Goal: Transaction & Acquisition: Book appointment/travel/reservation

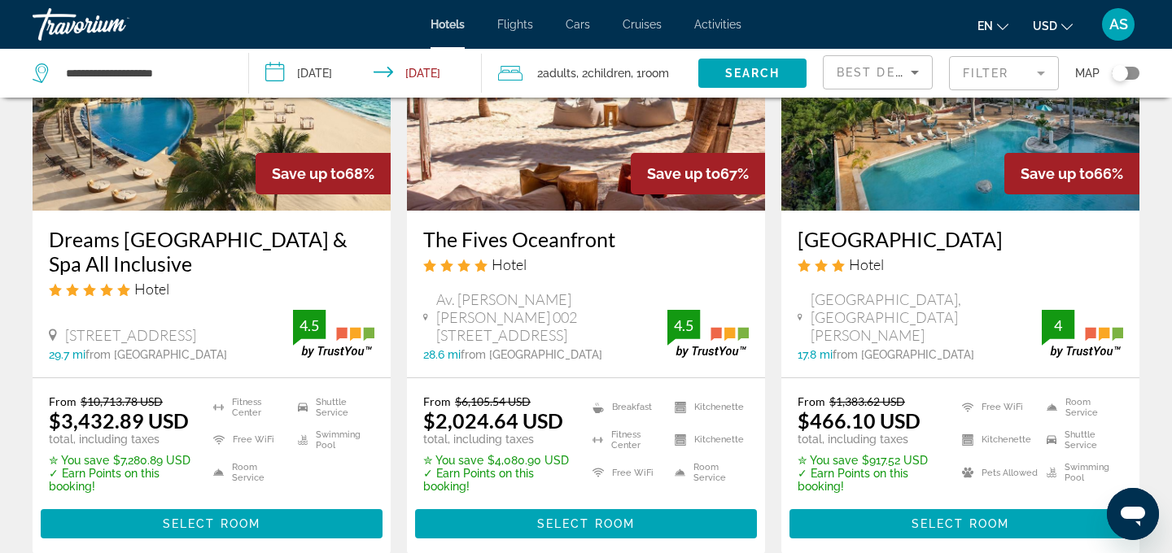
scroll to position [219, 0]
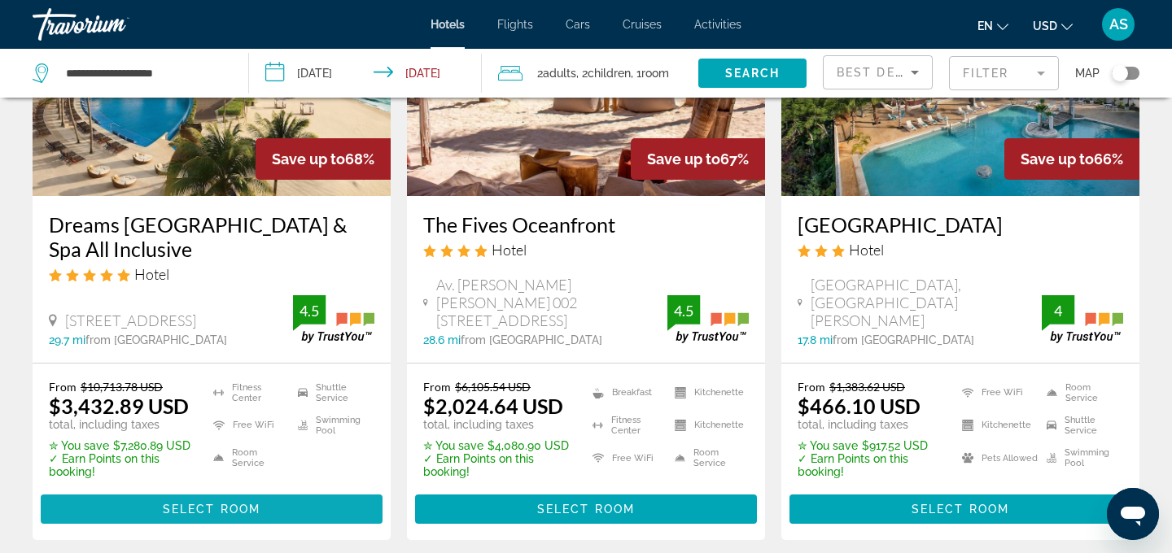
click at [193, 512] on span "Select Room" at bounding box center [212, 509] width 98 height 13
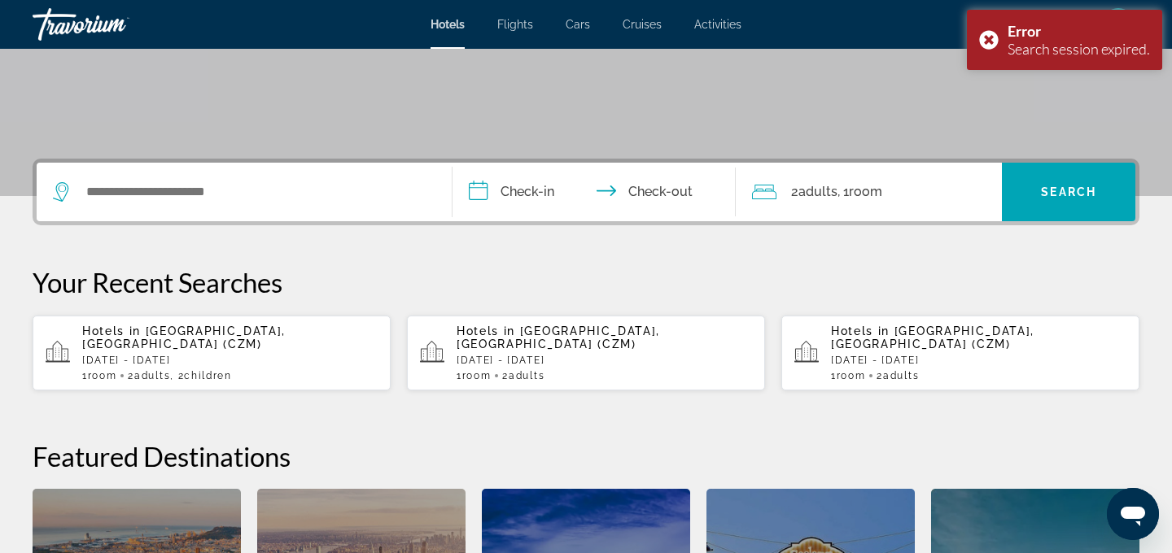
scroll to position [274, 0]
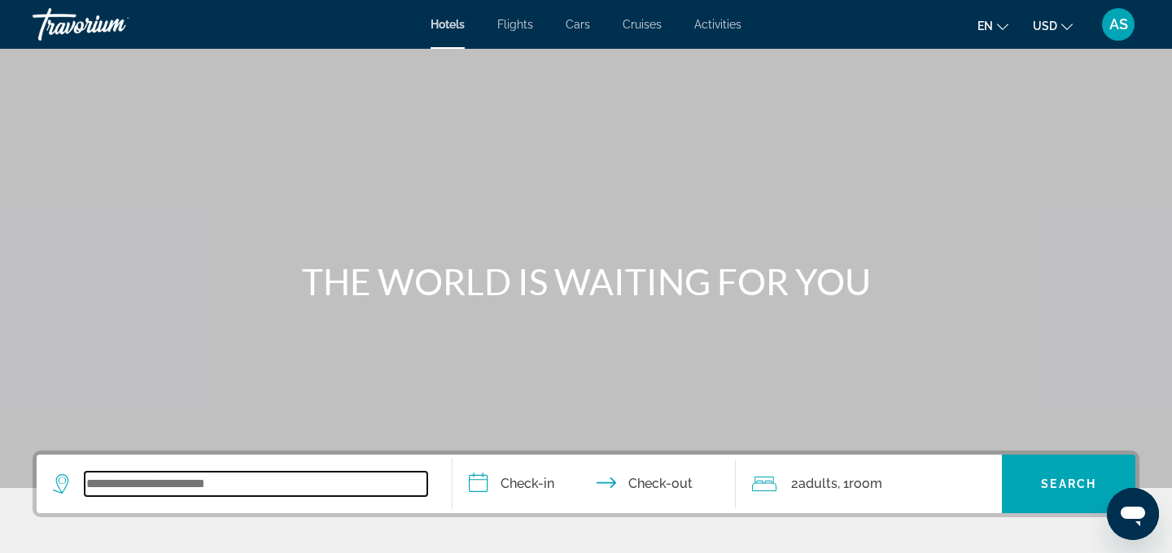
click at [151, 479] on input "Search widget" at bounding box center [256, 484] width 343 height 24
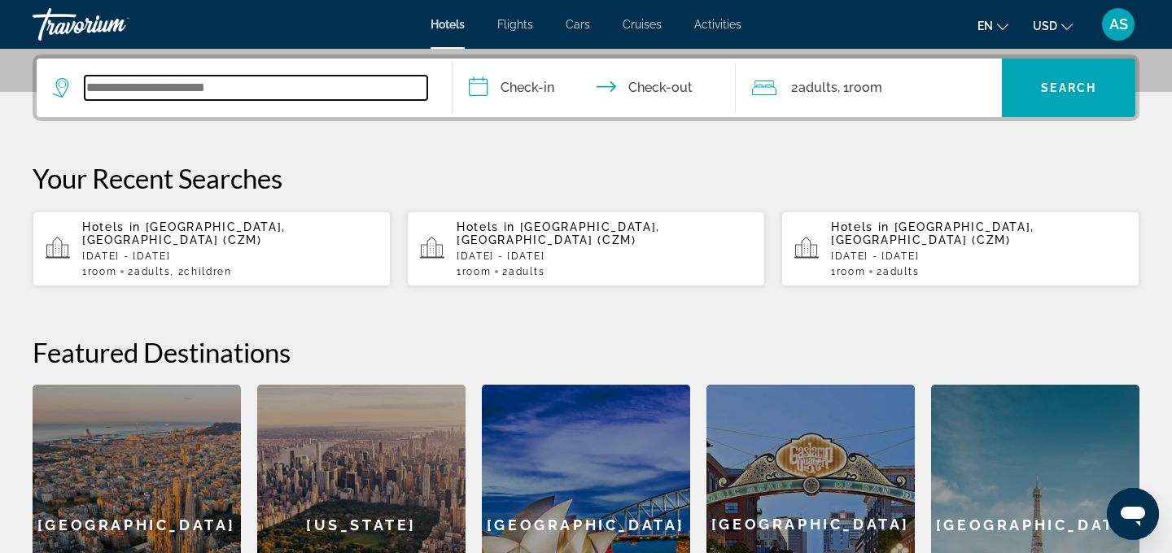
scroll to position [398, 0]
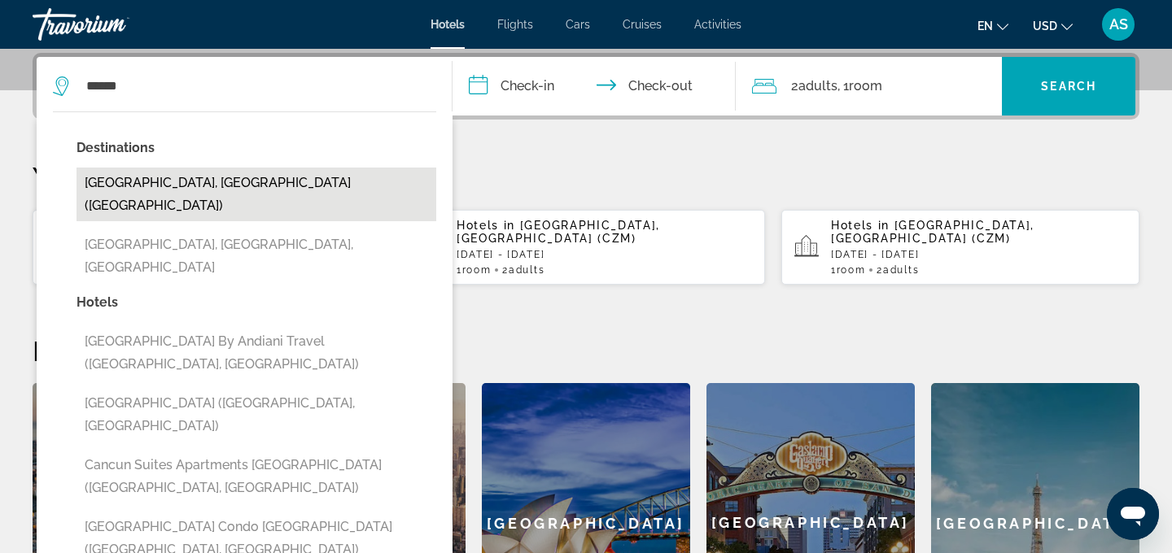
click at [190, 186] on button "Cancun, Mexico (CUN)" at bounding box center [256, 195] width 360 height 54
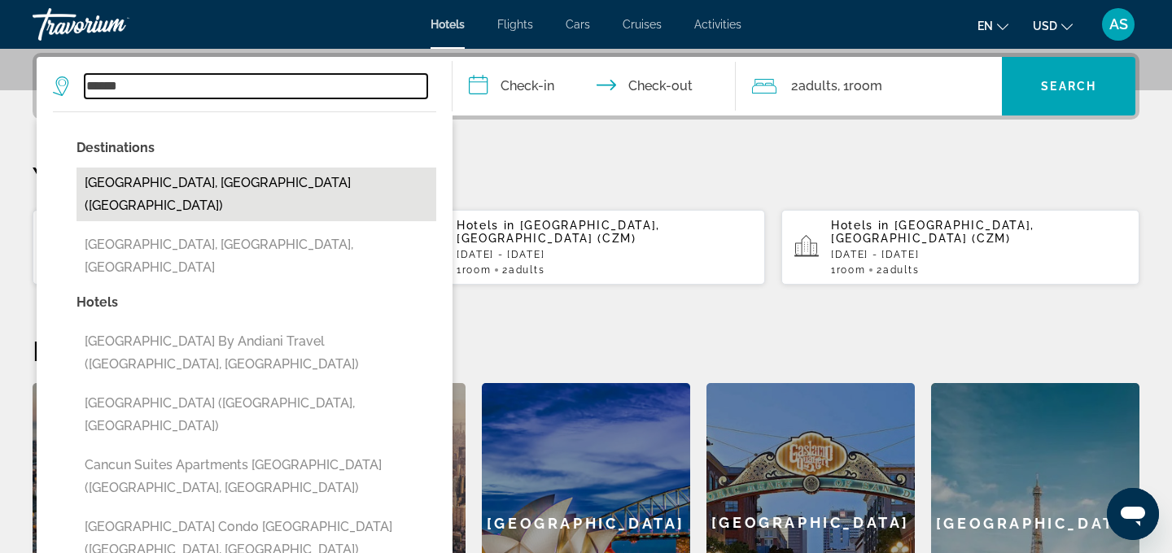
type input "**********"
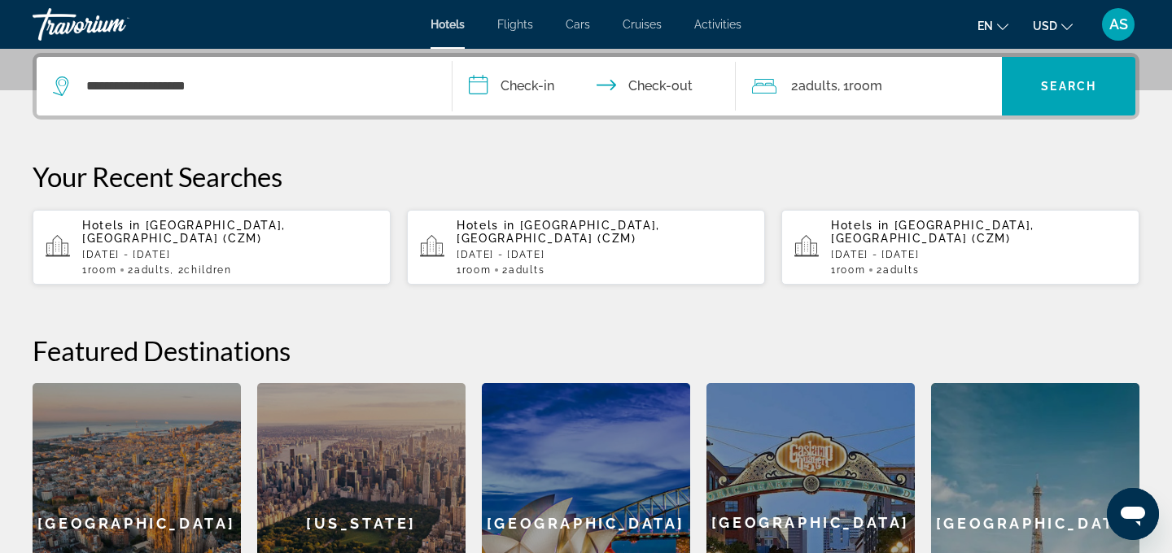
click at [533, 85] on input "**********" at bounding box center [597, 88] width 290 height 63
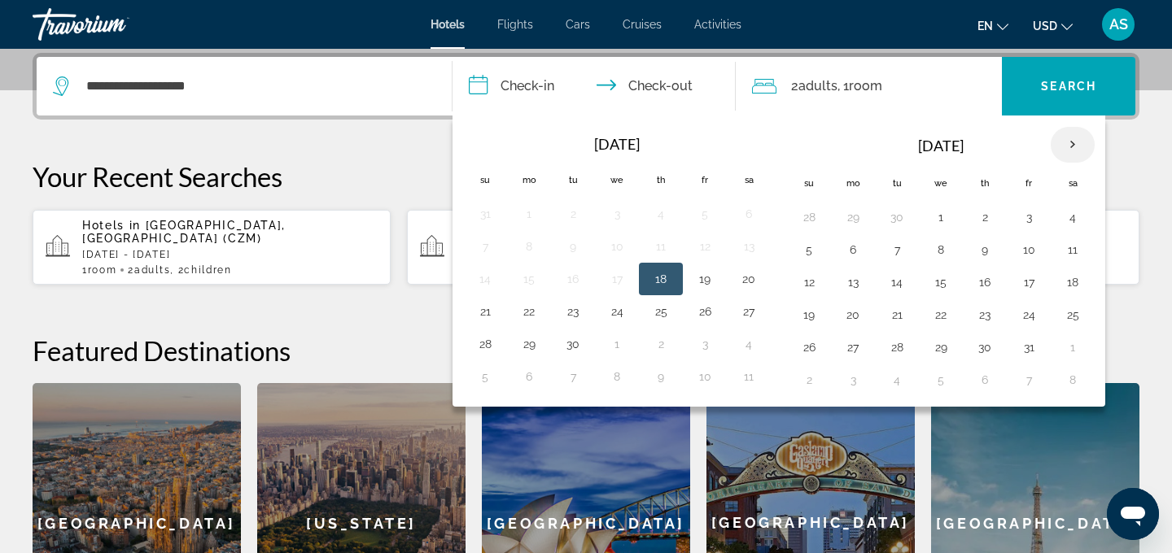
click at [1068, 148] on th "Next month" at bounding box center [1073, 145] width 44 height 36
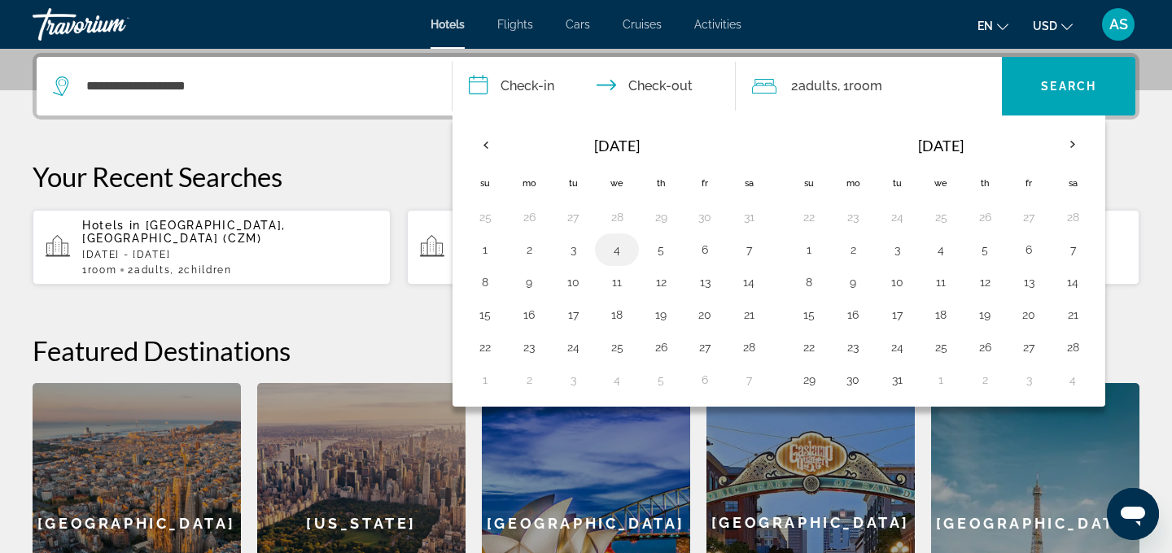
click at [623, 249] on button "4" at bounding box center [617, 249] width 26 height 23
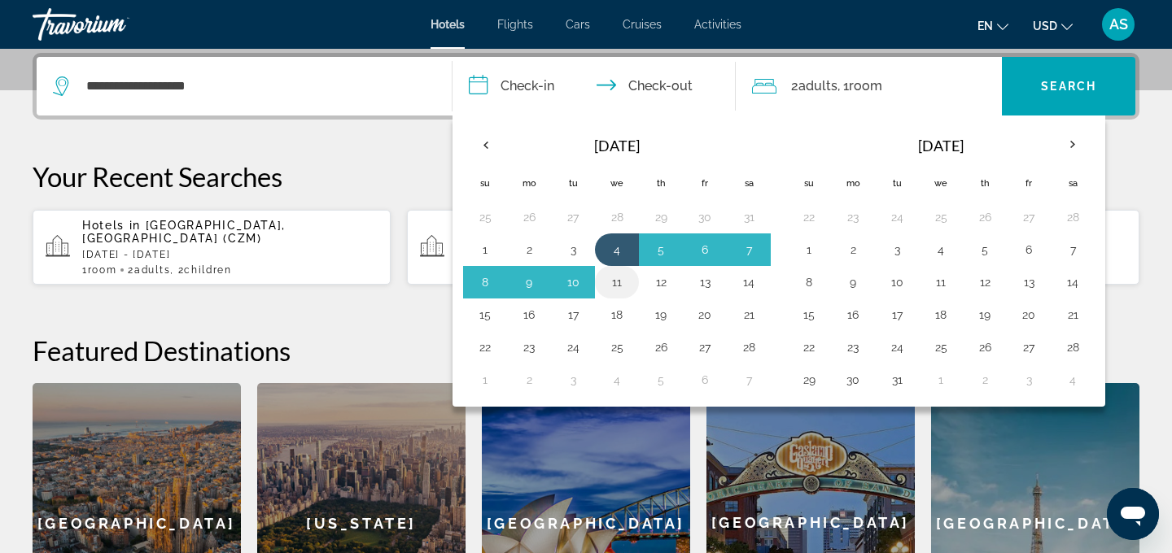
click at [620, 285] on button "11" at bounding box center [617, 282] width 26 height 23
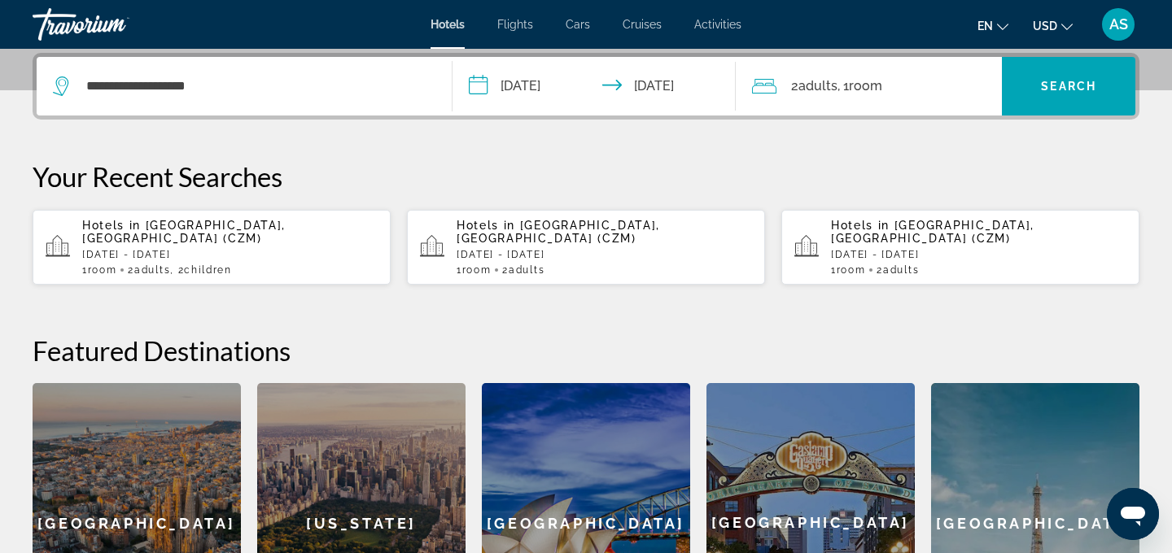
click at [859, 90] on span "Room" at bounding box center [865, 85] width 33 height 15
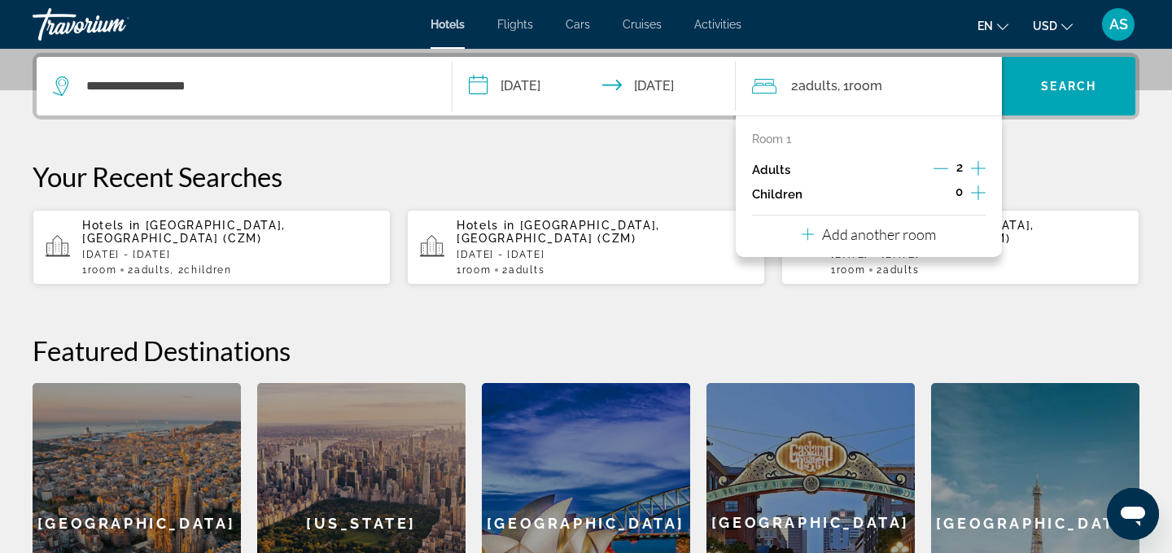
click at [981, 194] on icon "Increment children" at bounding box center [978, 193] width 15 height 20
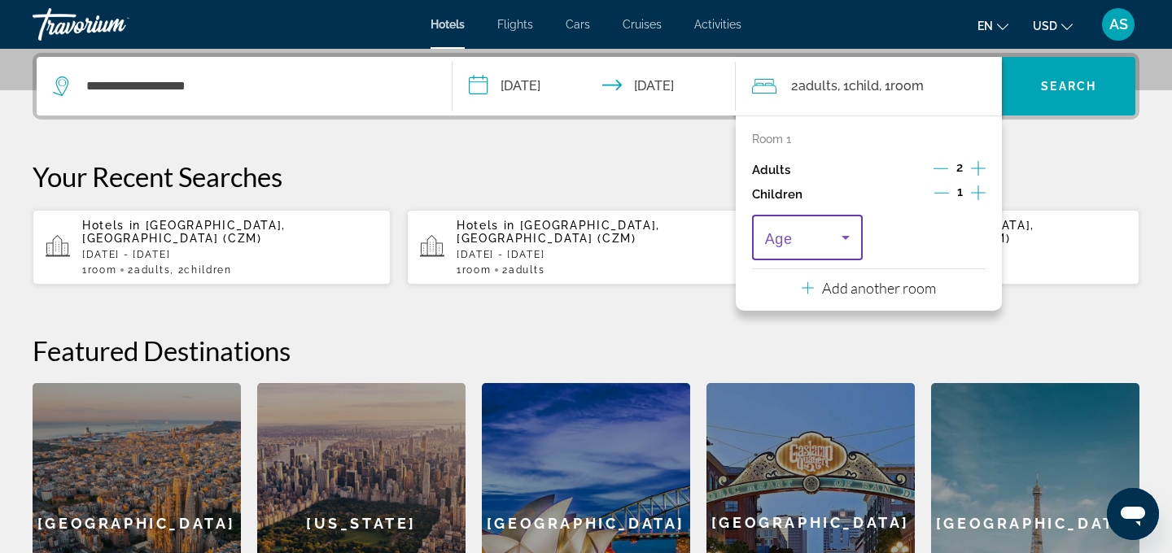
click at [848, 234] on icon "Travelers: 2 adults, 1 child" at bounding box center [846, 238] width 20 height 20
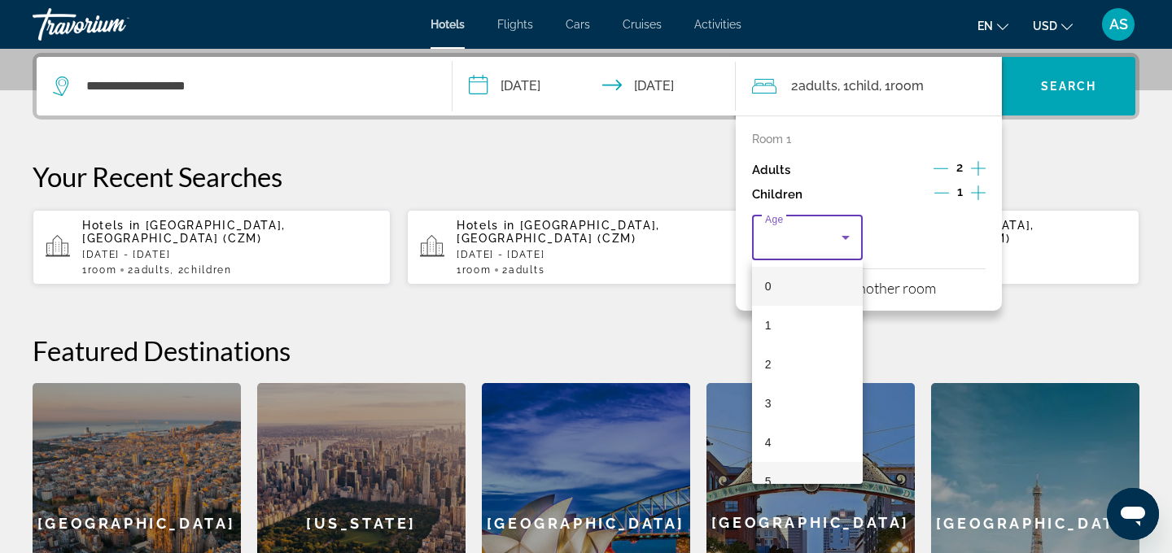
click at [802, 471] on mat-option "5" at bounding box center [807, 481] width 111 height 39
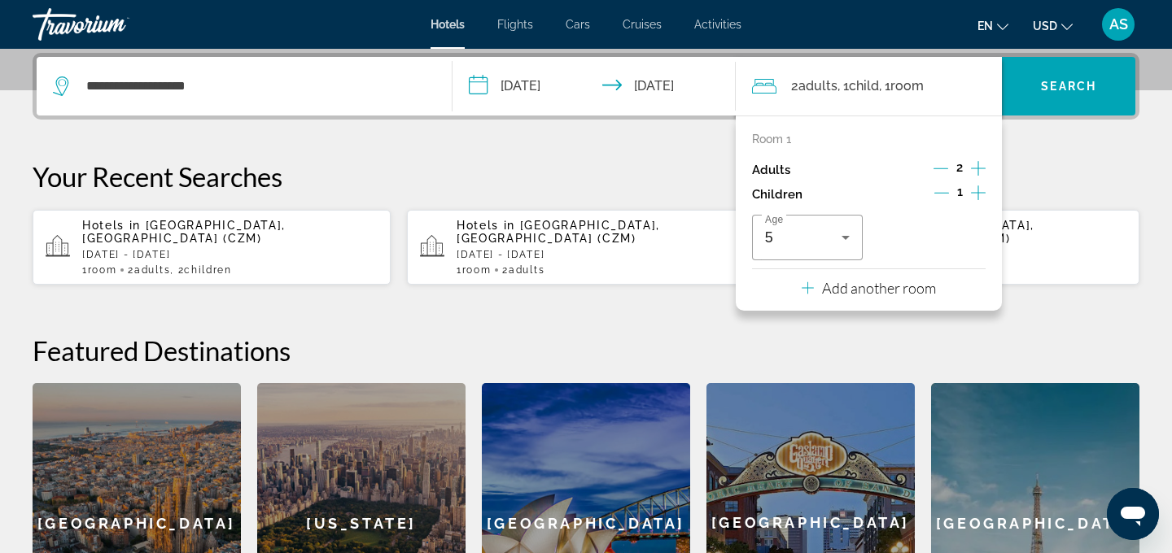
click at [979, 190] on icon "Increment children" at bounding box center [978, 193] width 15 height 20
click at [975, 237] on icon "Travelers: 2 adults, 2 children" at bounding box center [969, 238] width 20 height 20
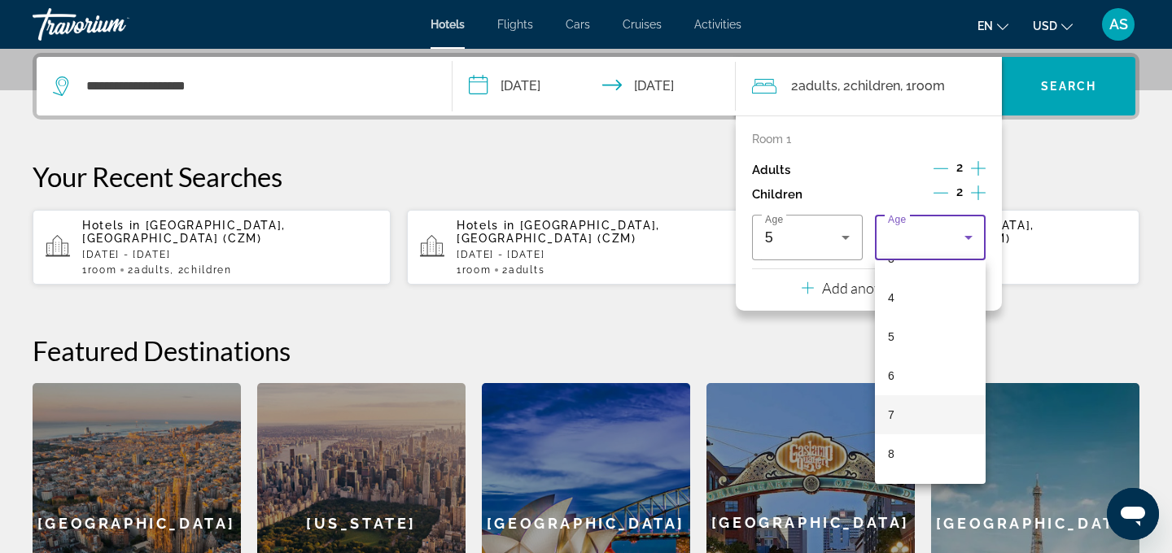
scroll to position [160, 0]
click at [924, 472] on mat-option "9" at bounding box center [930, 478] width 111 height 39
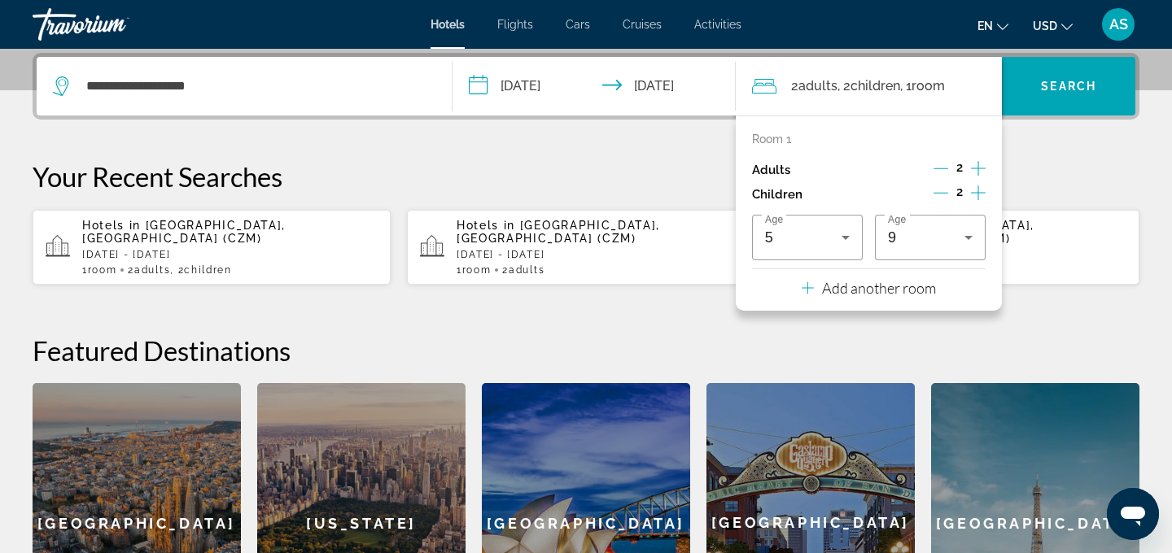
click at [530, 94] on input "**********" at bounding box center [597, 88] width 290 height 63
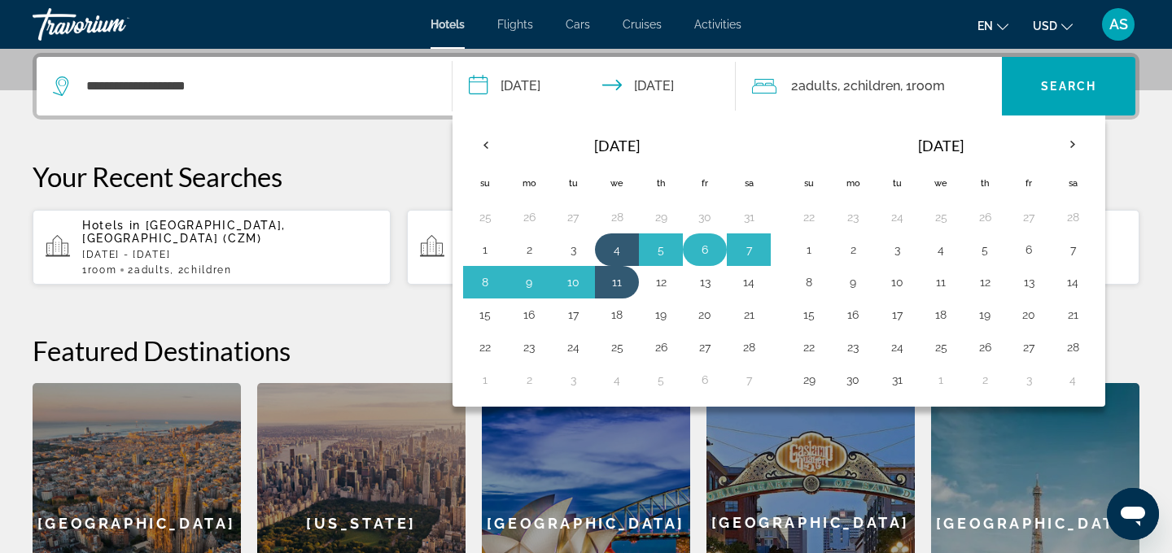
click at [714, 247] on button "6" at bounding box center [705, 249] width 26 height 23
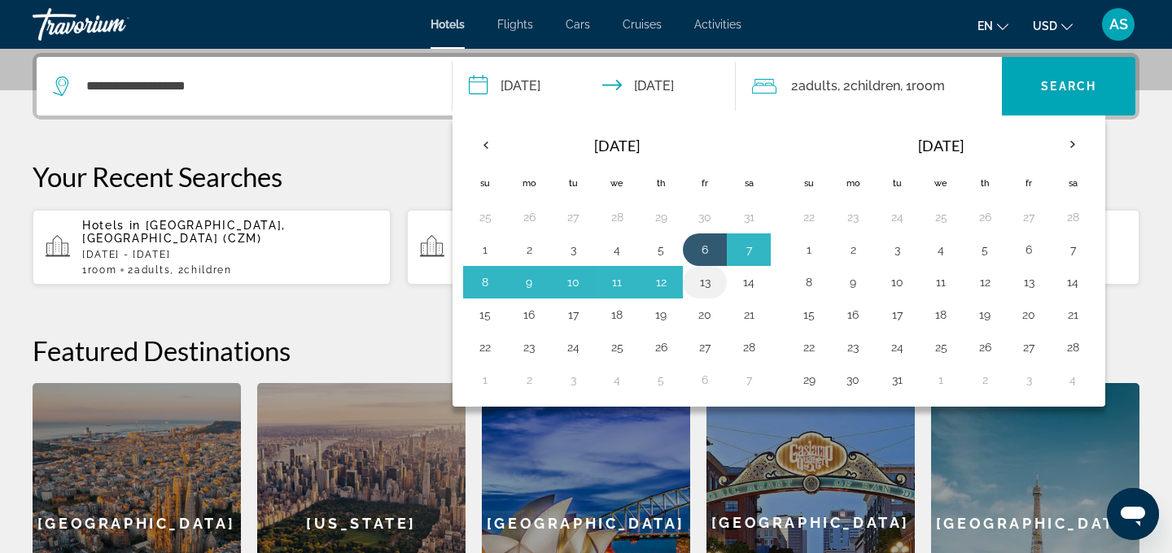
click at [711, 283] on button "13" at bounding box center [705, 282] width 26 height 23
type input "**********"
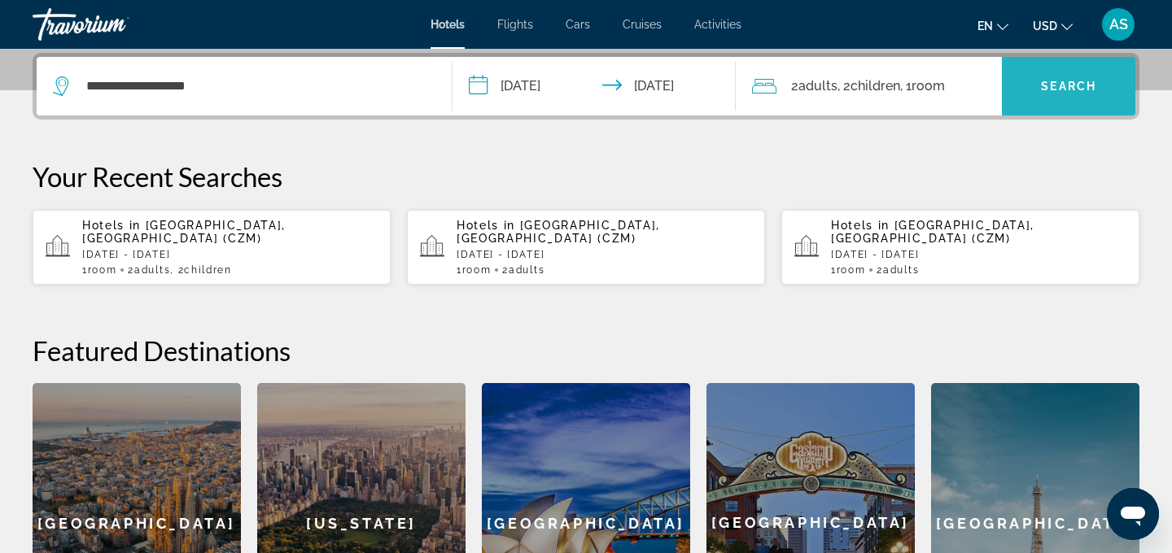
click at [1037, 89] on span "Search widget" at bounding box center [1068, 86] width 133 height 39
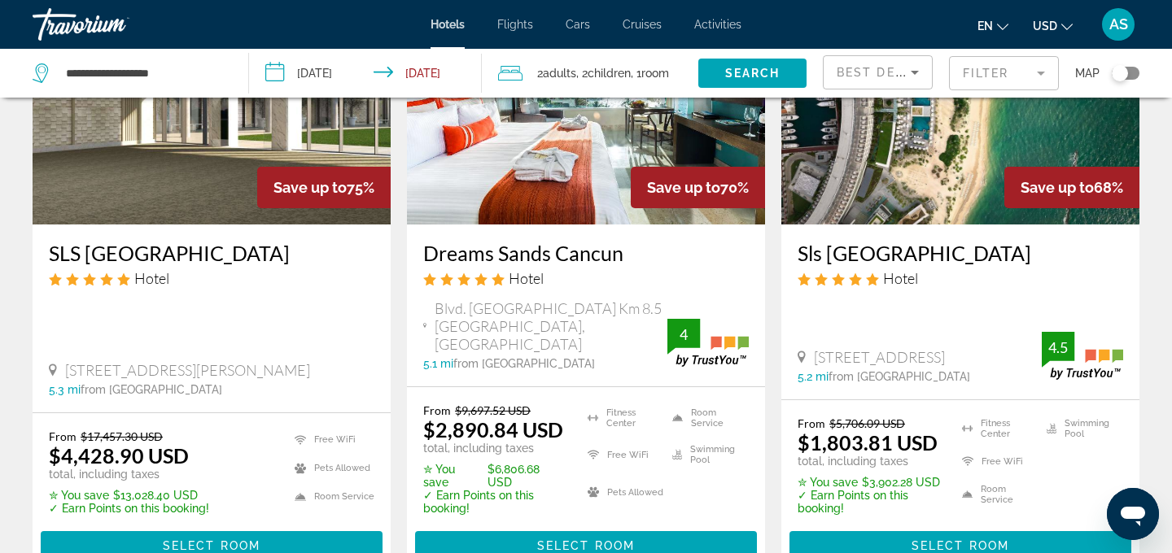
scroll to position [191, 0]
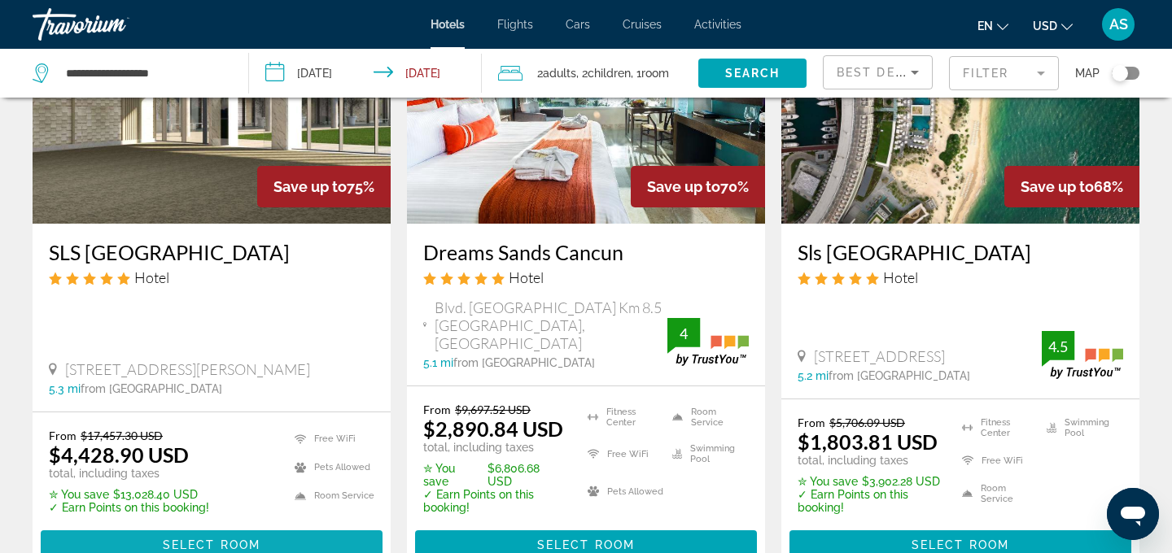
click at [236, 539] on span "Select Room" at bounding box center [212, 545] width 98 height 13
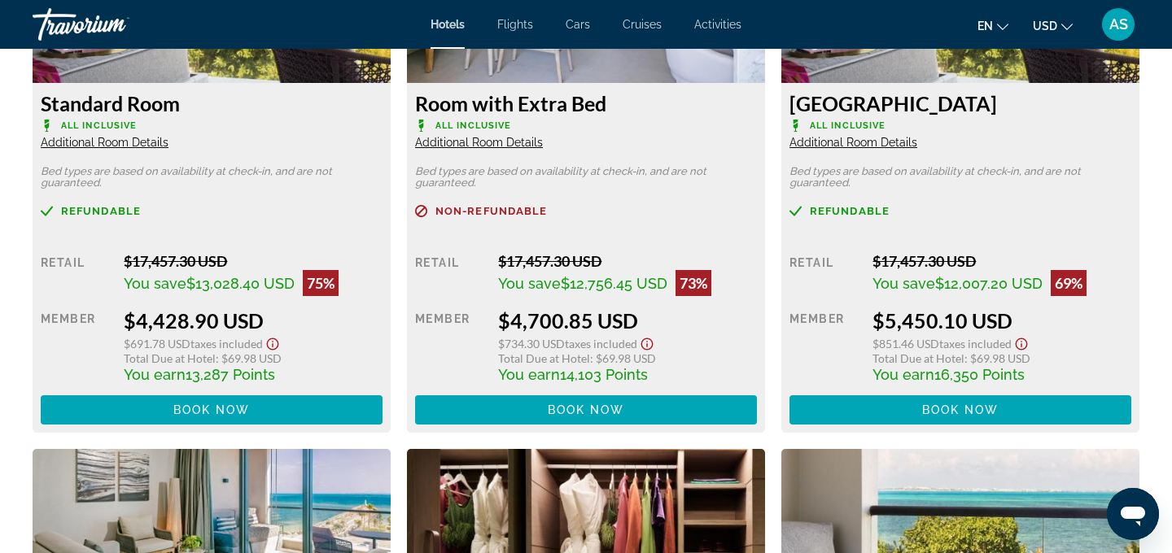
scroll to position [2428, 0]
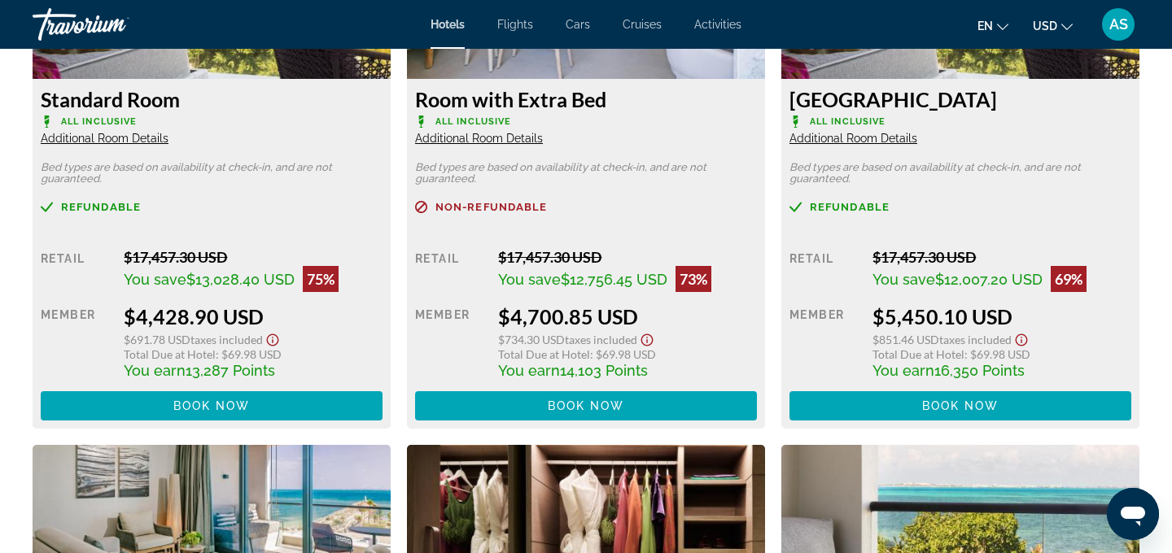
click at [831, 140] on span "Additional Room Details" at bounding box center [853, 138] width 128 height 13
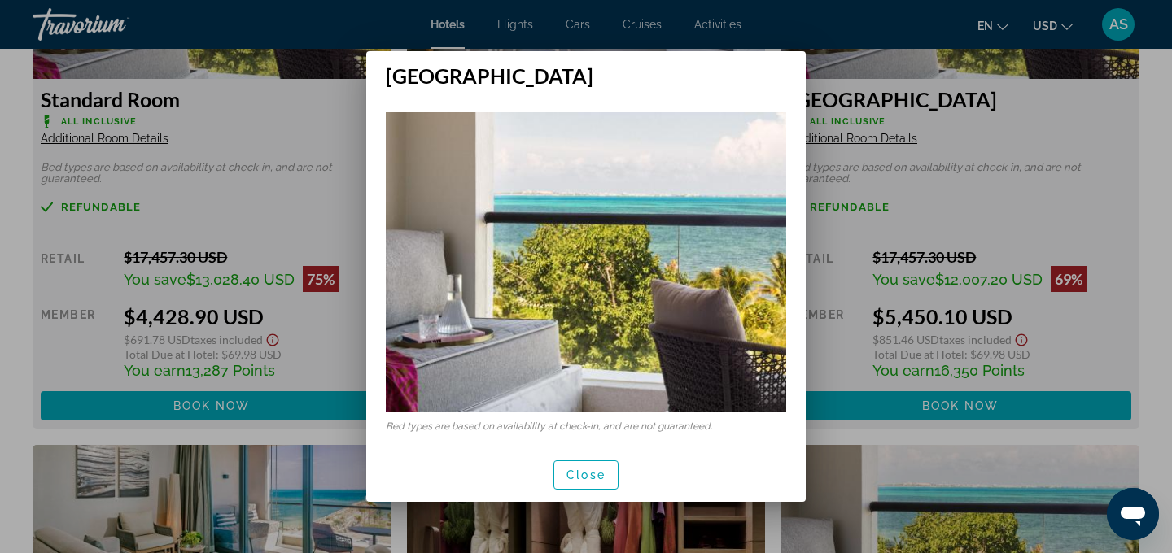
scroll to position [9, 0]
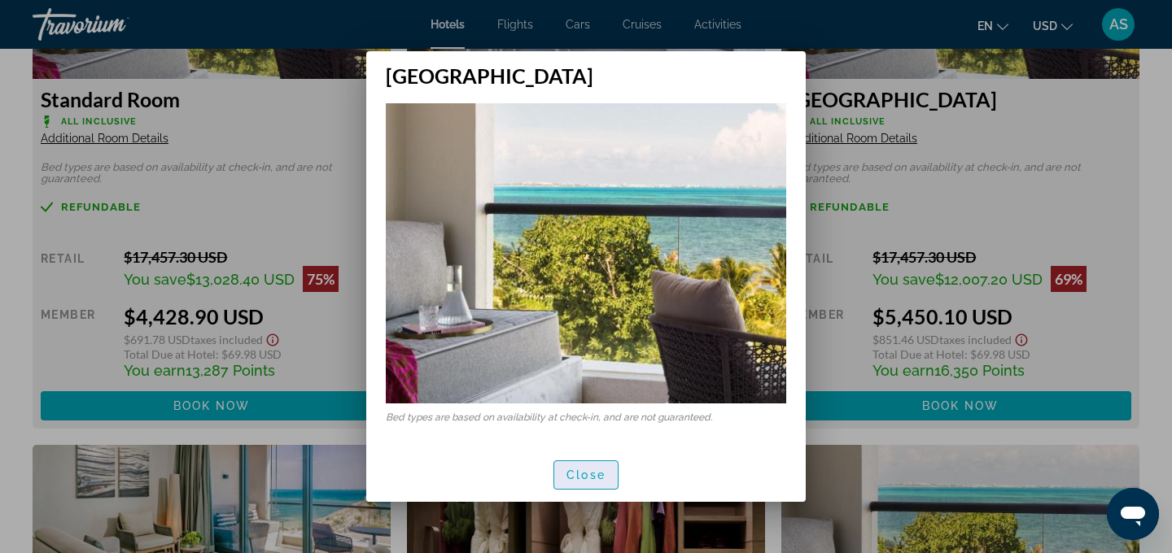
click at [603, 469] on span "Close" at bounding box center [585, 475] width 39 height 13
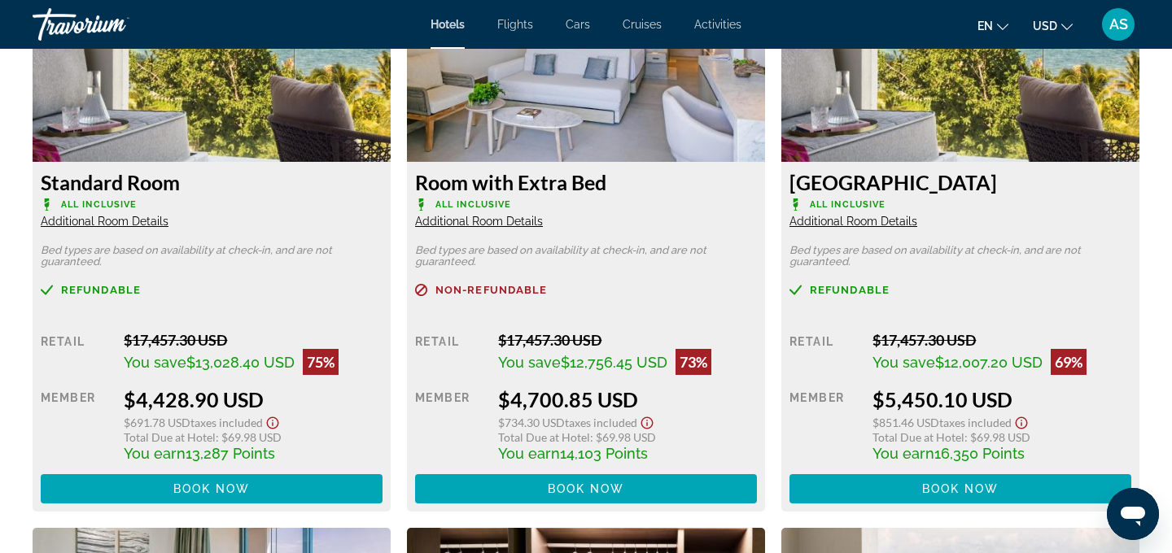
scroll to position [2342, 0]
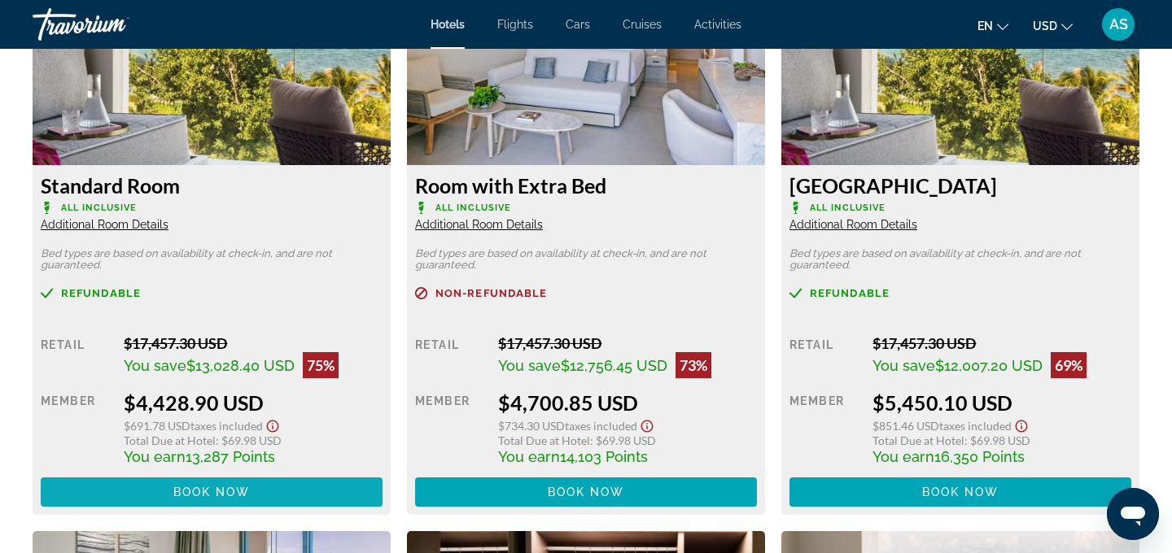
click at [282, 487] on span "Main content" at bounding box center [212, 492] width 342 height 39
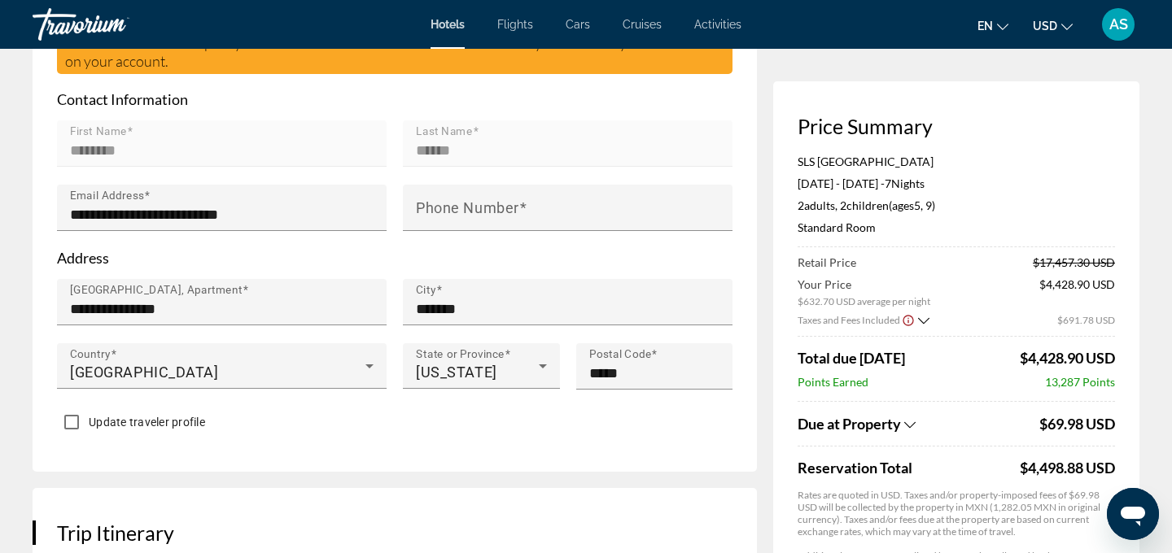
scroll to position [553, 0]
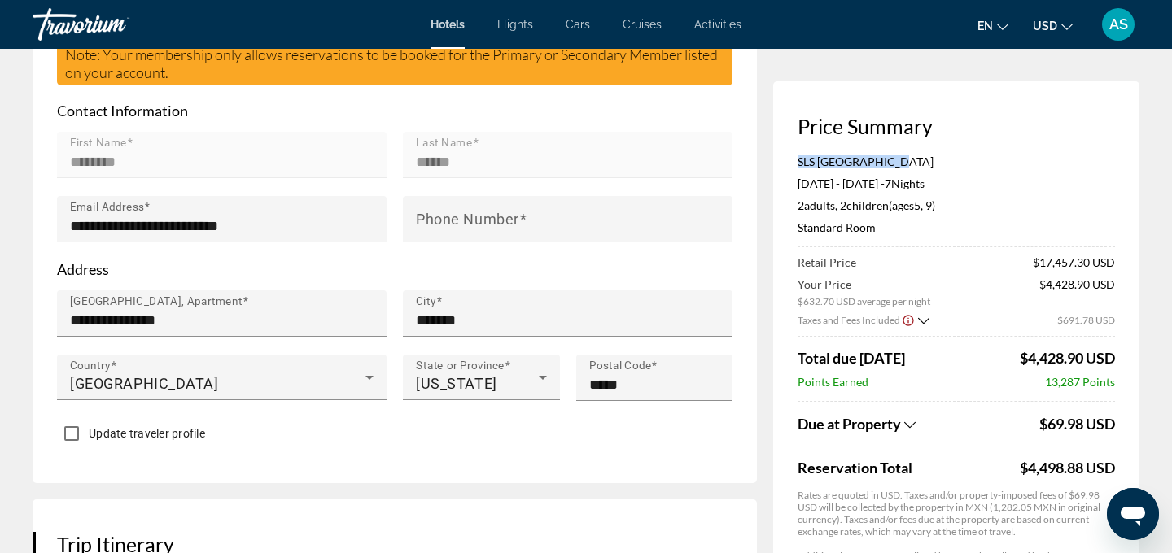
drag, startPoint x: 894, startPoint y: 160, endPoint x: 791, endPoint y: 163, distance: 103.4
click at [791, 164] on div "Price Summary SLS Playa Mujeres Feb 6, 2026 - Feb 13, 2026 - 7 Night Nights 2 A…" at bounding box center [956, 356] width 366 height 550
copy p "SLS Playa Mujeres"
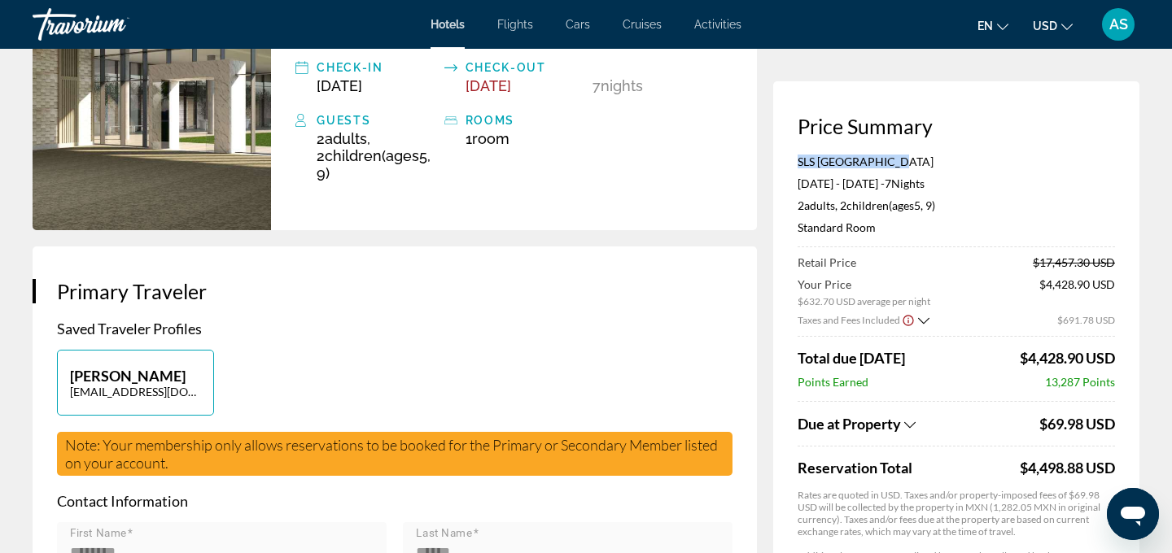
scroll to position [0, 0]
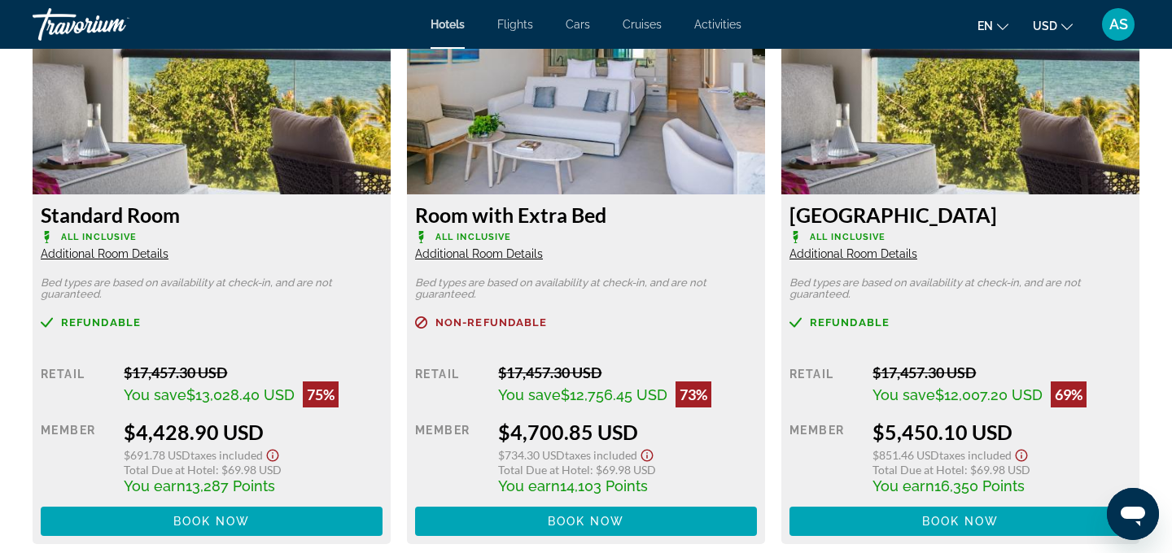
scroll to position [2311, 0]
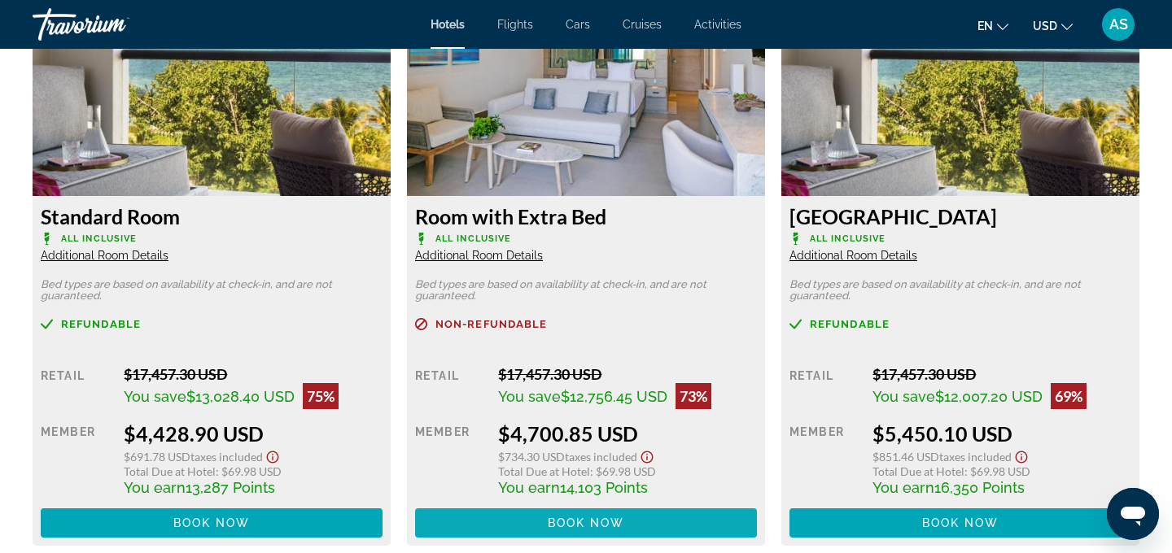
click at [558, 520] on span "Book now" at bounding box center [586, 523] width 77 height 13
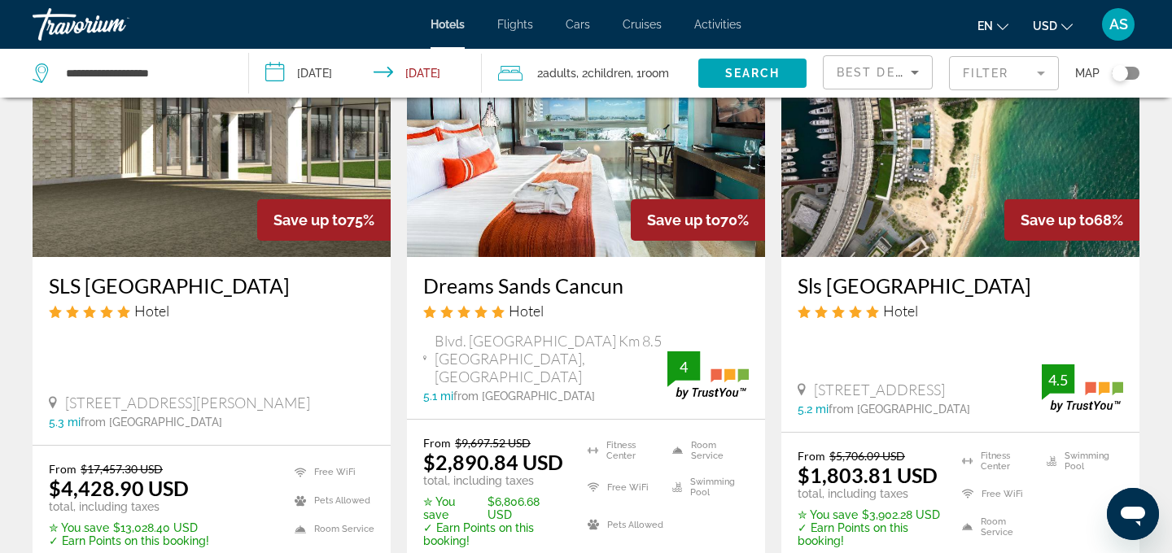
scroll to position [196, 0]
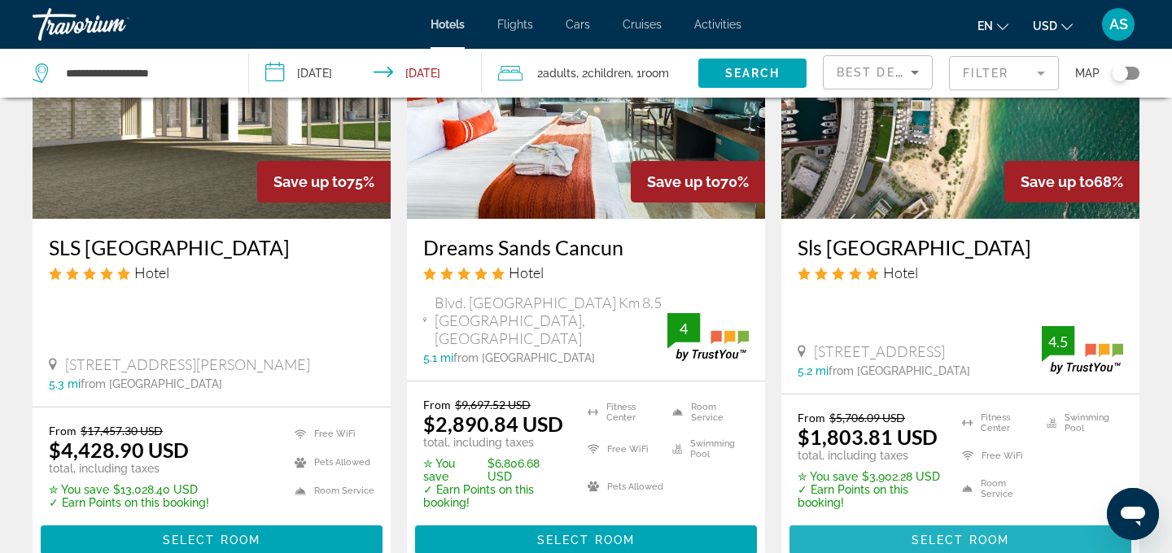
click at [894, 521] on span "Main content" at bounding box center [960, 540] width 342 height 39
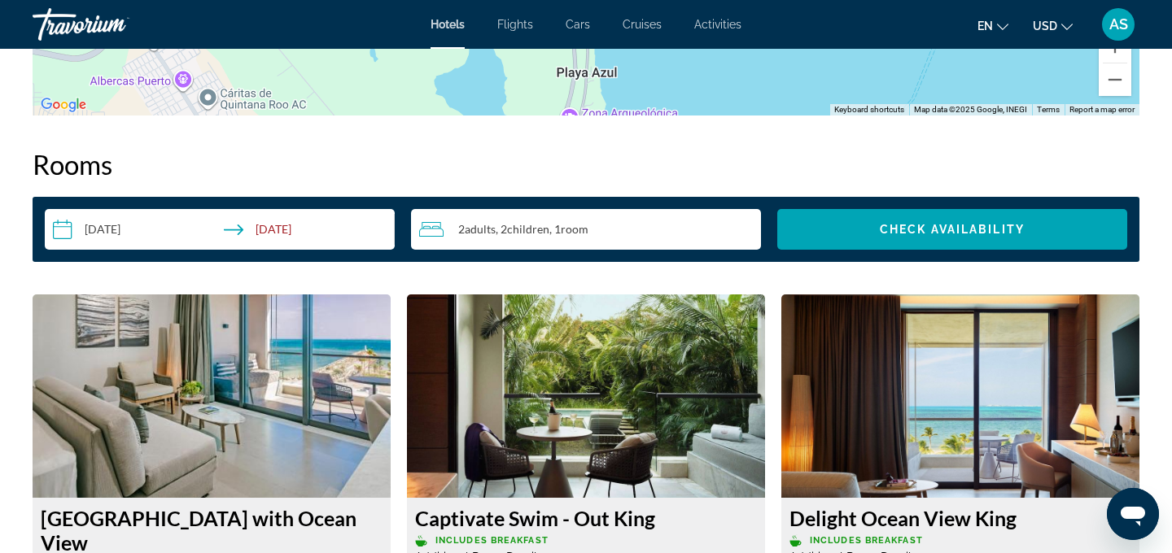
scroll to position [1126, 0]
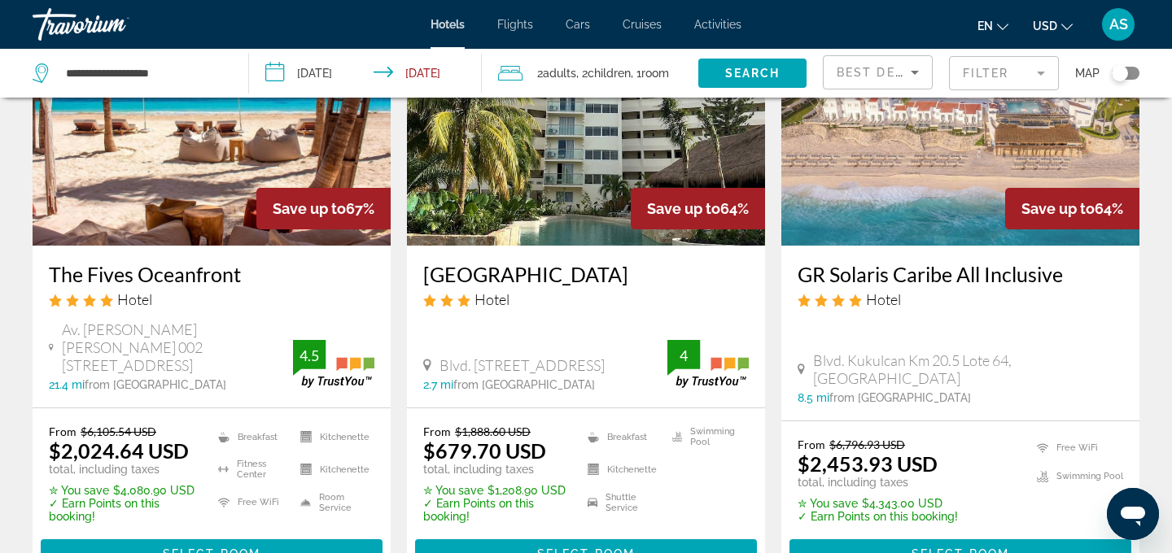
scroll to position [826, 0]
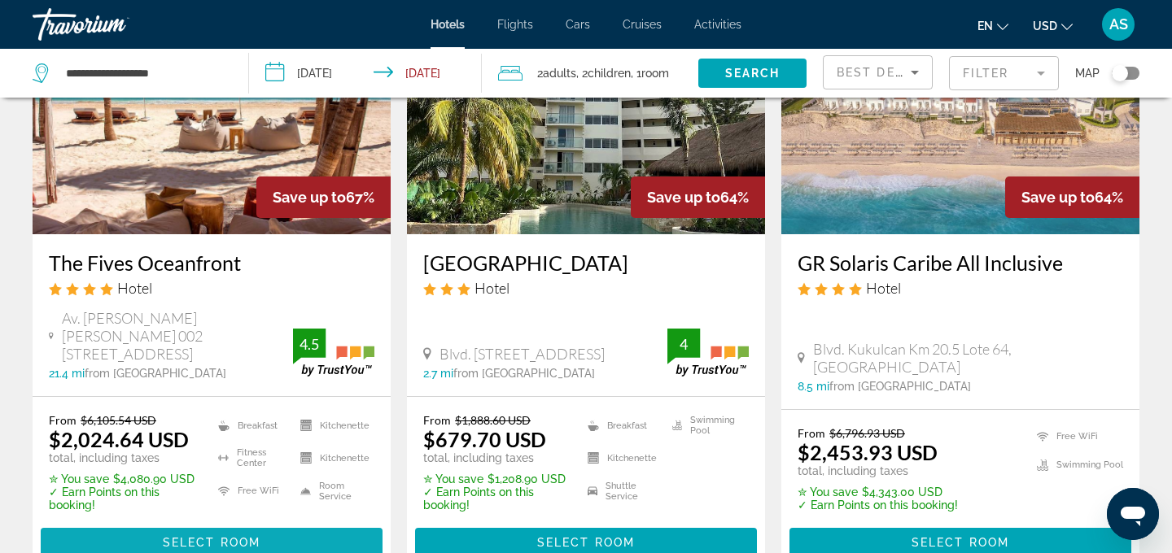
click at [260, 523] on span "Main content" at bounding box center [212, 542] width 342 height 39
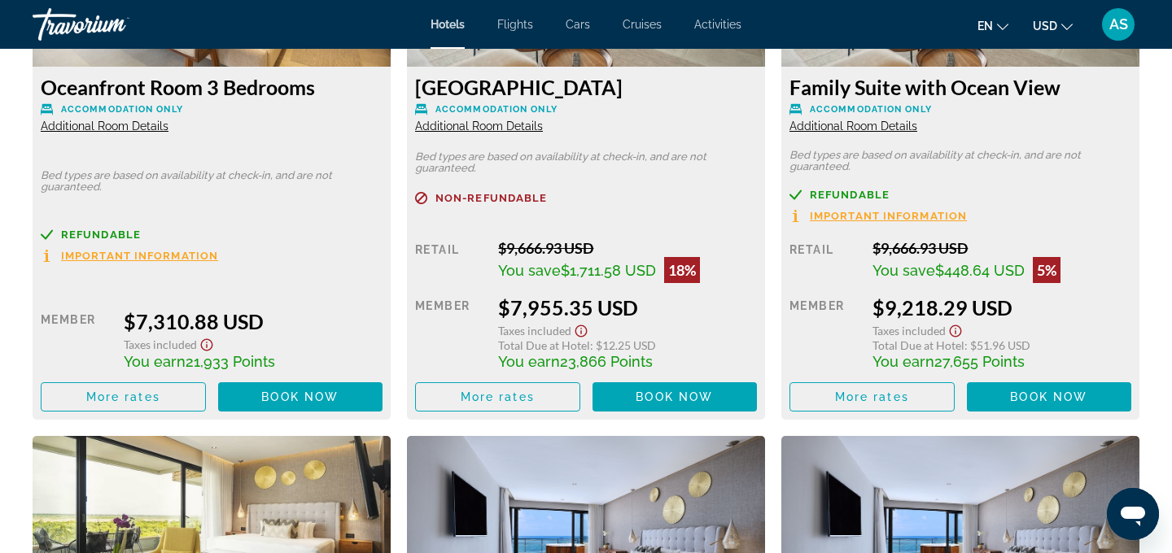
scroll to position [5924, 0]
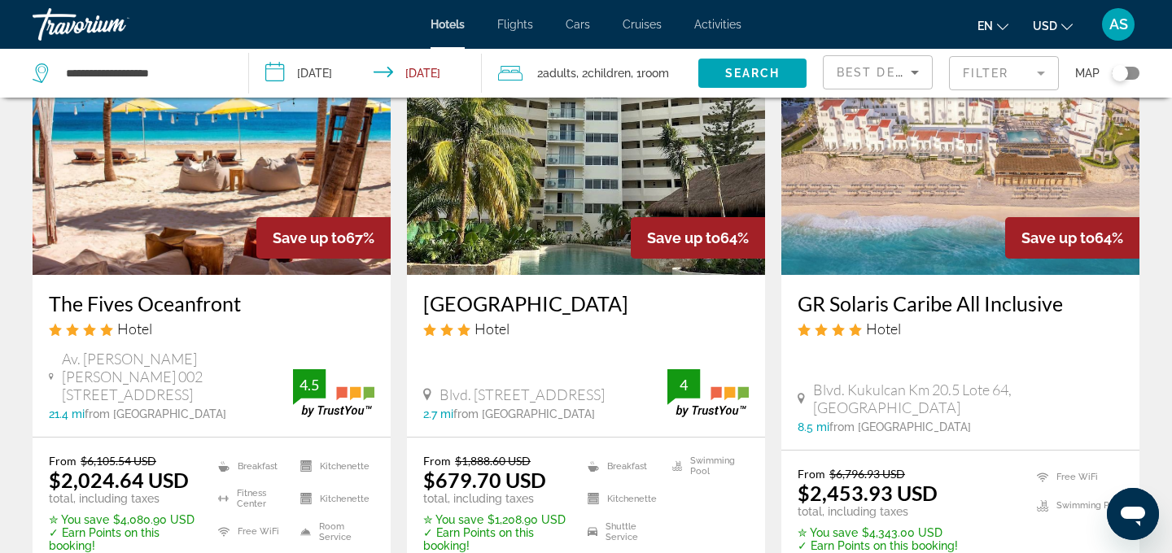
scroll to position [786, 0]
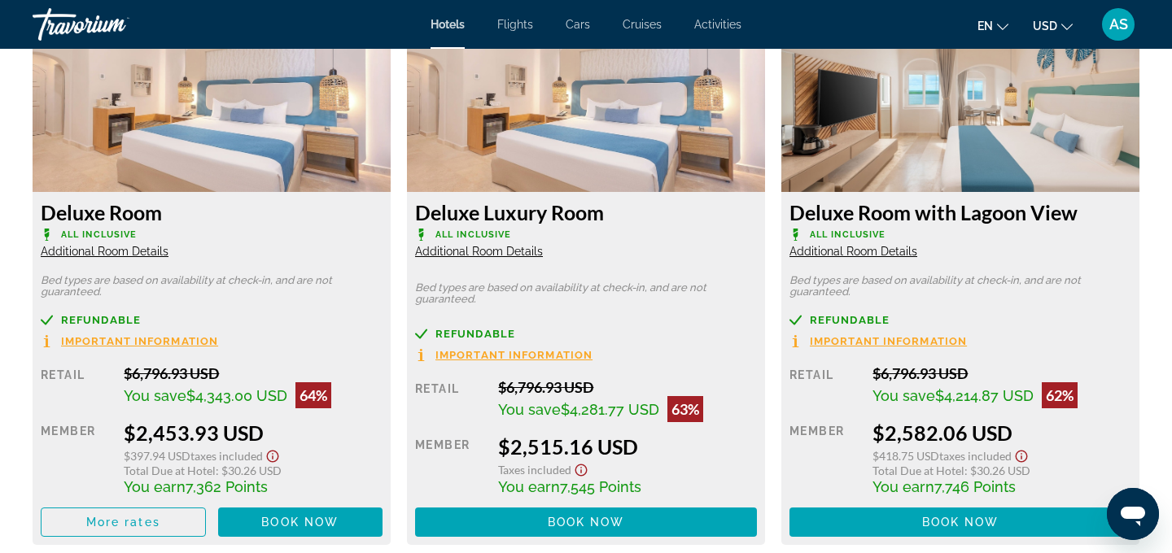
scroll to position [2318, 0]
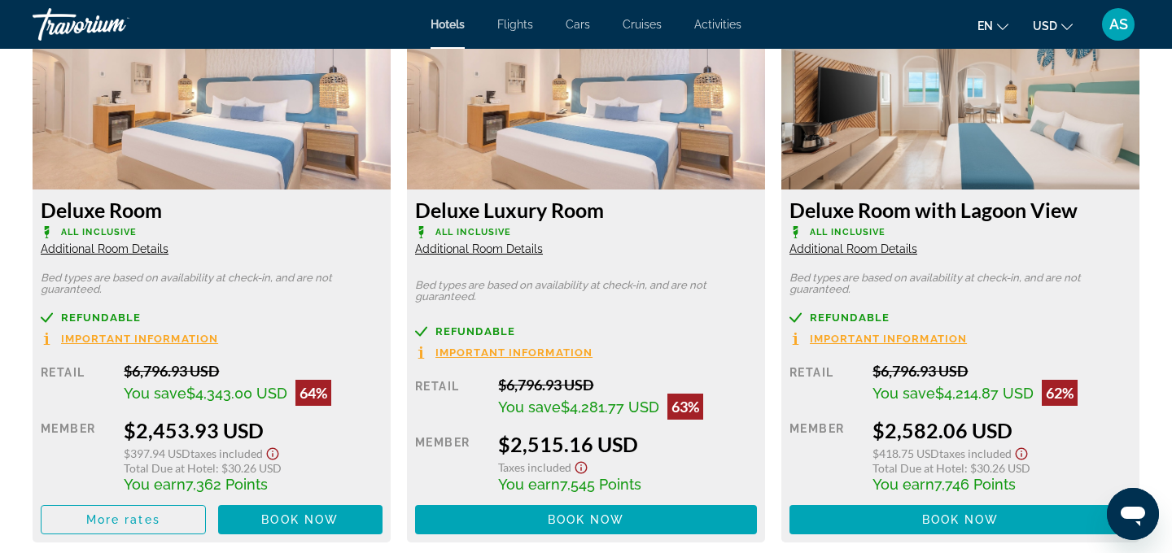
click at [492, 252] on span "Additional Room Details" at bounding box center [479, 249] width 128 height 13
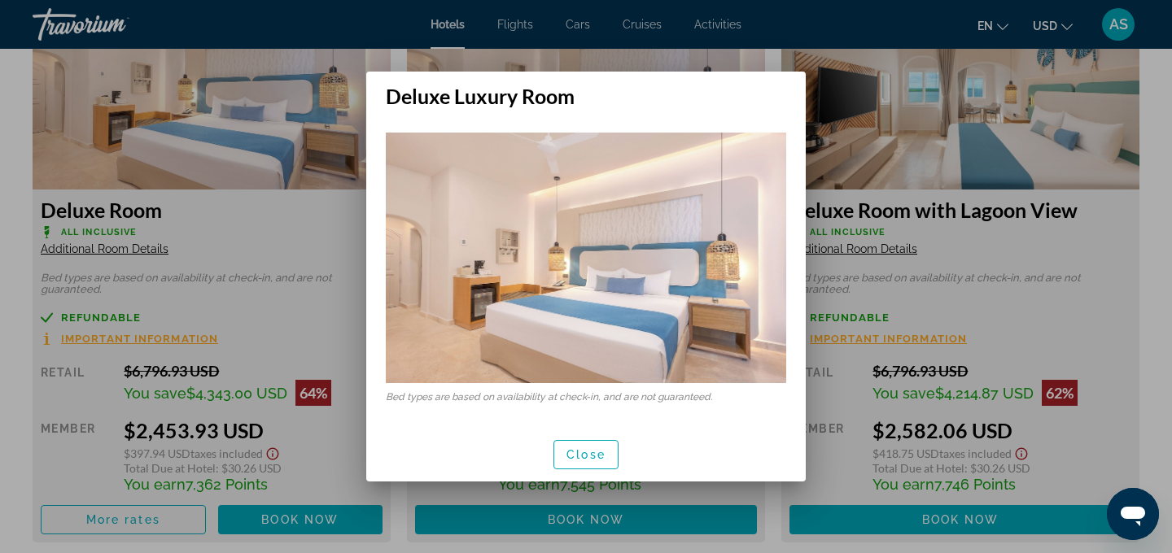
scroll to position [0, 0]
click at [457, 491] on div at bounding box center [586, 276] width 1172 height 553
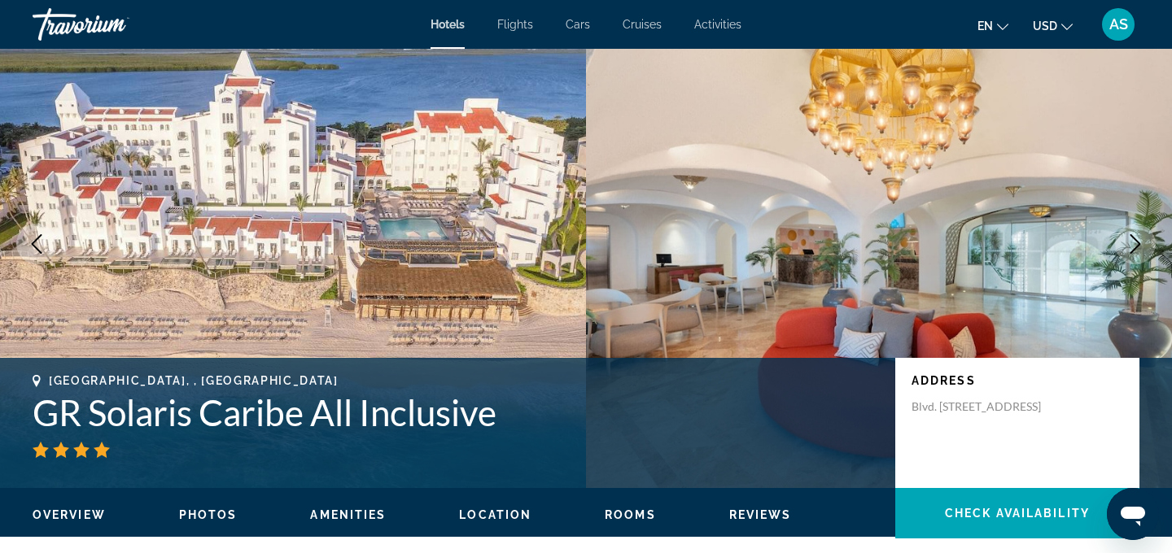
scroll to position [75, 0]
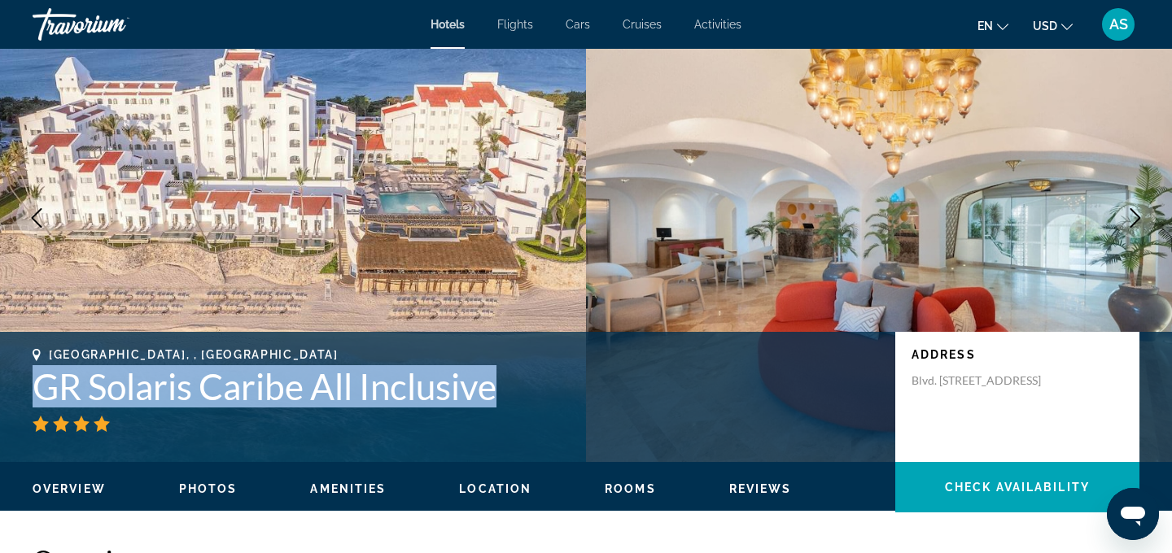
drag, startPoint x: 514, startPoint y: 392, endPoint x: 47, endPoint y: 385, distance: 466.4
click at [42, 390] on h1 "GR Solaris Caribe All Inclusive" at bounding box center [456, 386] width 846 height 42
copy h1 "GR Solaris Caribe All Inclusive"
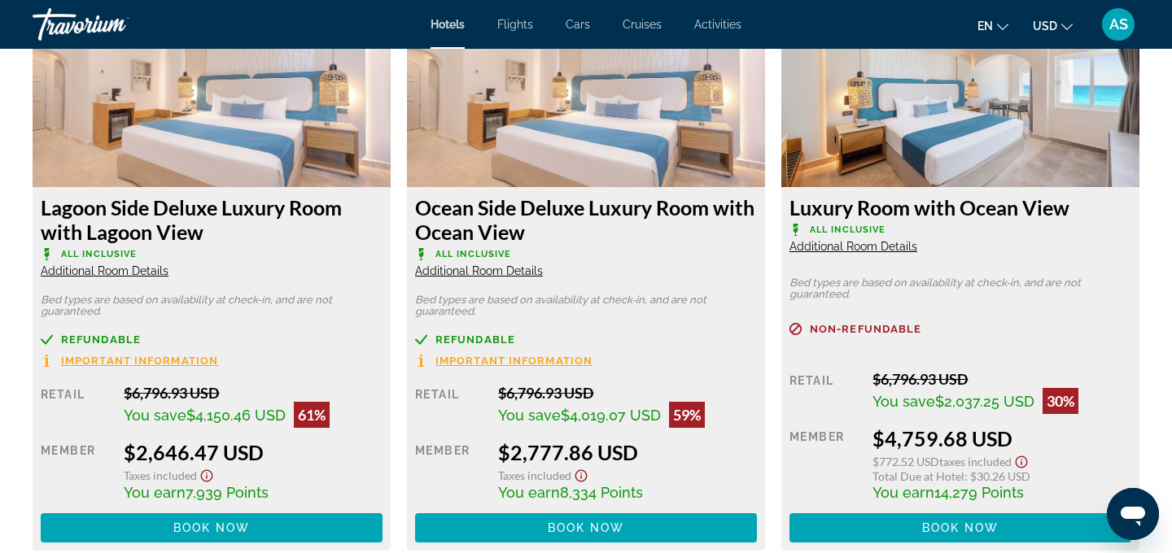
scroll to position [2887, 0]
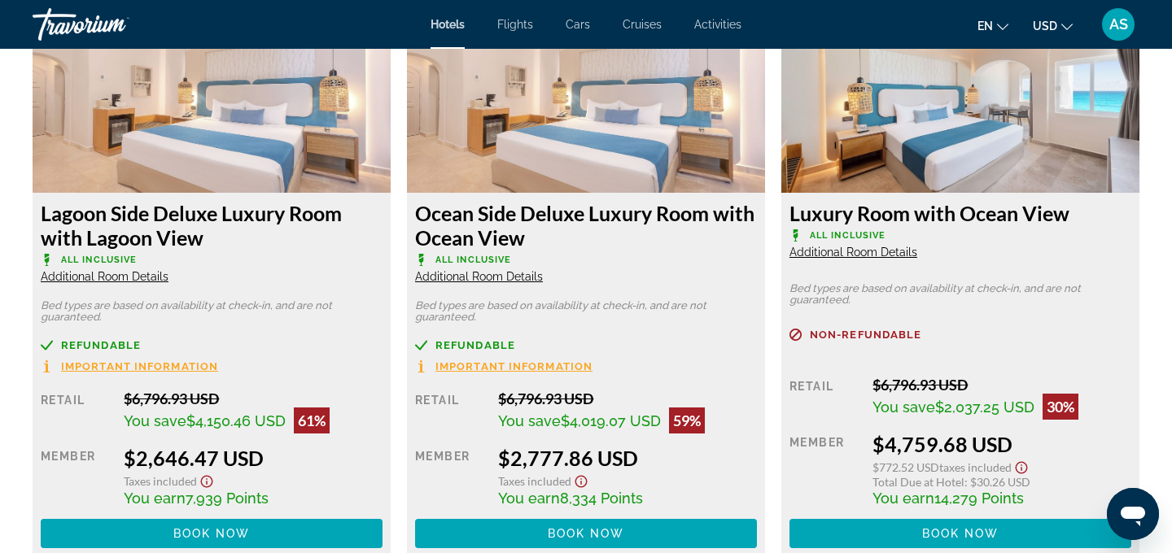
click at [532, 278] on span "Additional Room Details" at bounding box center [479, 276] width 128 height 13
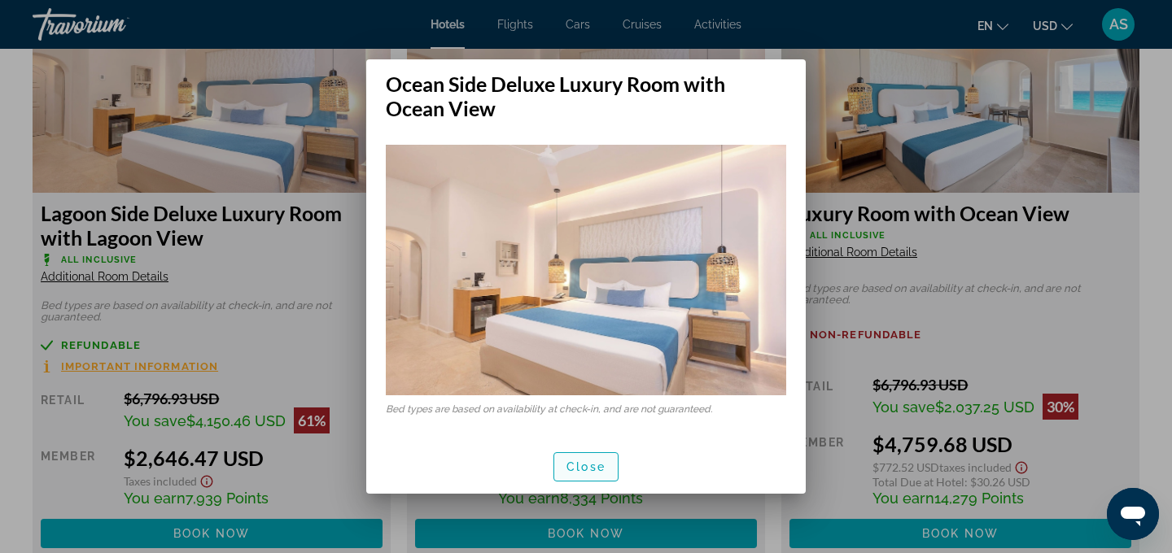
click at [587, 461] on span "Close" at bounding box center [585, 467] width 39 height 13
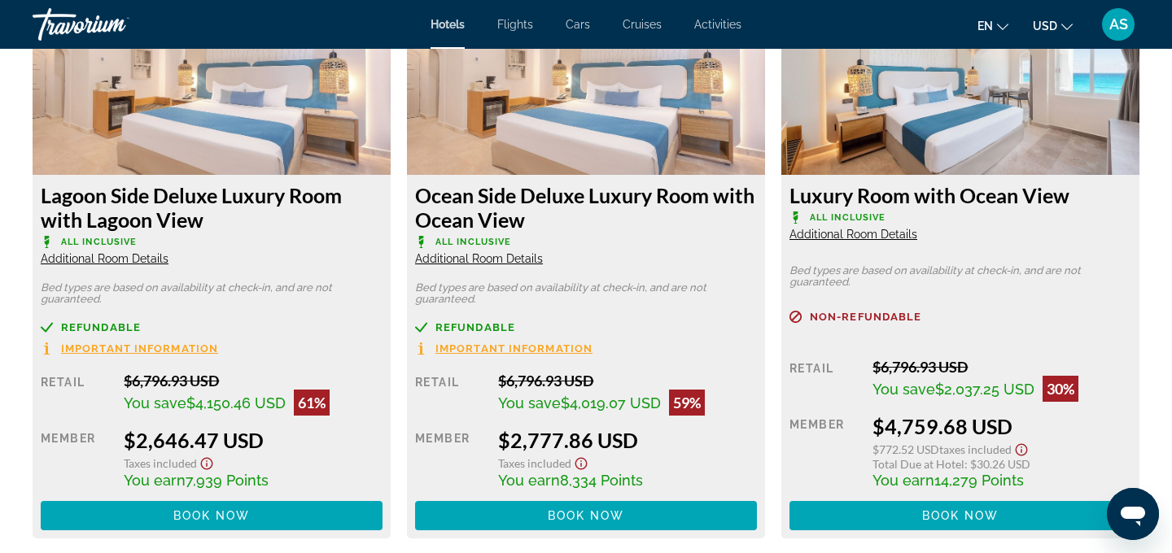
scroll to position [2896, 0]
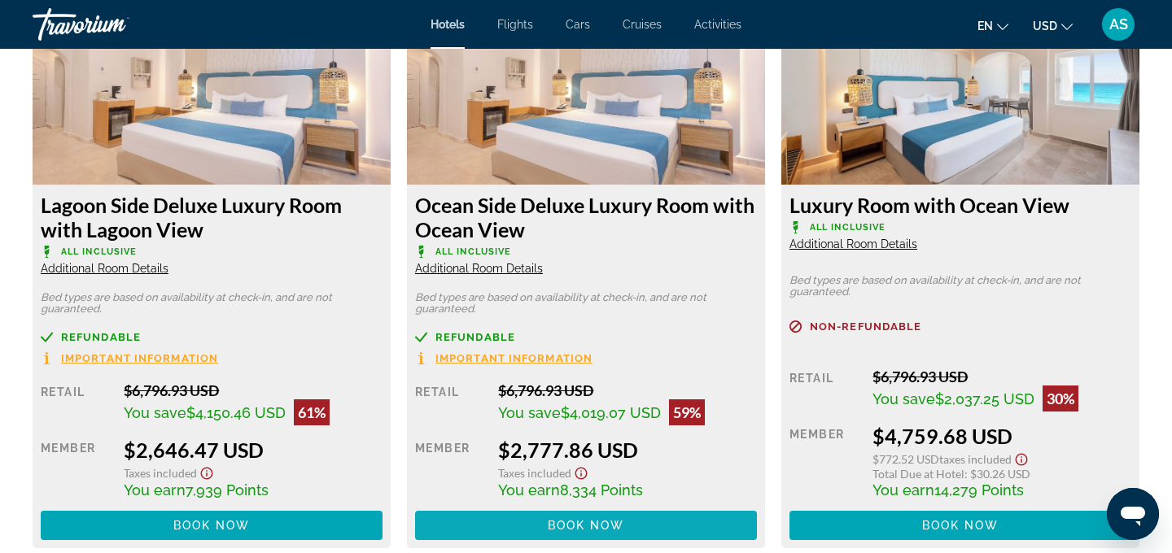
click at [590, 531] on span "Book now" at bounding box center [586, 525] width 77 height 13
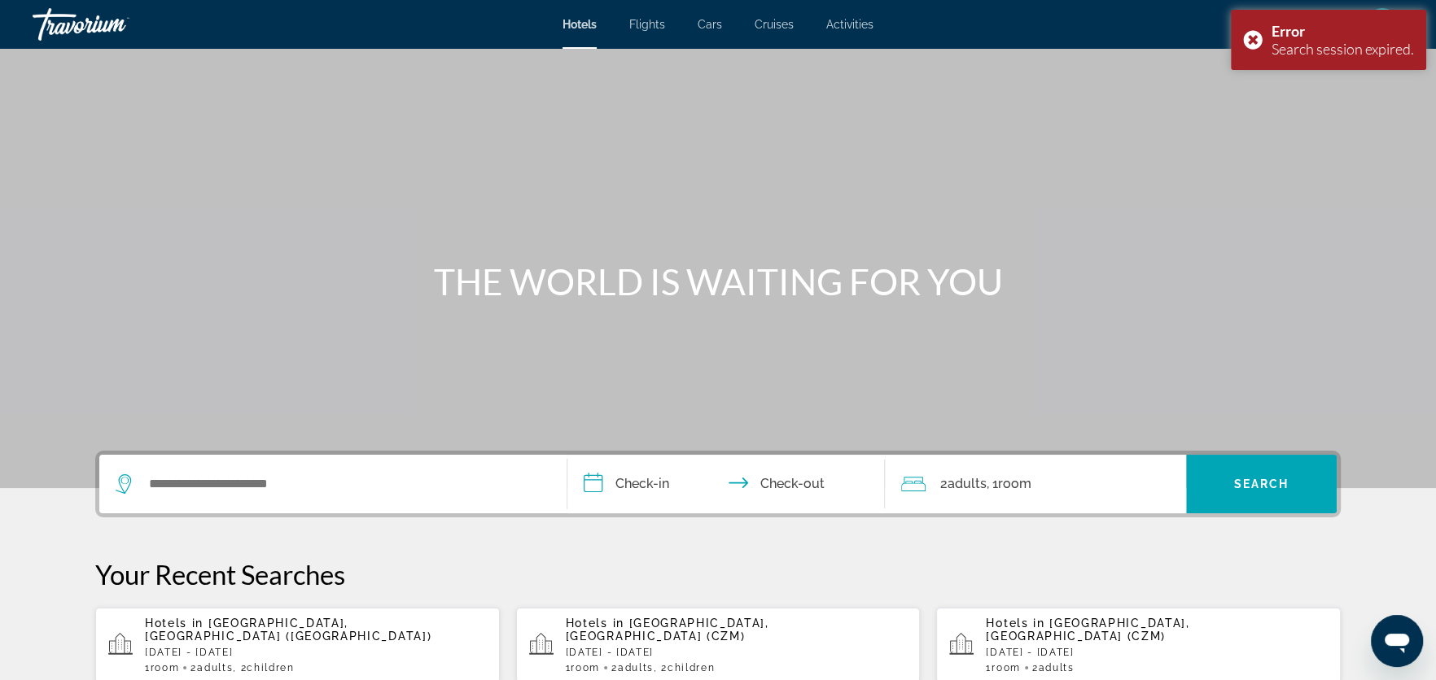
click at [400, 469] on div "Search widget" at bounding box center [333, 484] width 435 height 59
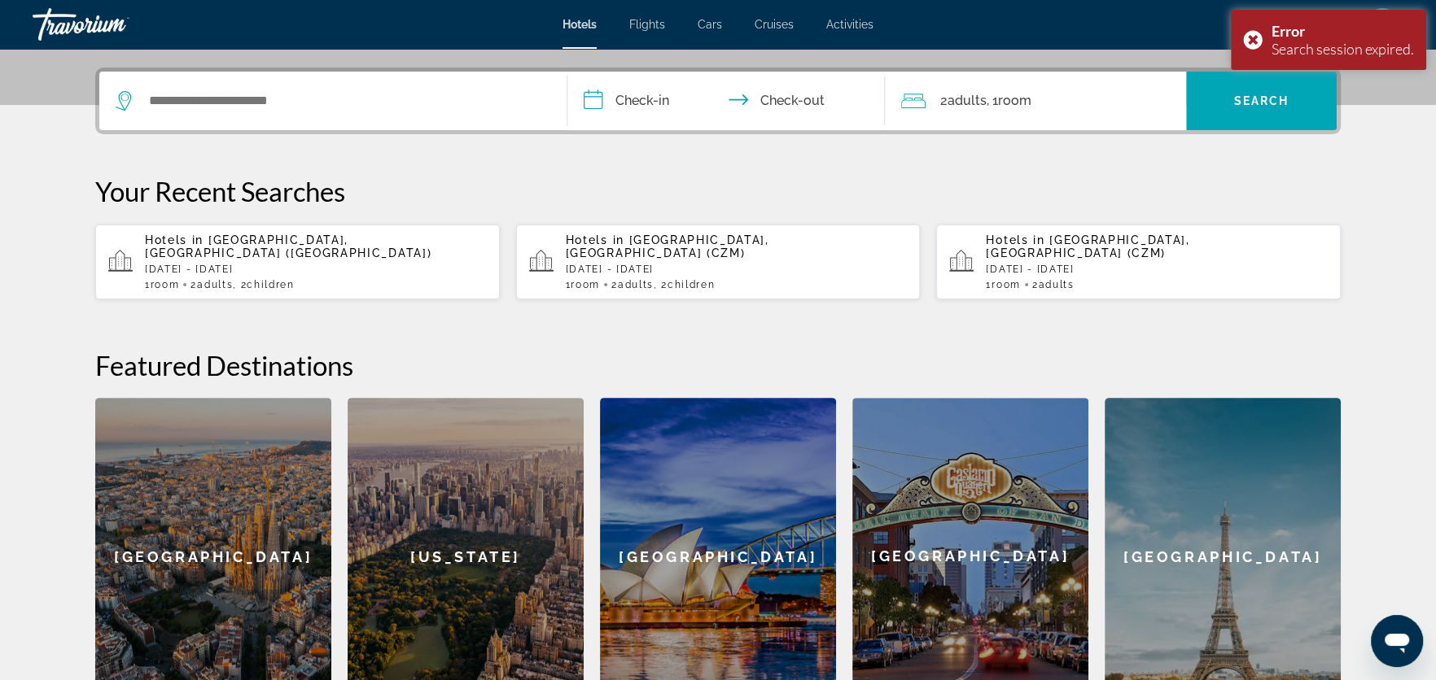
scroll to position [397, 0]
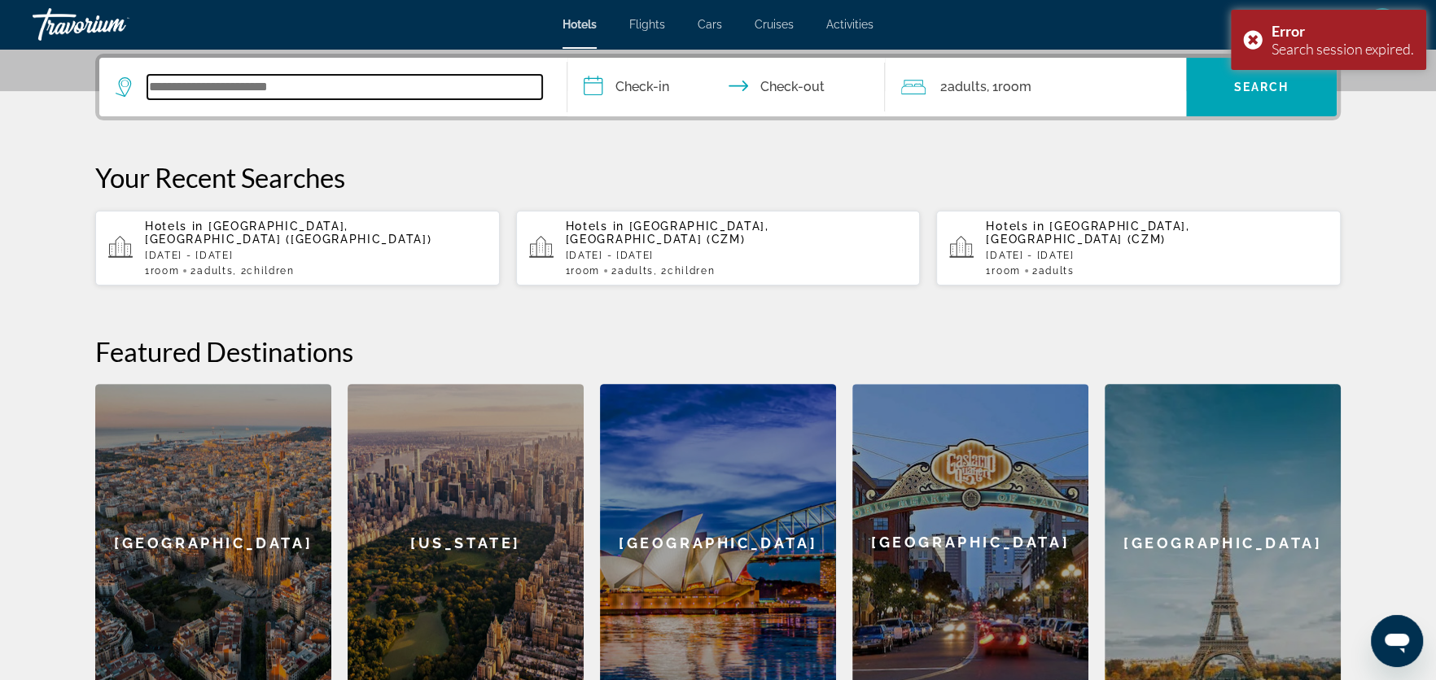
click at [261, 90] on input "Search widget" at bounding box center [344, 87] width 395 height 24
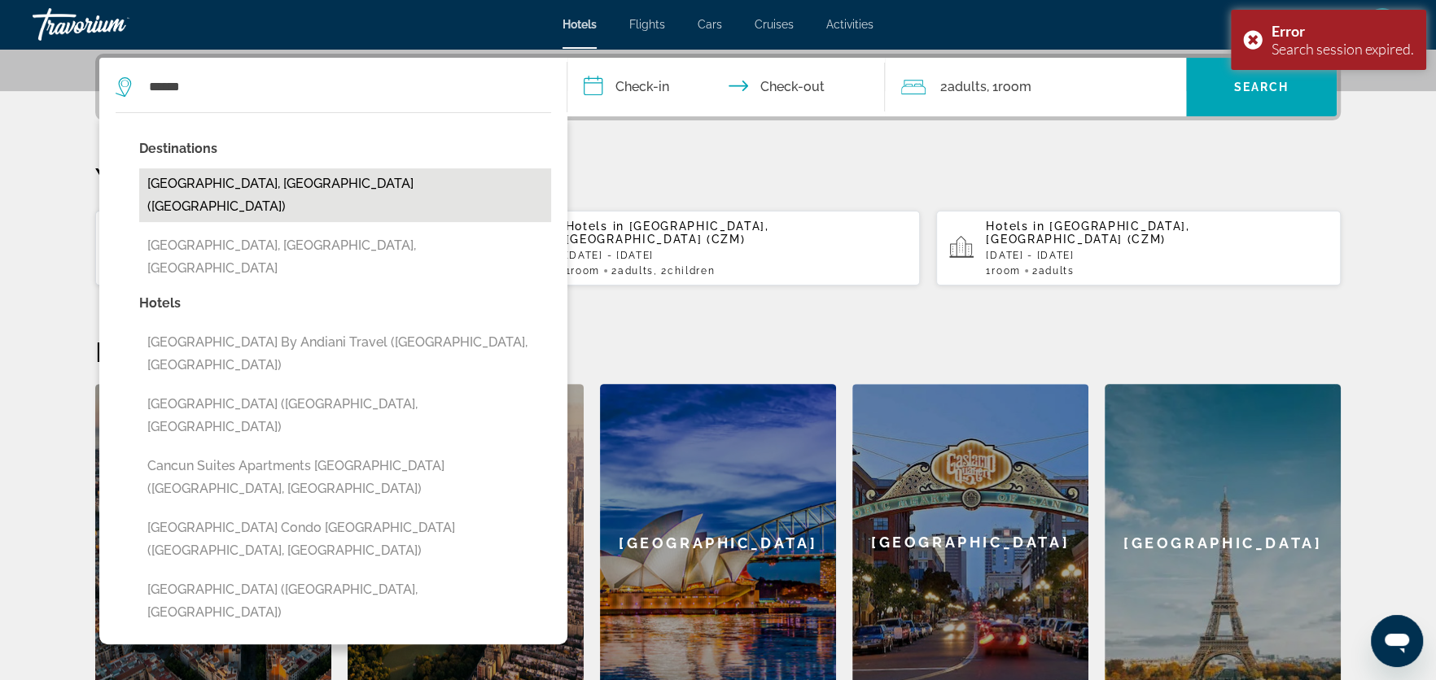
click at [266, 177] on button "Cancun, Mexico (CUN)" at bounding box center [345, 195] width 412 height 54
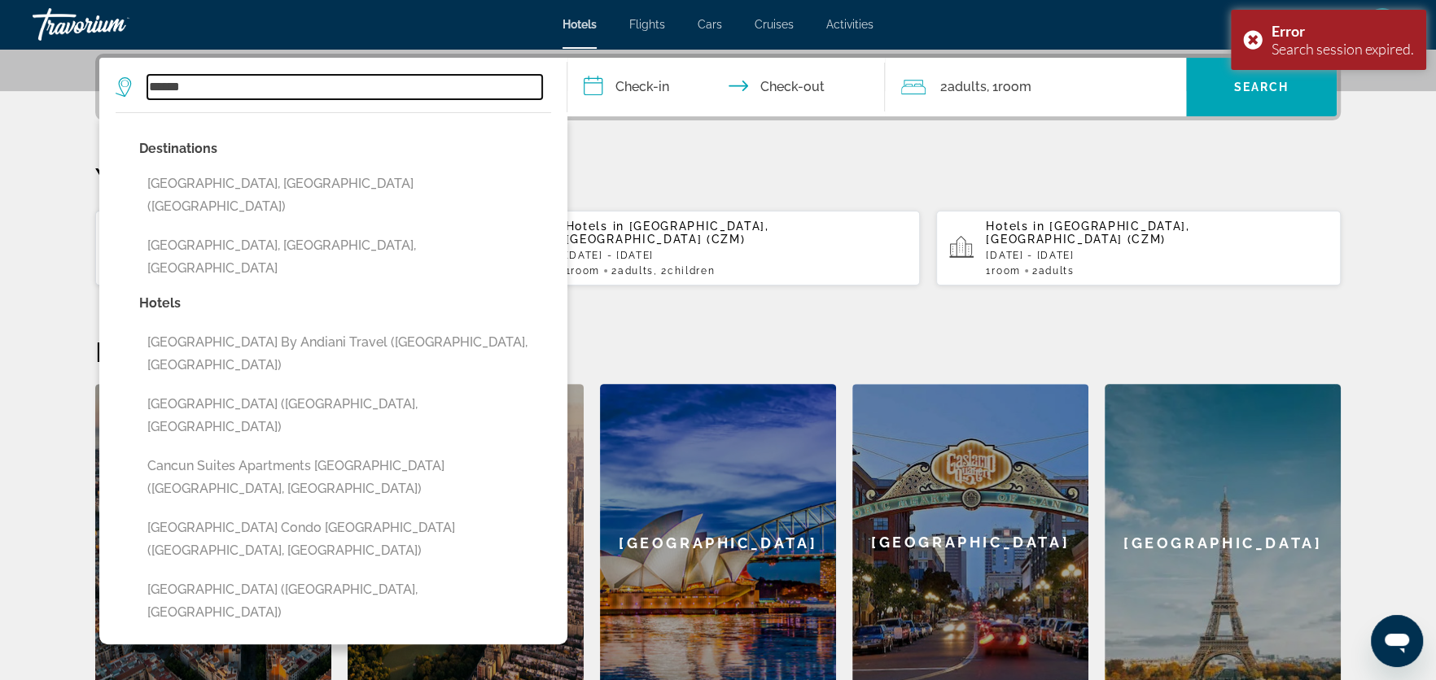
type input "**********"
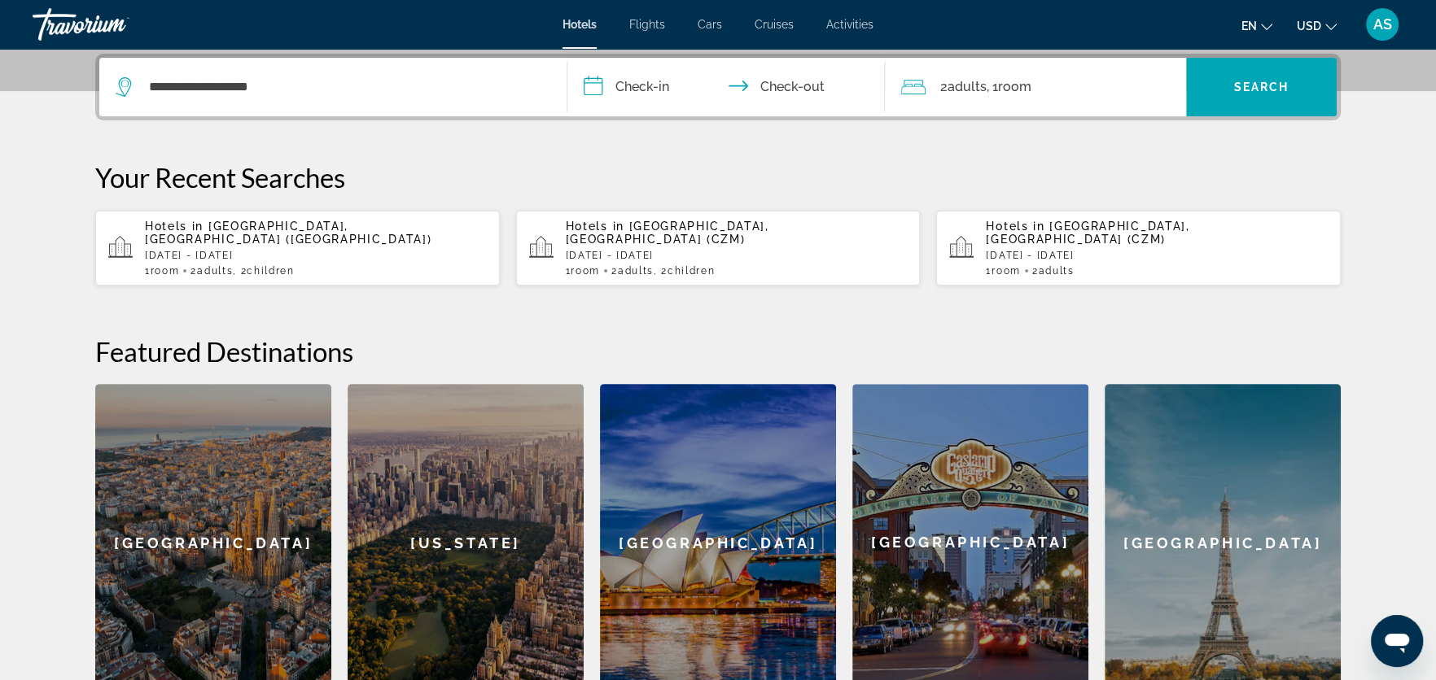
click at [655, 93] on input "**********" at bounding box center [729, 89] width 324 height 63
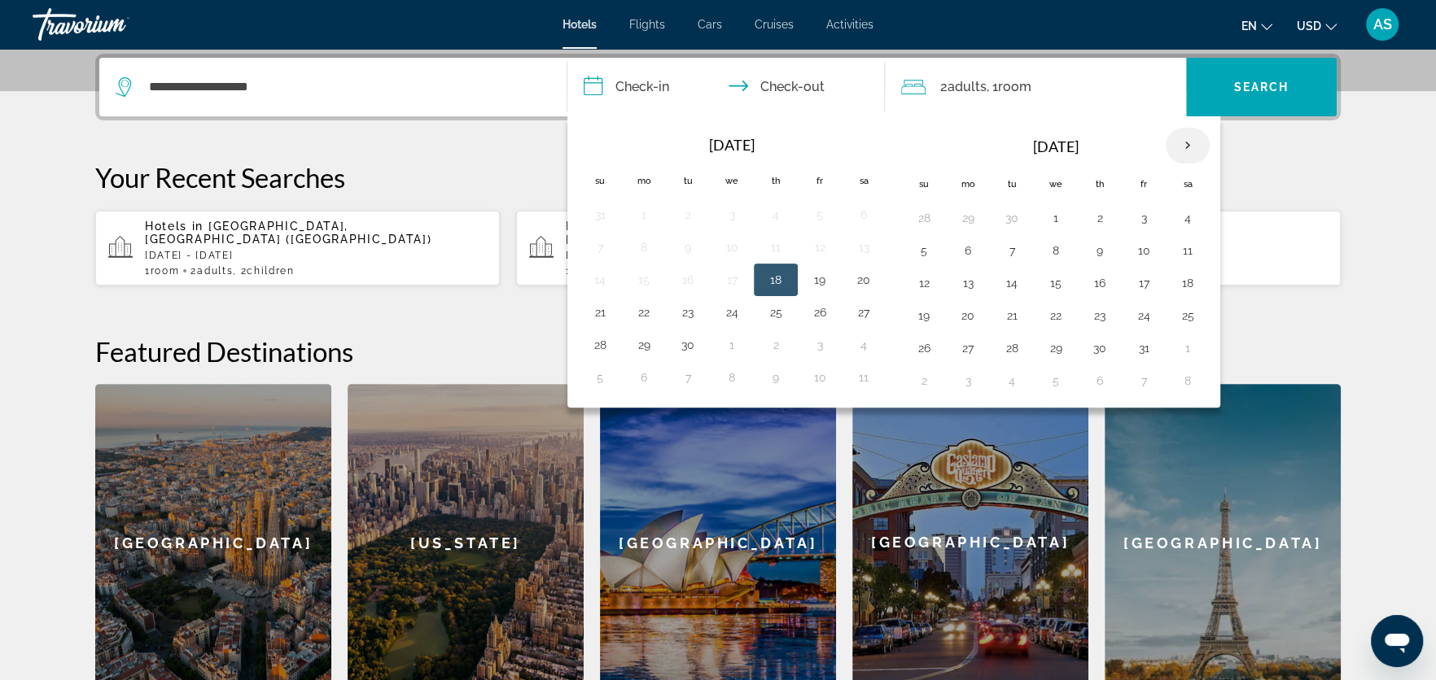
click at [1171, 146] on th "Next month" at bounding box center [1187, 146] width 44 height 36
click at [1171, 147] on th "Next month" at bounding box center [1187, 146] width 44 height 36
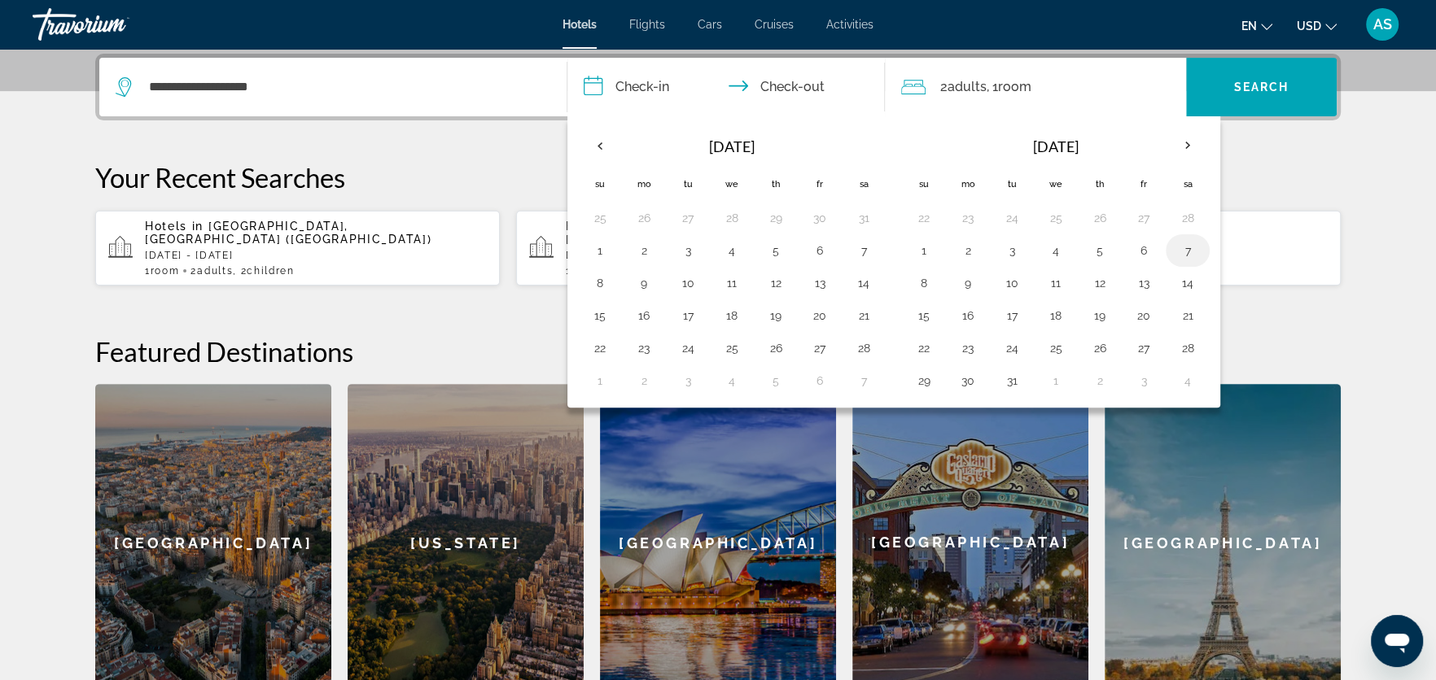
click at [1171, 247] on button "7" at bounding box center [1187, 250] width 26 height 23
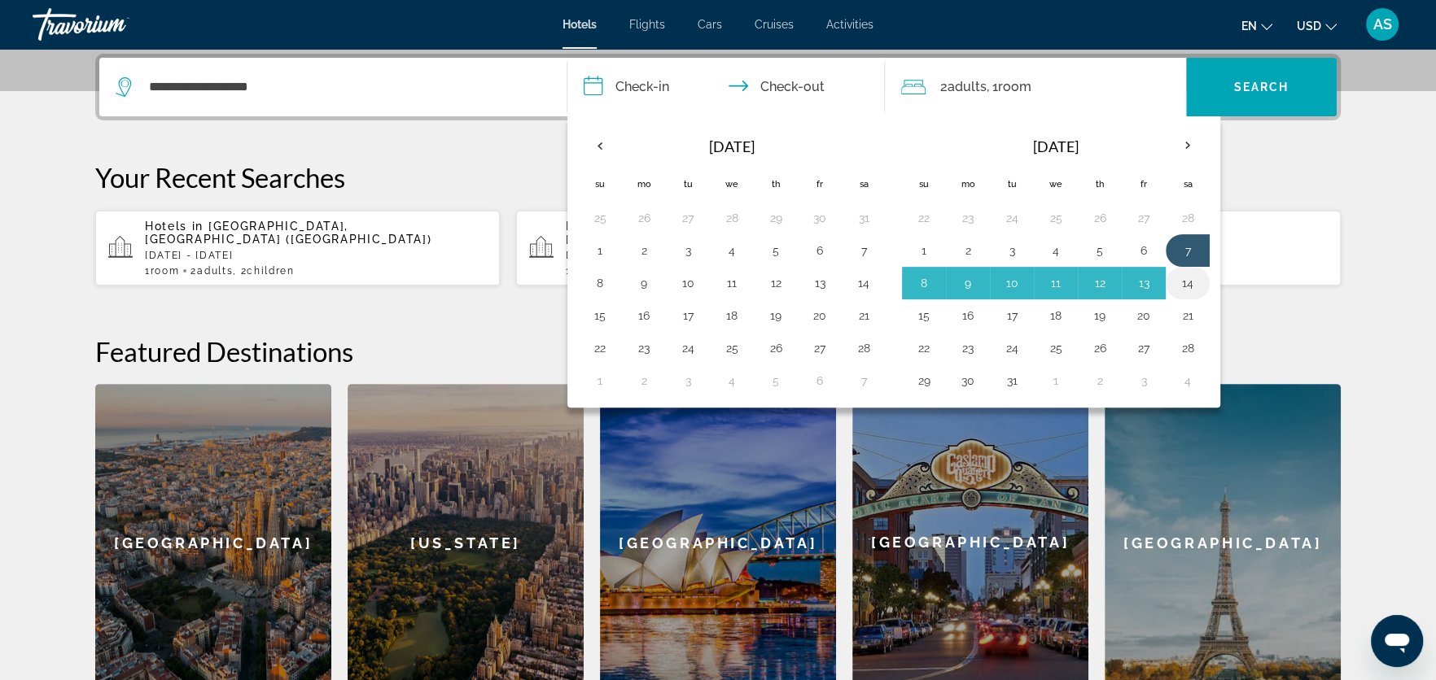
click at [1171, 277] on button "14" at bounding box center [1187, 283] width 26 height 23
type input "**********"
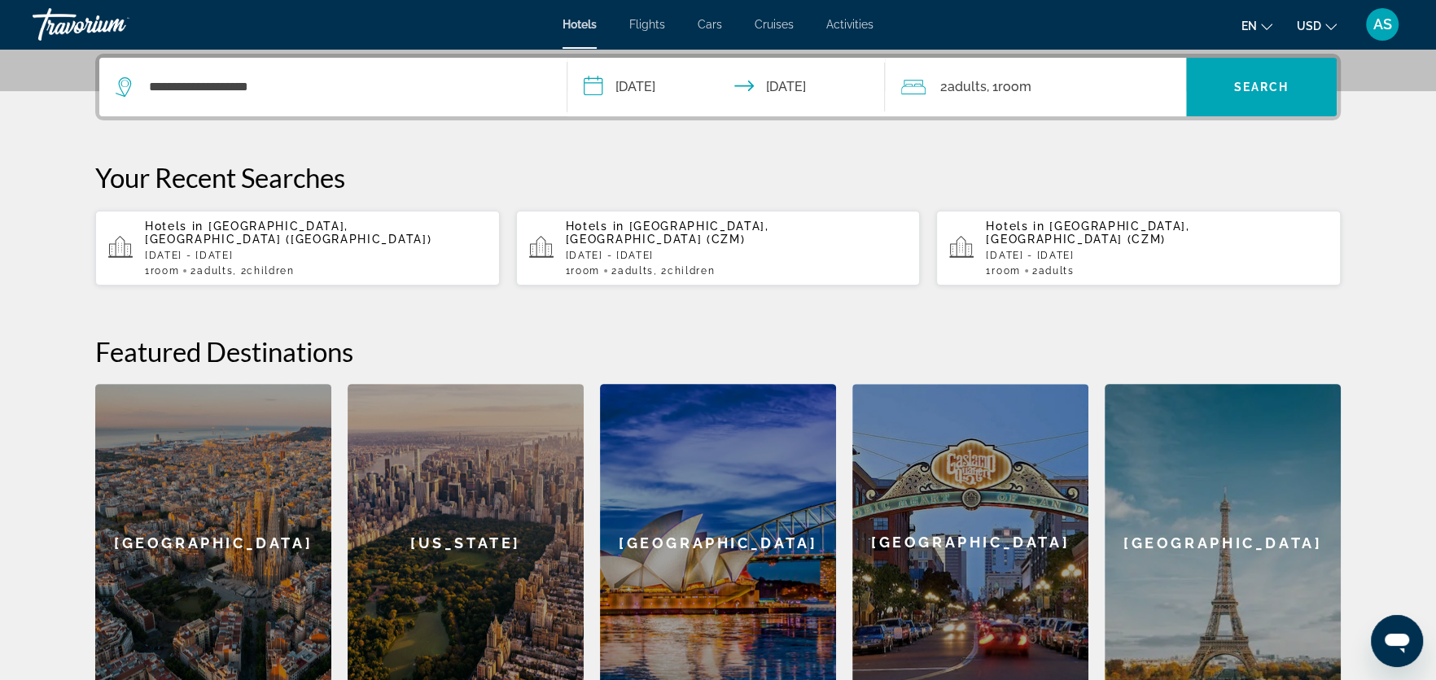
click at [1100, 91] on div "2 Adult Adults , 1 Room rooms" at bounding box center [1043, 87] width 285 height 23
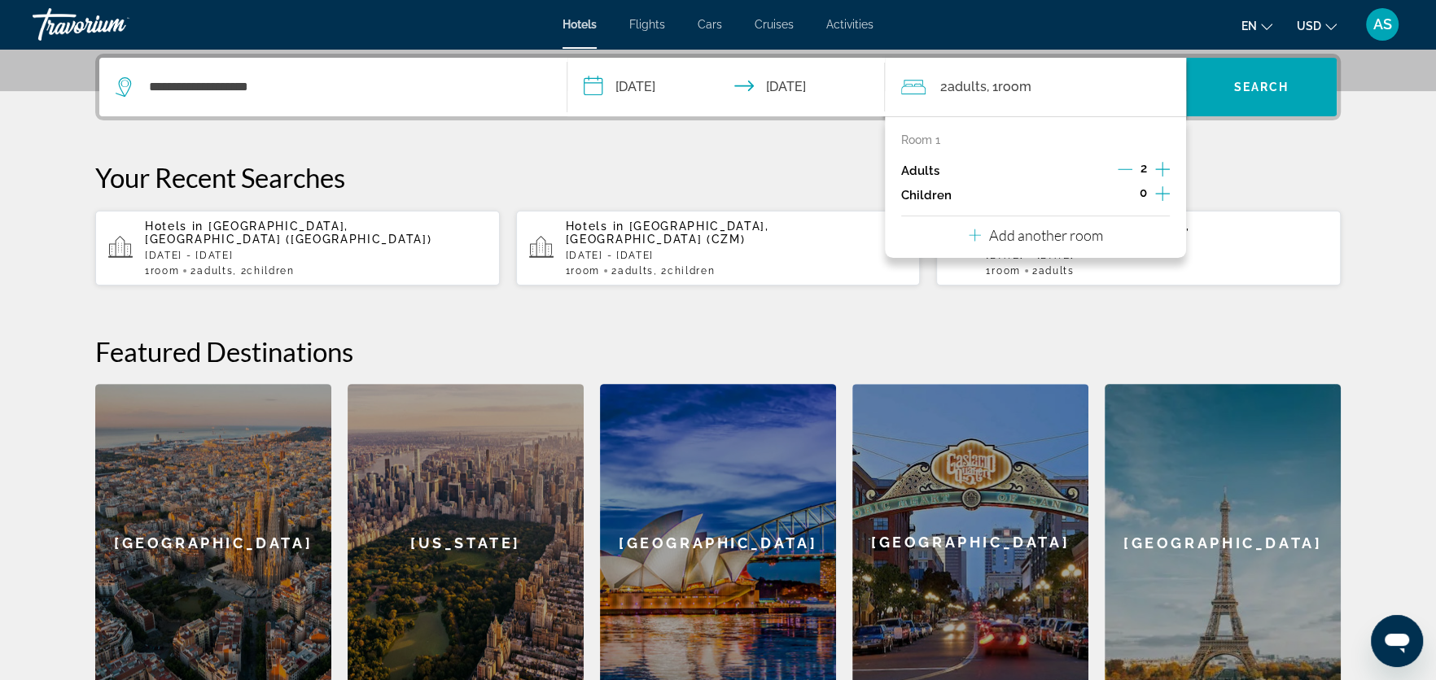
click at [1156, 195] on icon "Increment children" at bounding box center [1162, 194] width 15 height 20
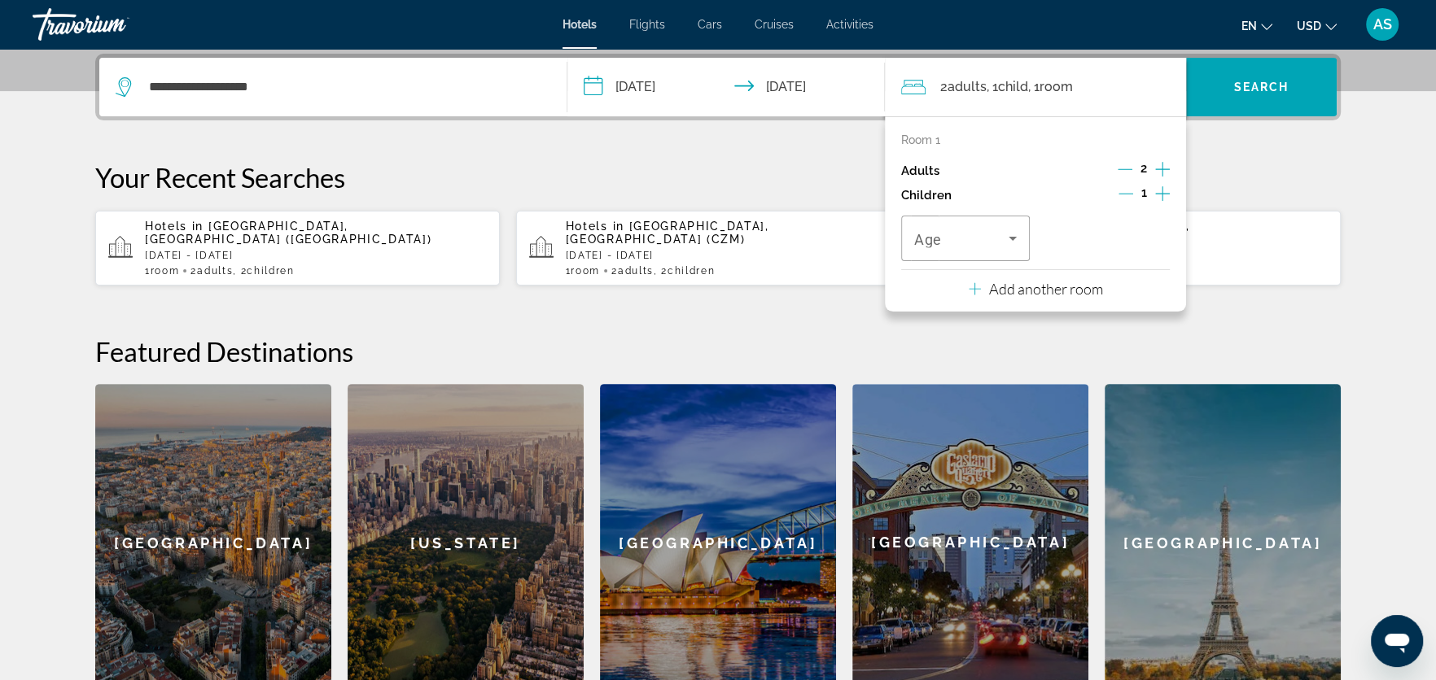
click at [1159, 195] on icon "Increment children" at bounding box center [1162, 194] width 15 height 20
click at [1016, 240] on icon "Travelers: 2 adults, 2 children" at bounding box center [1013, 239] width 20 height 20
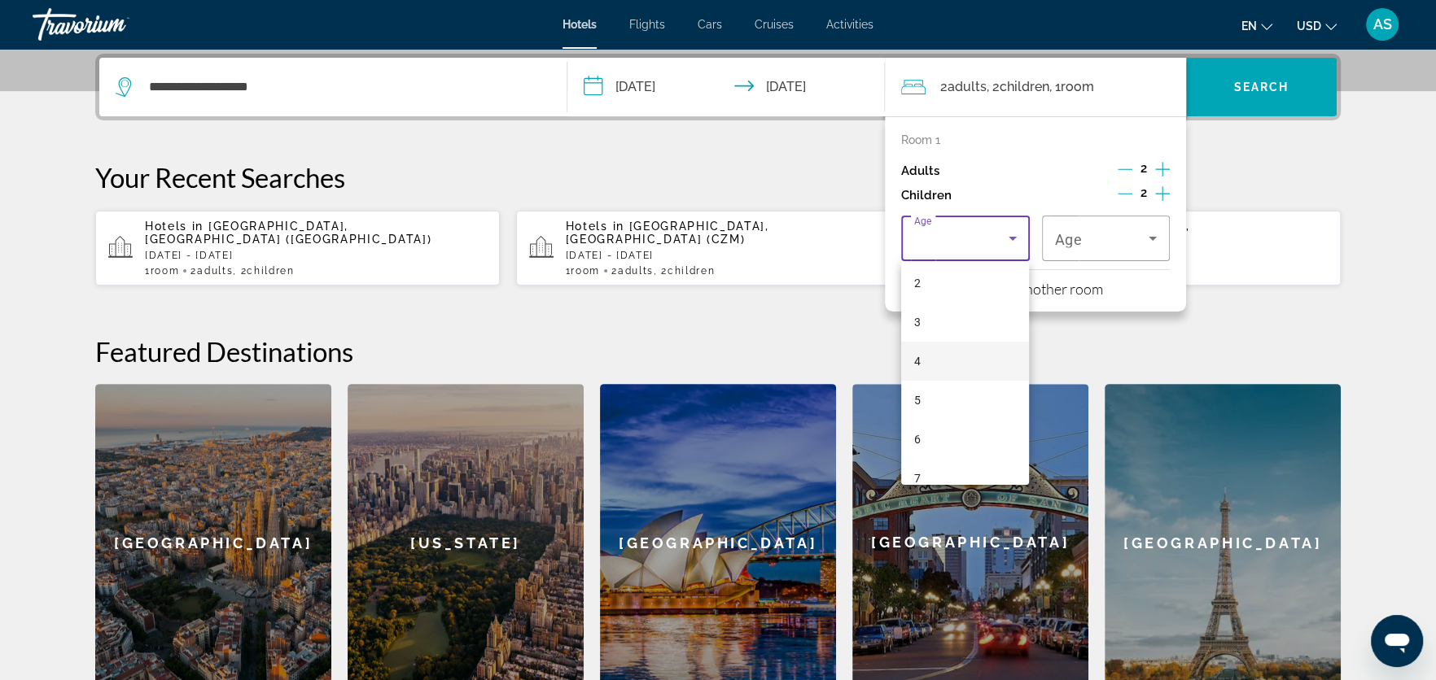
scroll to position [90, 0]
click at [967, 396] on mat-option "5" at bounding box center [965, 392] width 129 height 39
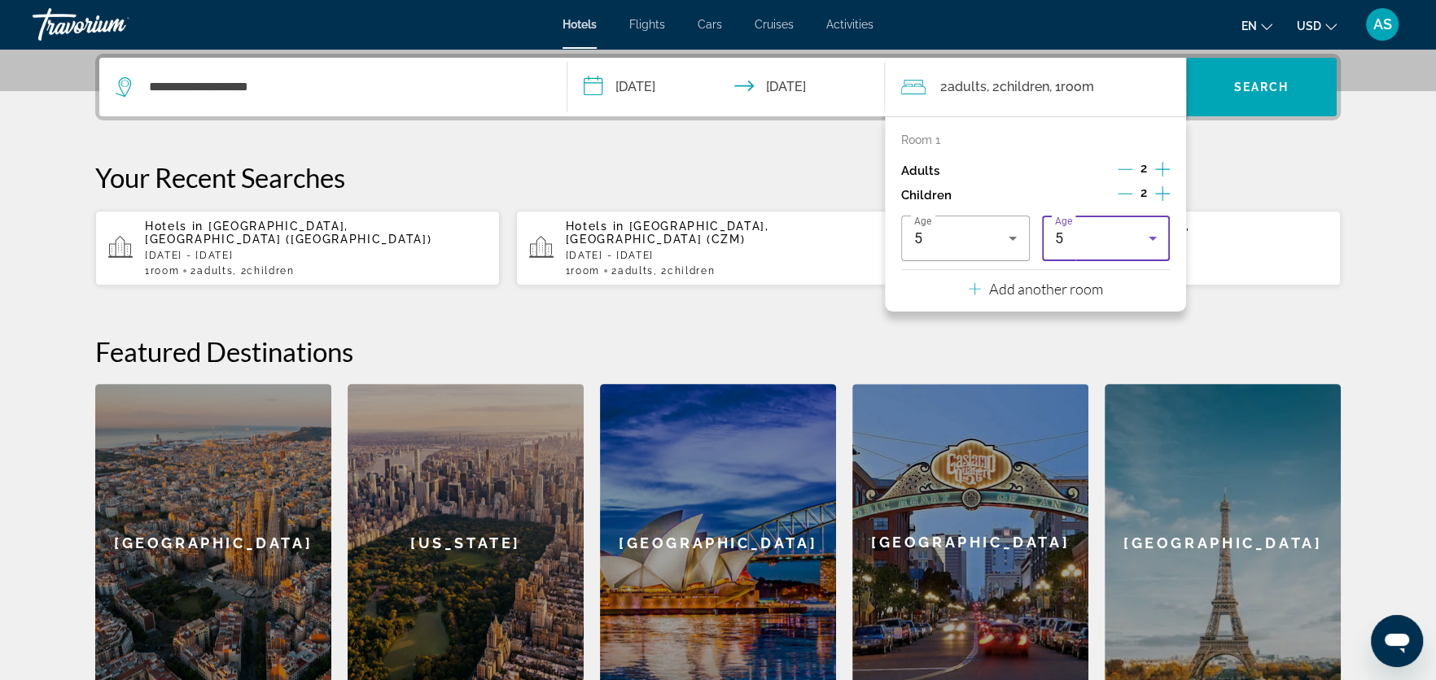
click at [1155, 238] on icon "Travelers: 2 adults, 2 children" at bounding box center [1153, 239] width 20 height 20
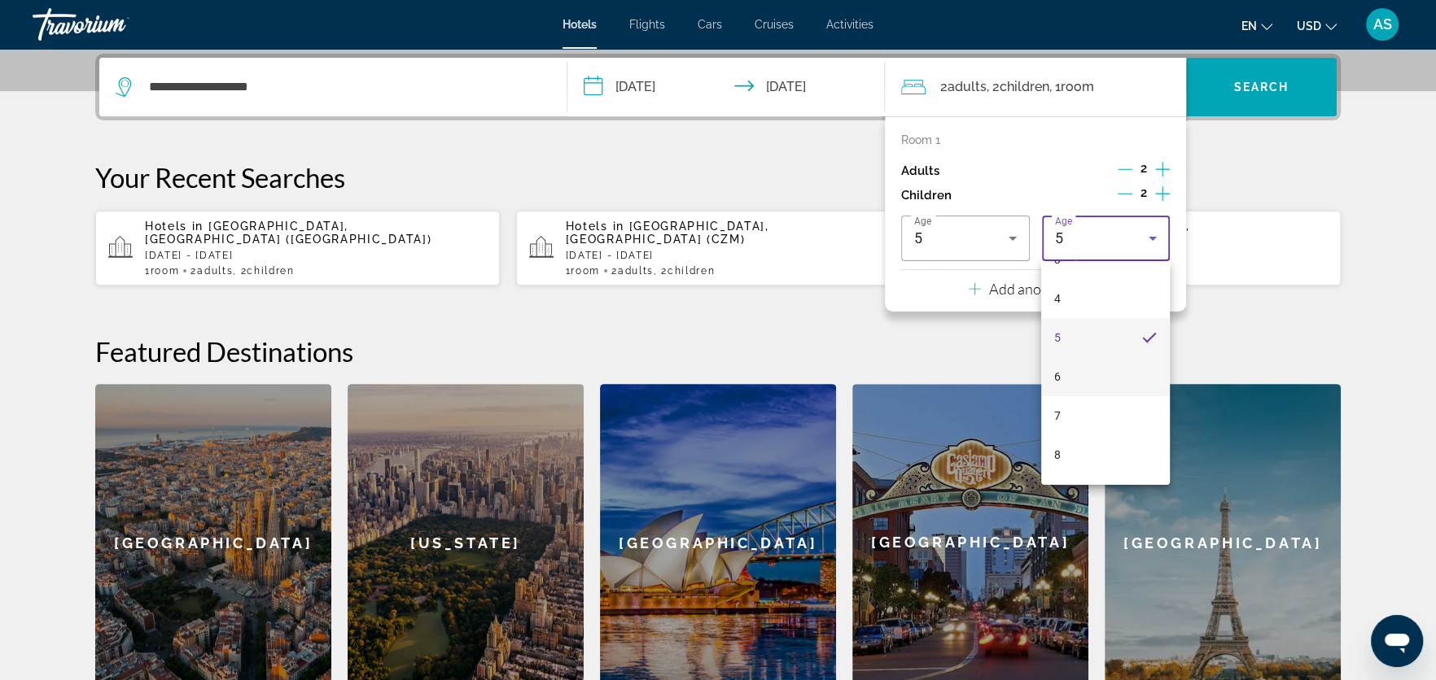
scroll to position [177, 0]
click at [1106, 412] on mat-option "8" at bounding box center [1105, 422] width 129 height 39
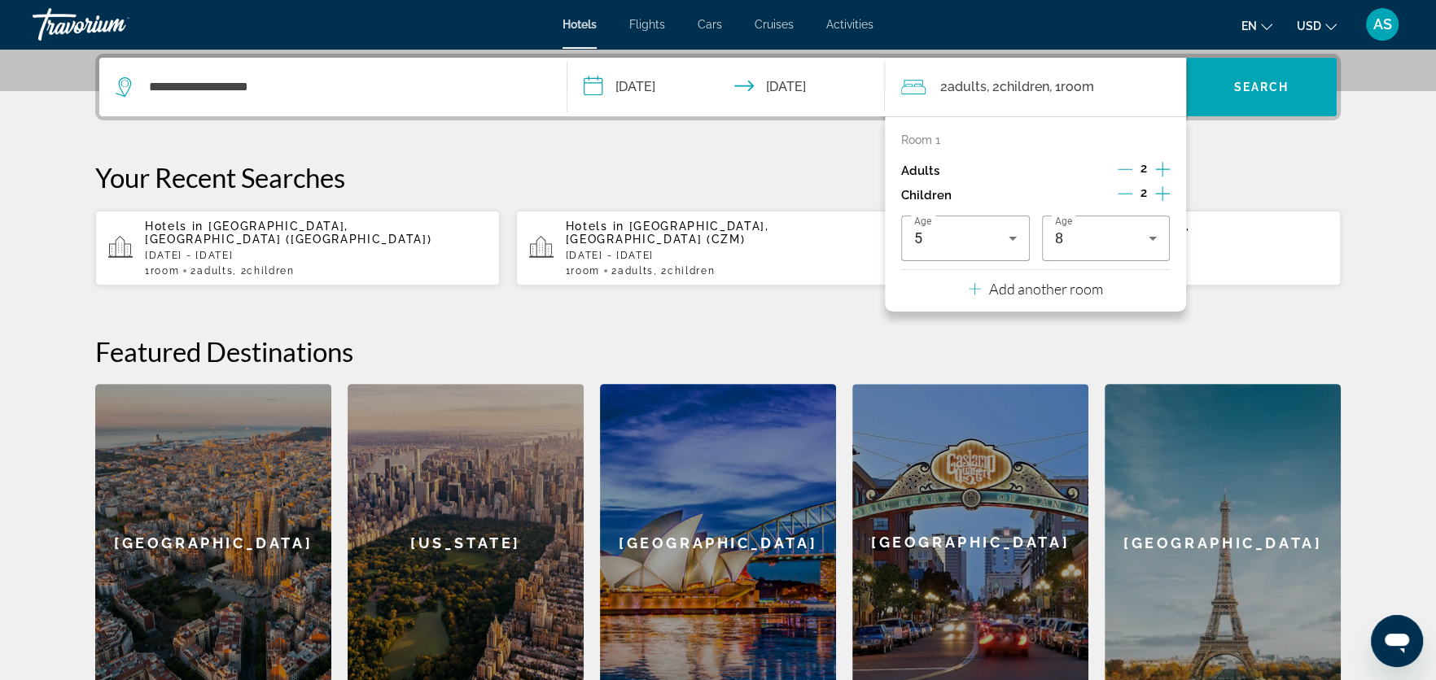
click at [1165, 195] on icon "Increment children" at bounding box center [1162, 194] width 15 height 20
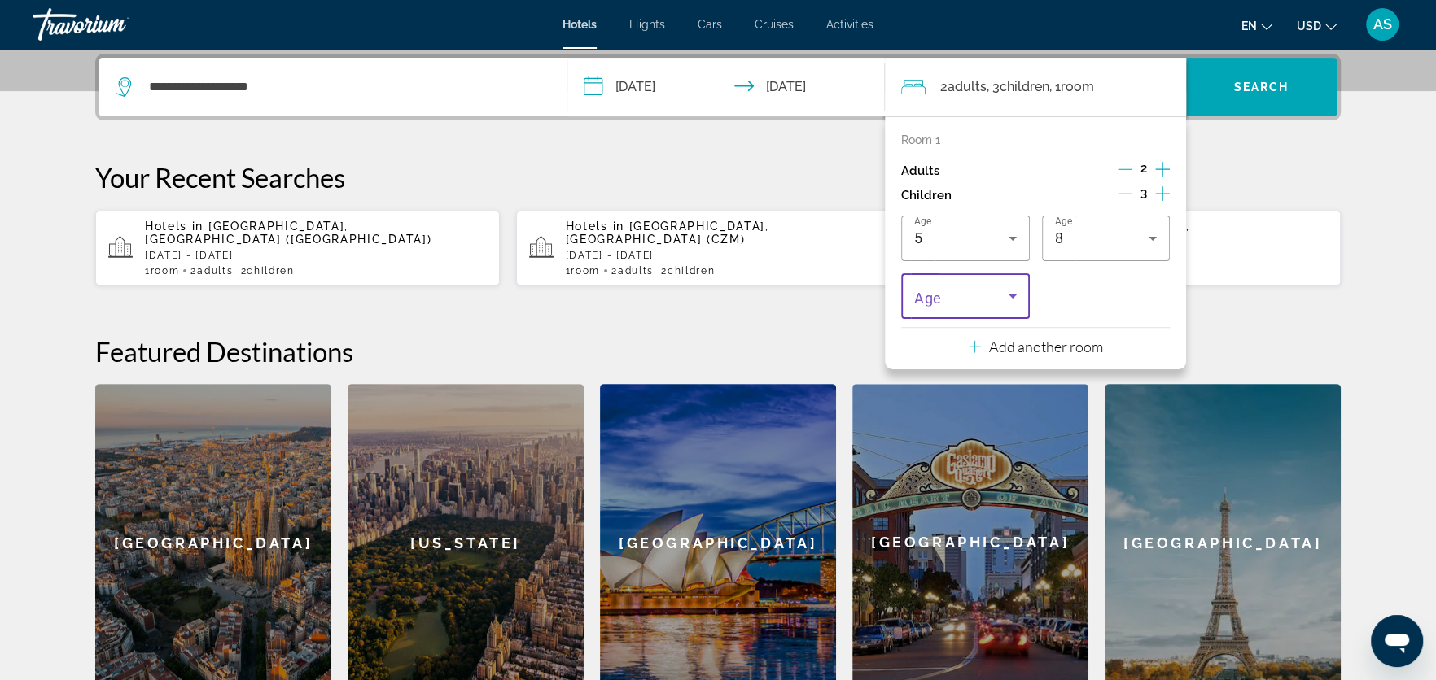
click at [1018, 290] on icon "Travelers: 2 adults, 3 children" at bounding box center [1013, 296] width 20 height 20
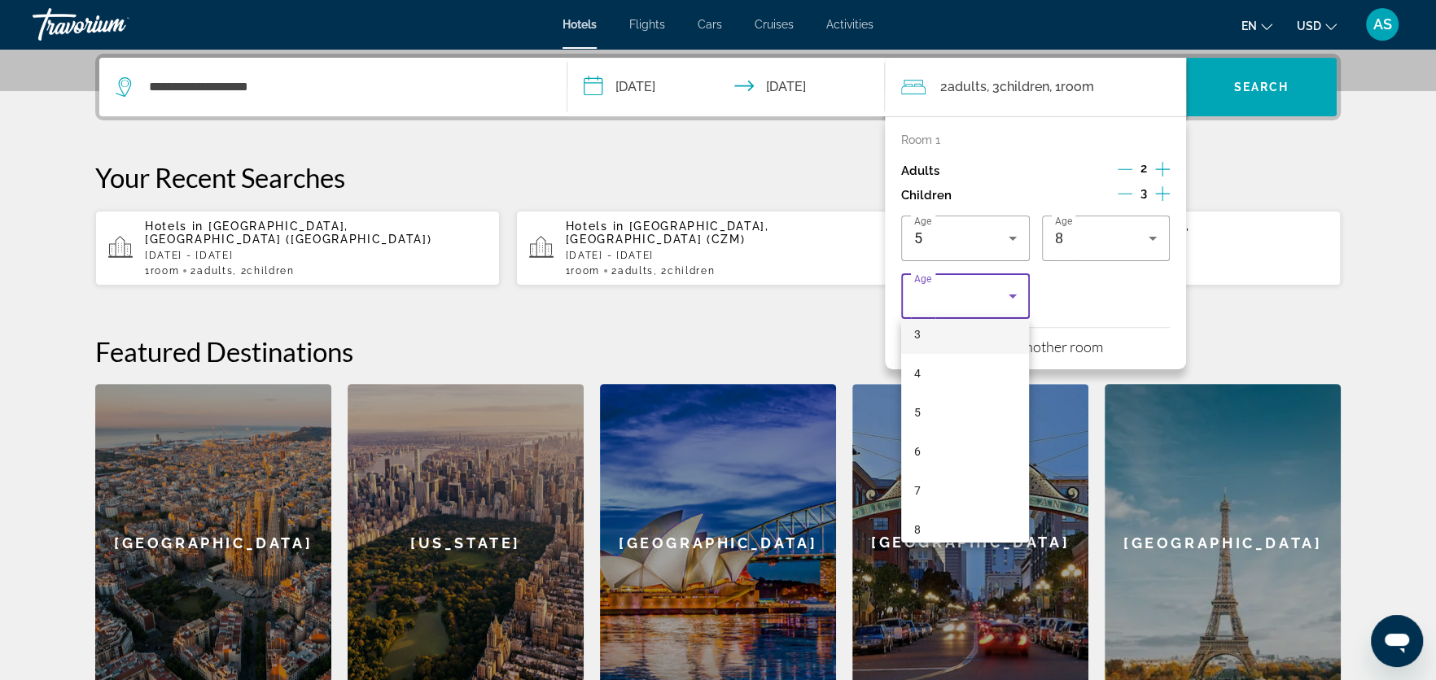
scroll to position [134, 0]
click at [967, 476] on mat-option "7" at bounding box center [965, 484] width 129 height 39
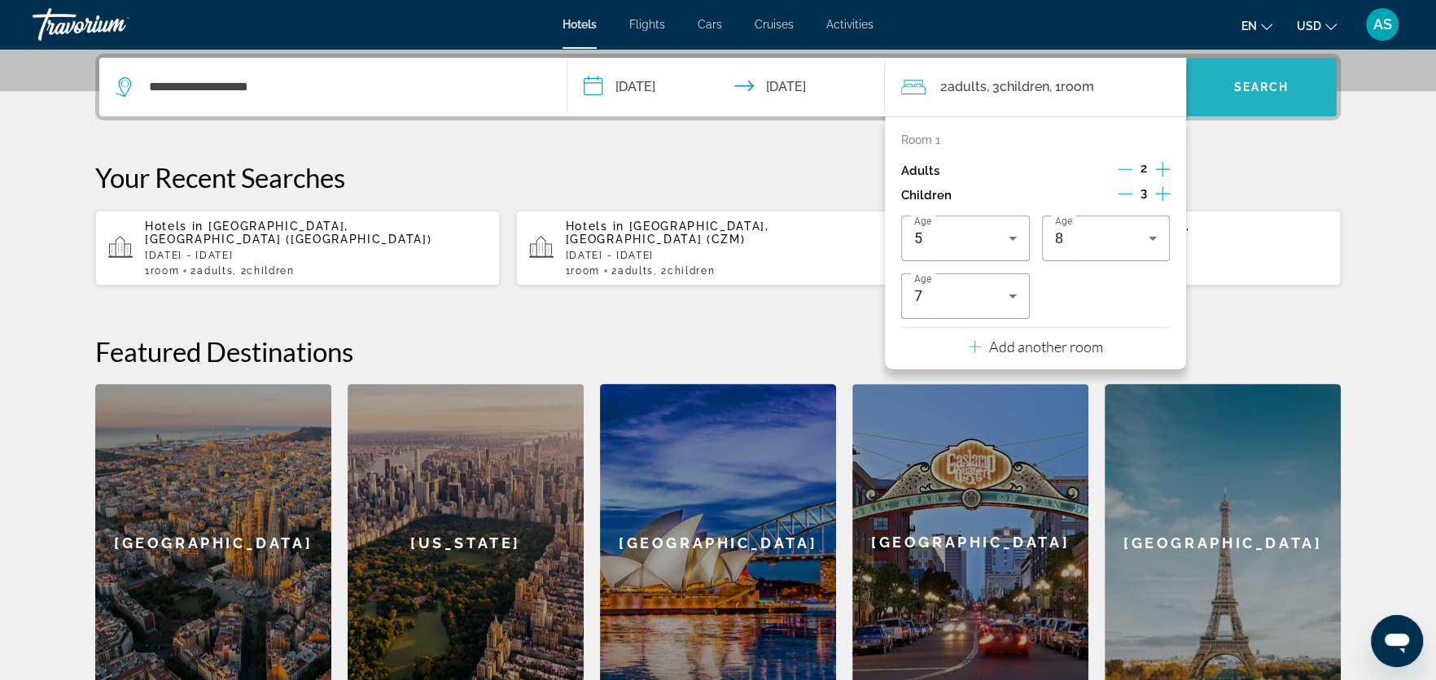
click at [1171, 75] on span "Search widget" at bounding box center [1261, 87] width 151 height 39
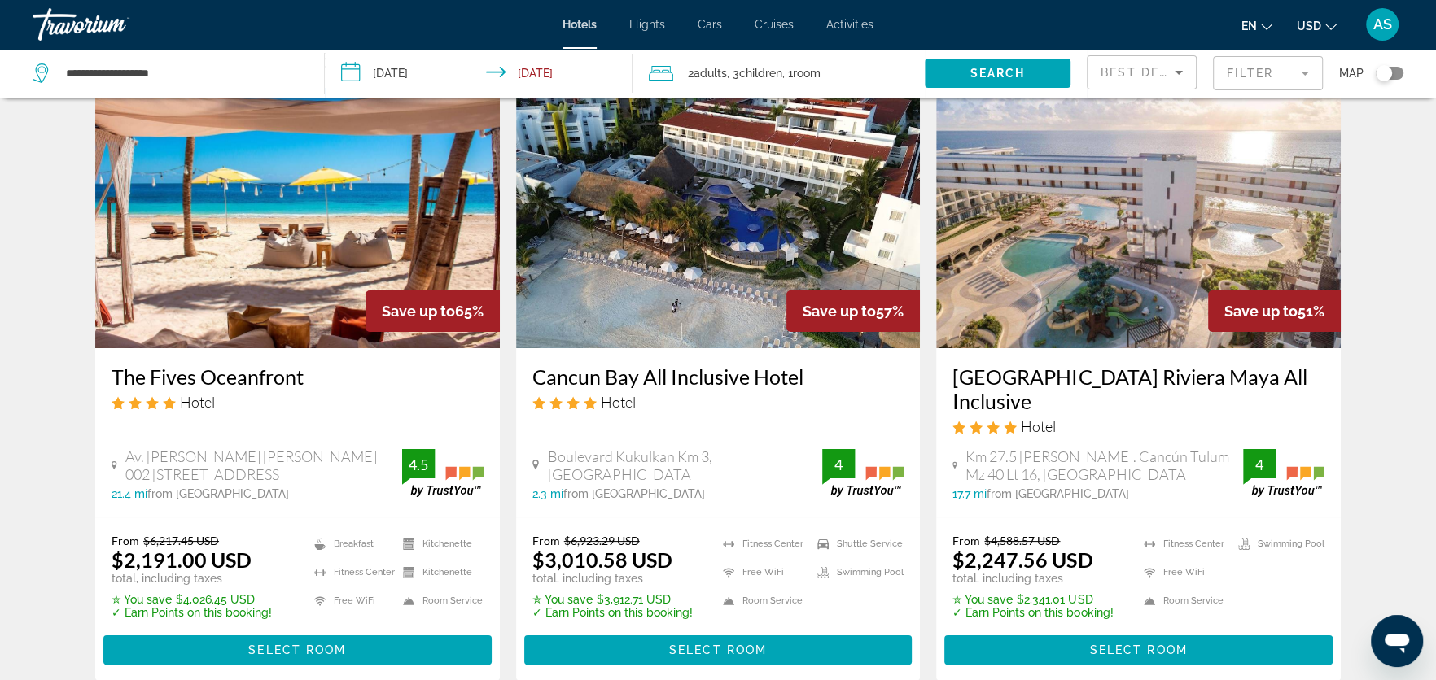
scroll to position [86, 0]
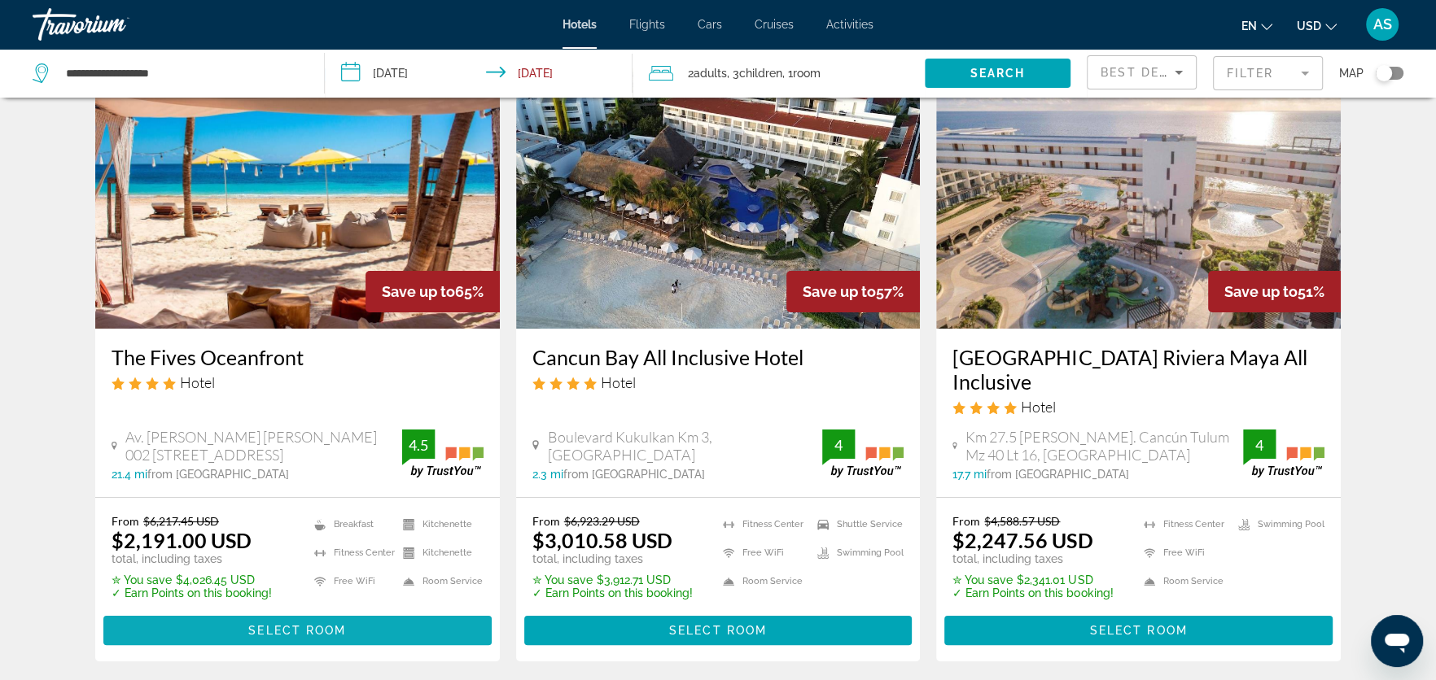
click at [309, 553] on span "Select Room" at bounding box center [297, 630] width 98 height 13
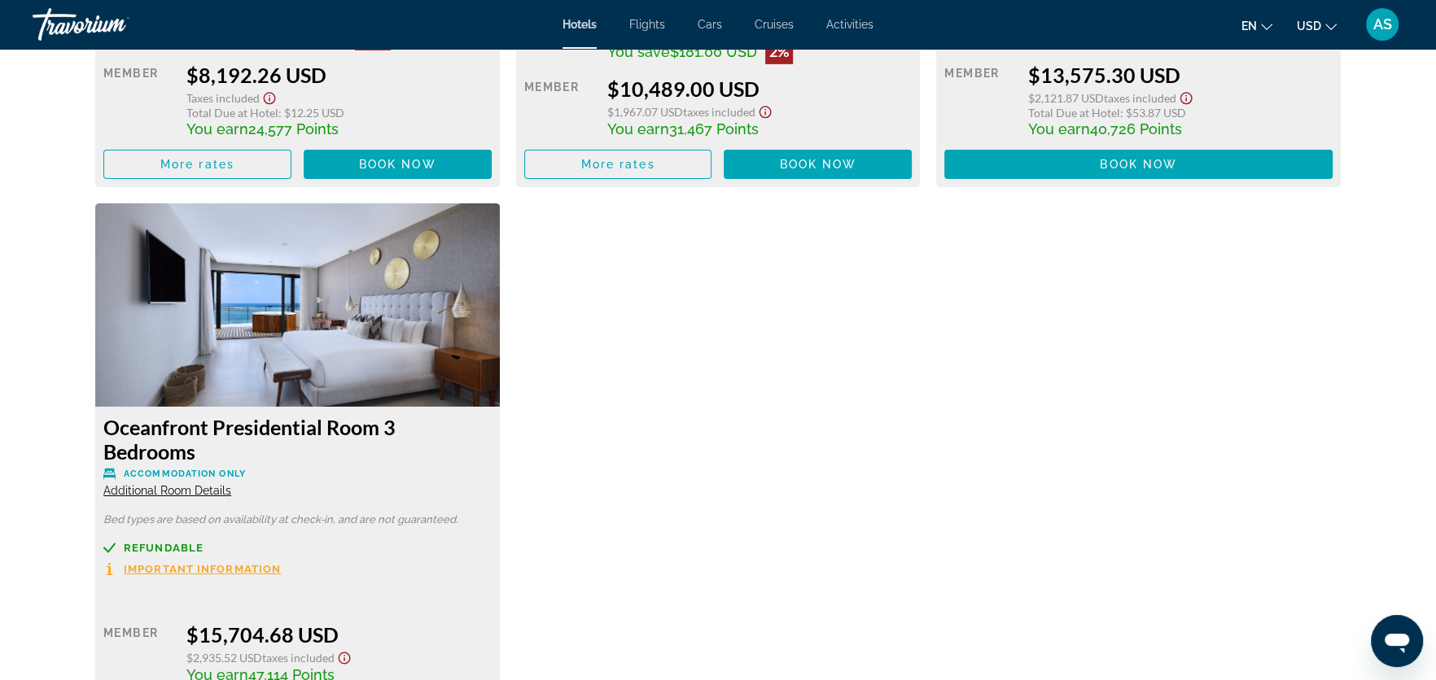
scroll to position [4891, 0]
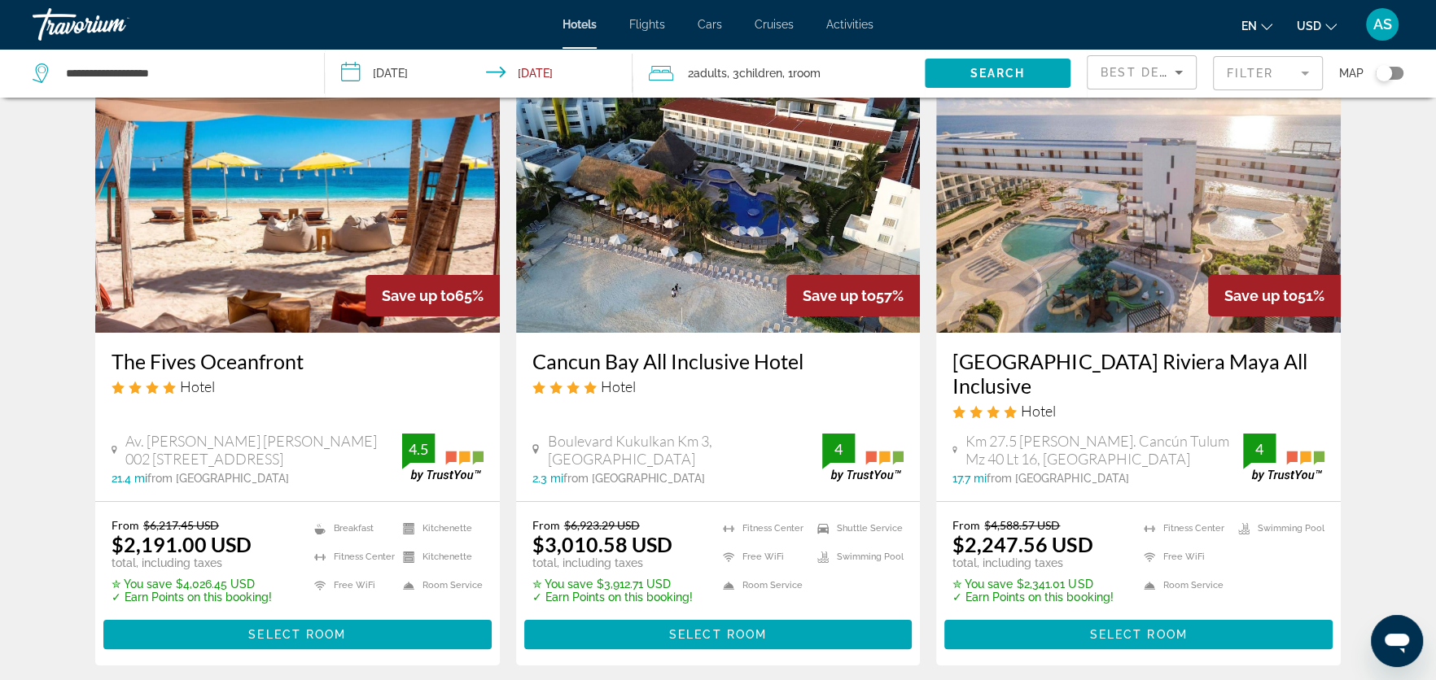
scroll to position [88, 0]
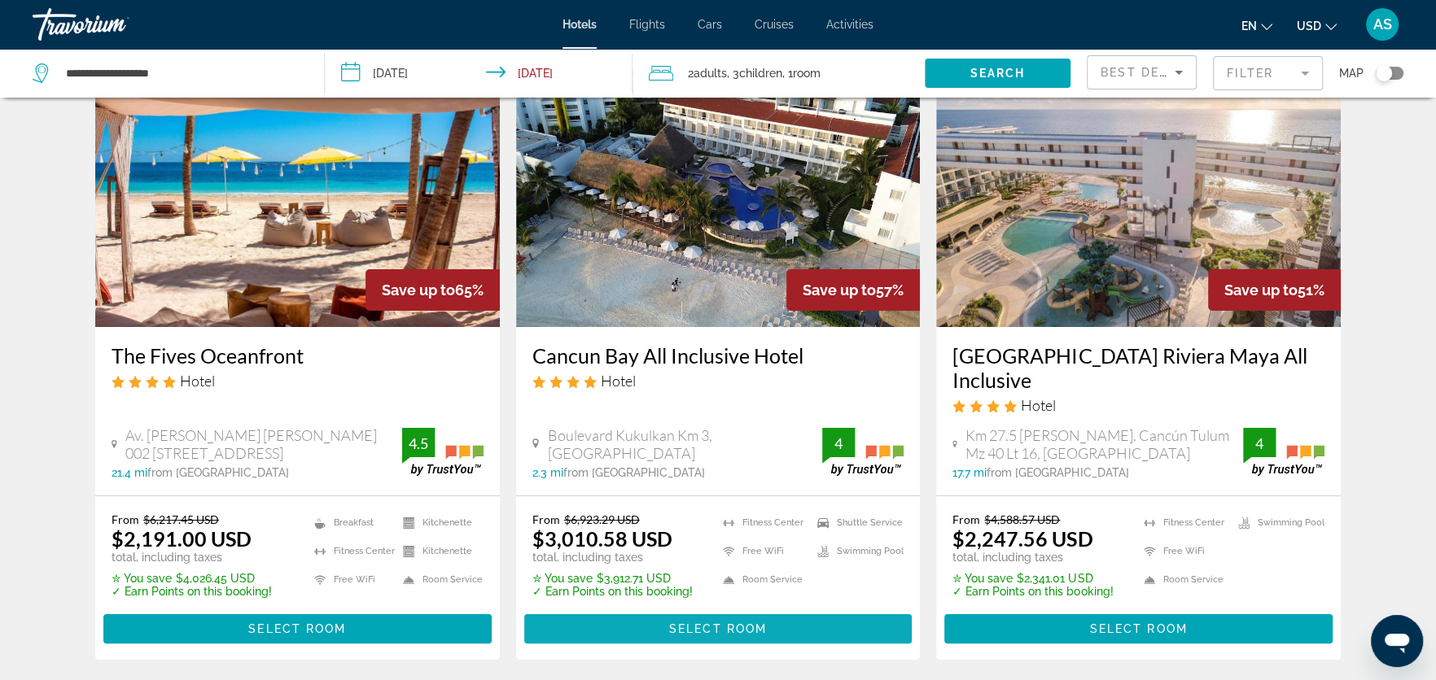
click at [698, 553] on span "Select Room" at bounding box center [718, 629] width 98 height 13
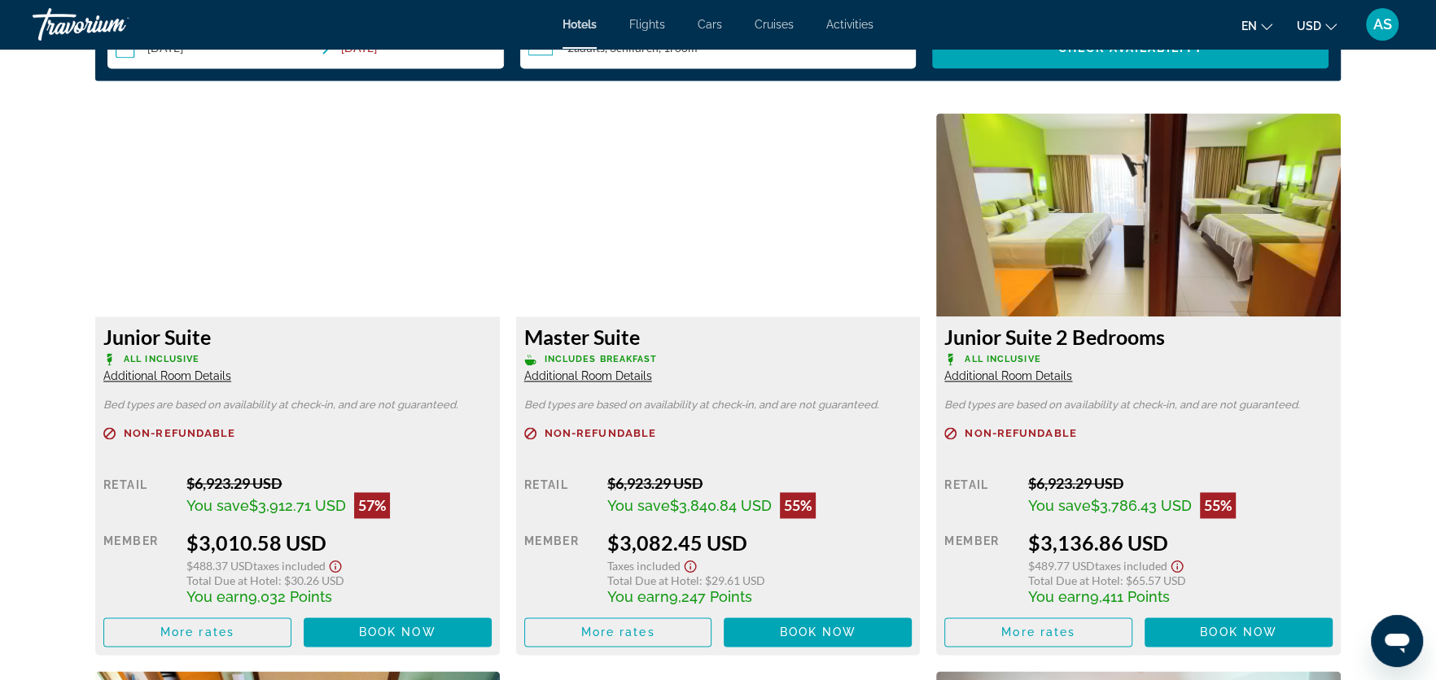
scroll to position [2189, 0]
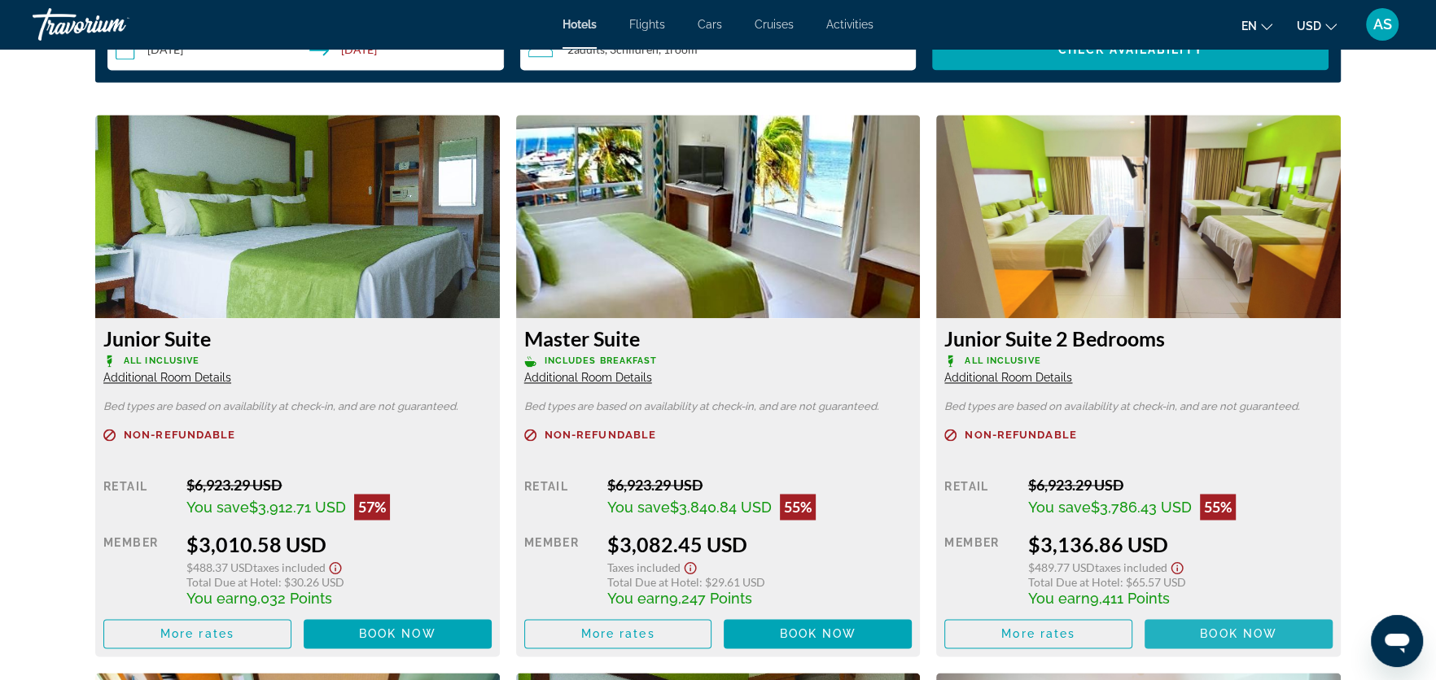
click at [1171, 553] on span "Main content" at bounding box center [1238, 633] width 188 height 39
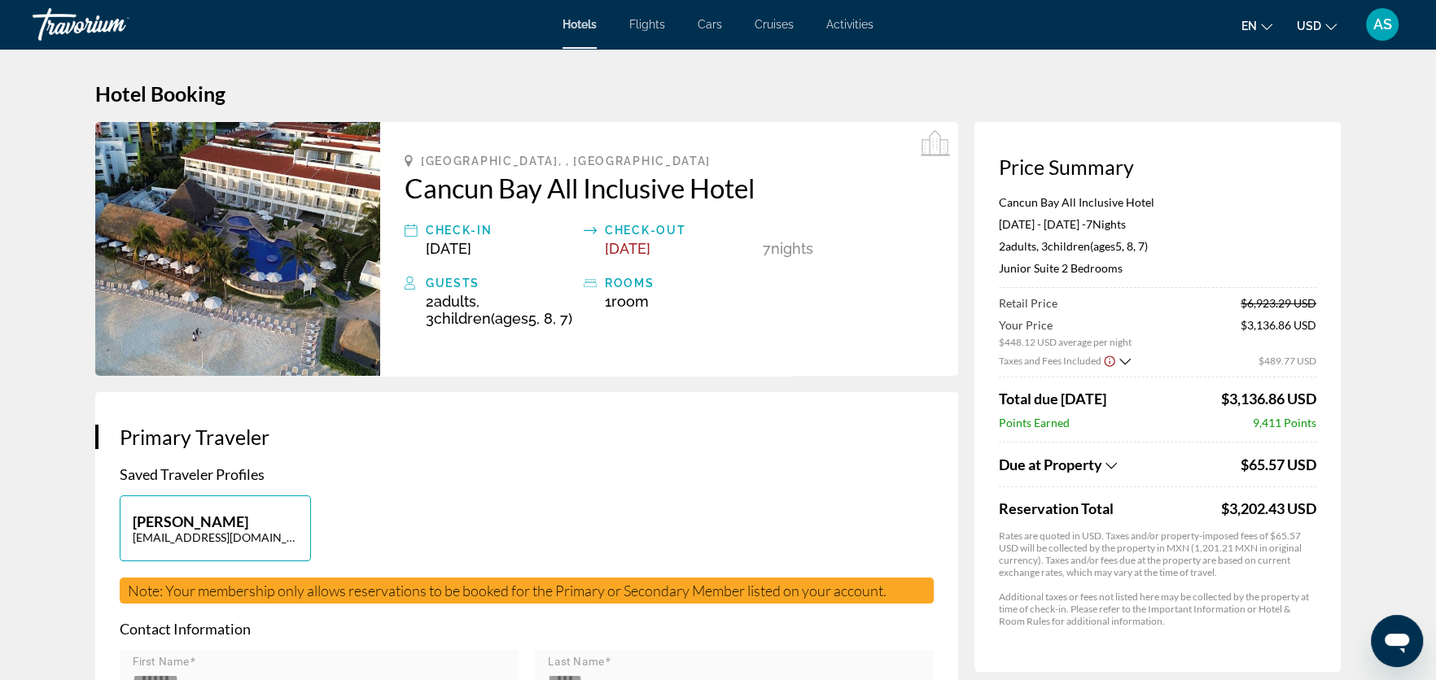
click at [778, 183] on h2 "Cancun Bay All Inclusive Hotel" at bounding box center [668, 188] width 529 height 33
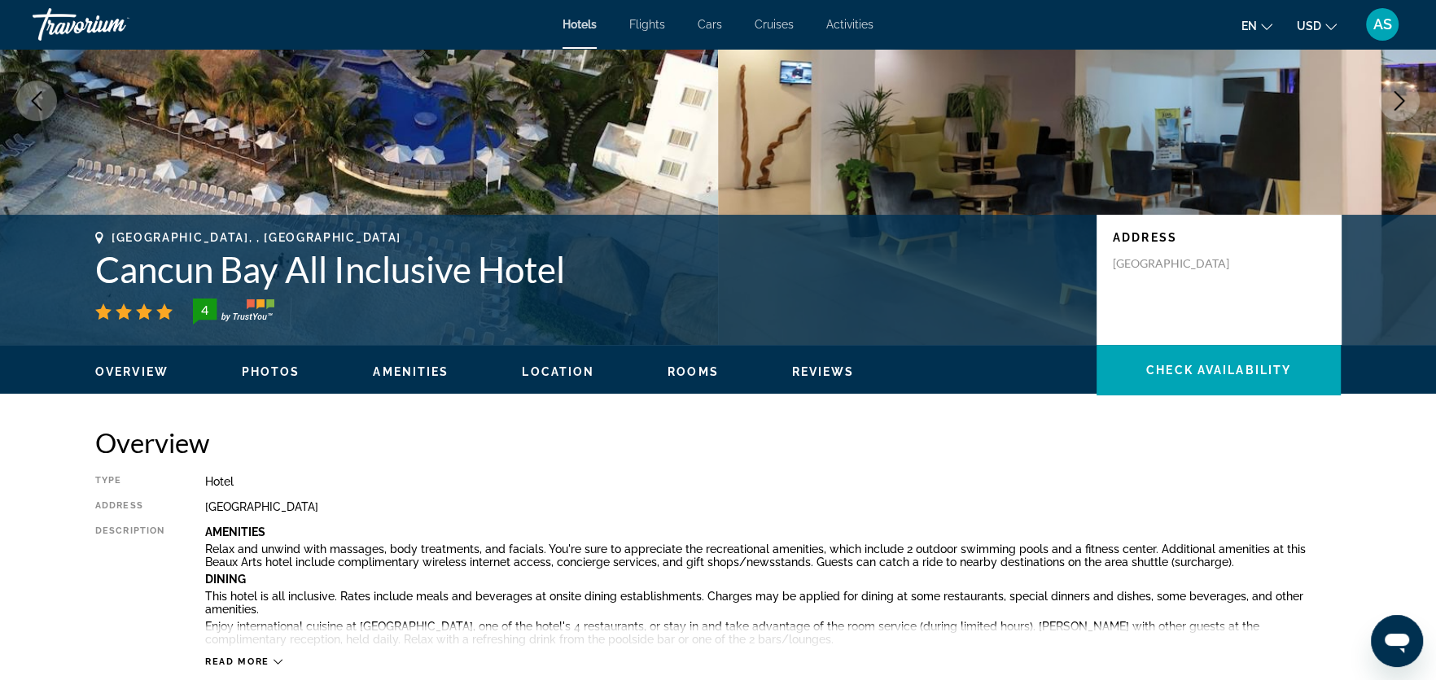
scroll to position [183, 0]
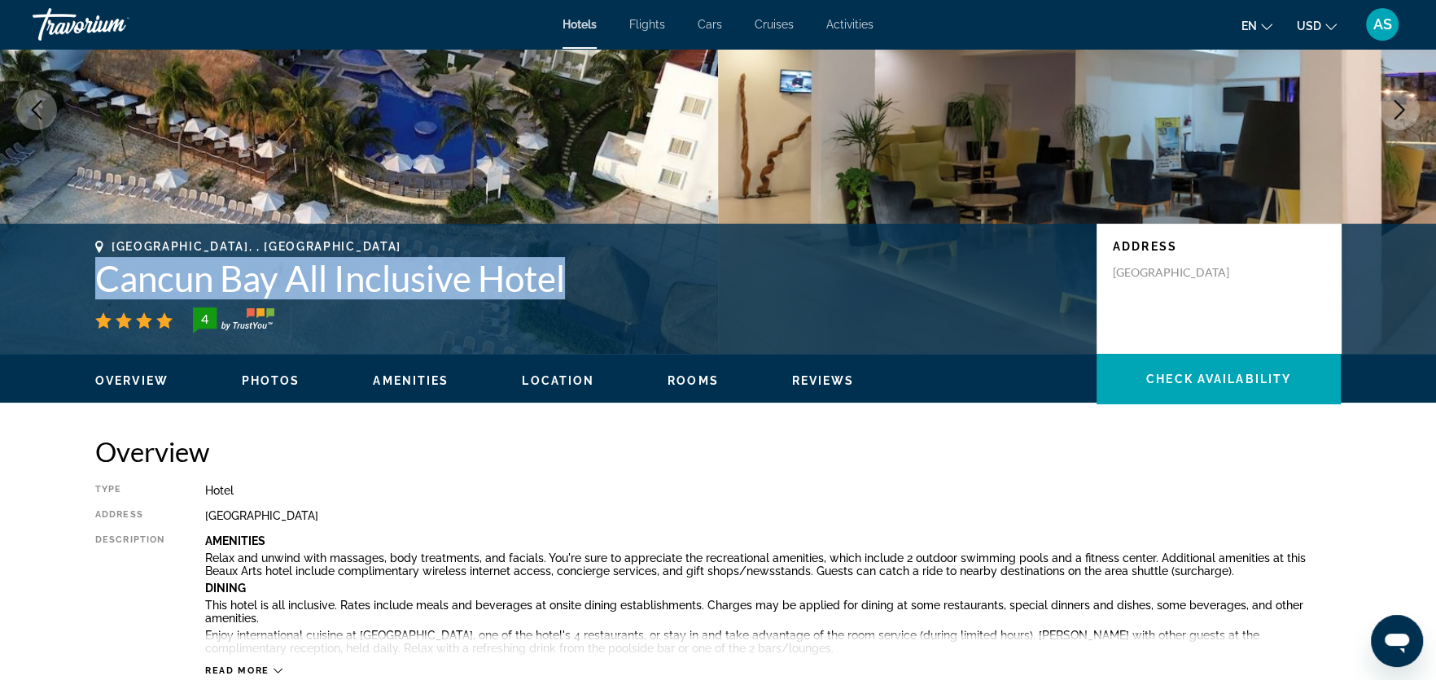
drag, startPoint x: 601, startPoint y: 275, endPoint x: 86, endPoint y: 285, distance: 514.4
click at [86, 283] on div "Cancun, , Mexico Cancun Bay All Inclusive Hotel 4 Address Boulevard Kukulkan Km…" at bounding box center [718, 289] width 1310 height 98
copy h1 "Cancun Bay All Inclusive Hotel"
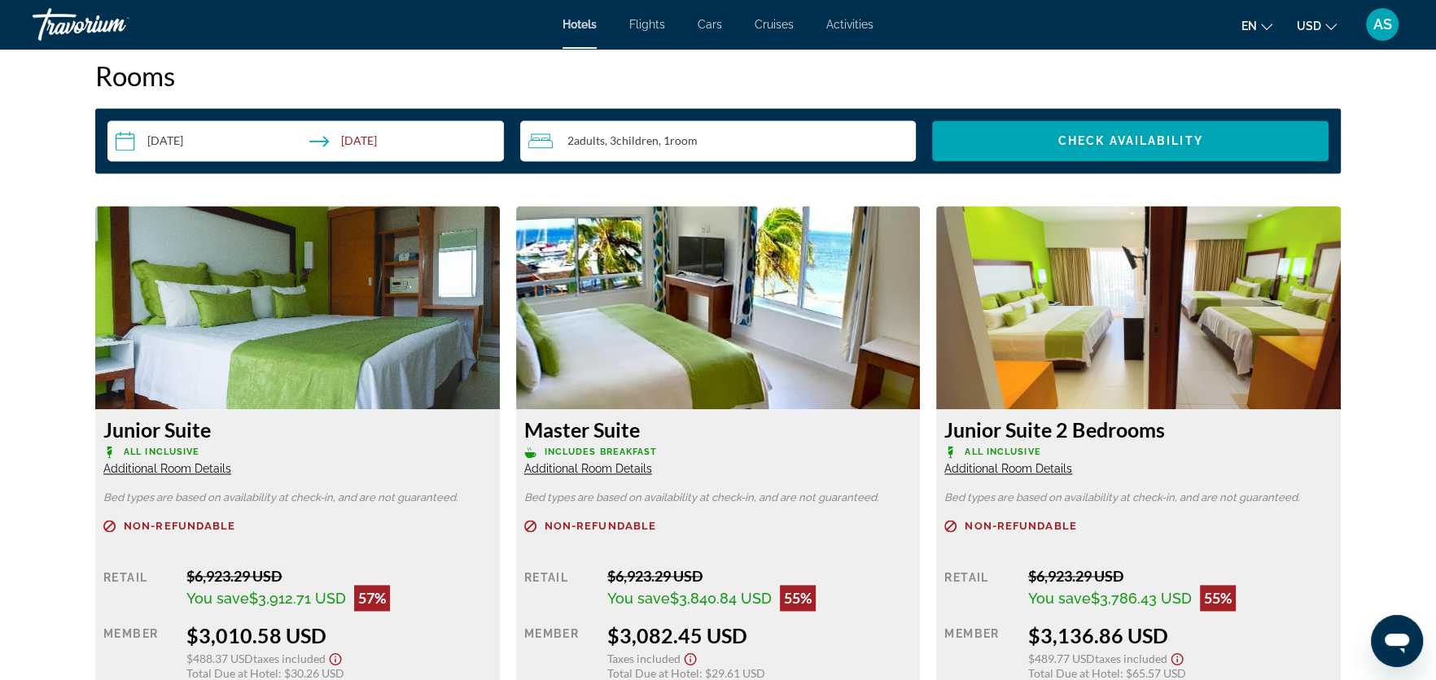
scroll to position [1978, 0]
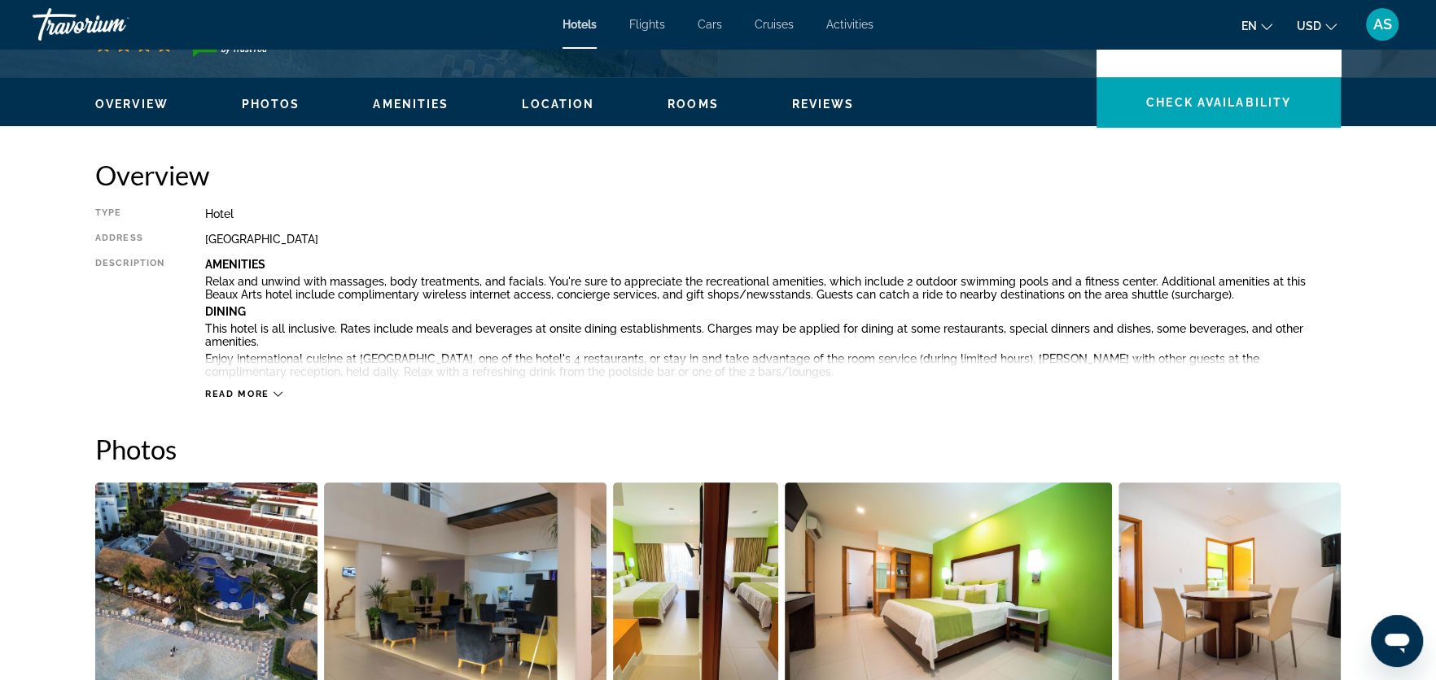
scroll to position [487, 0]
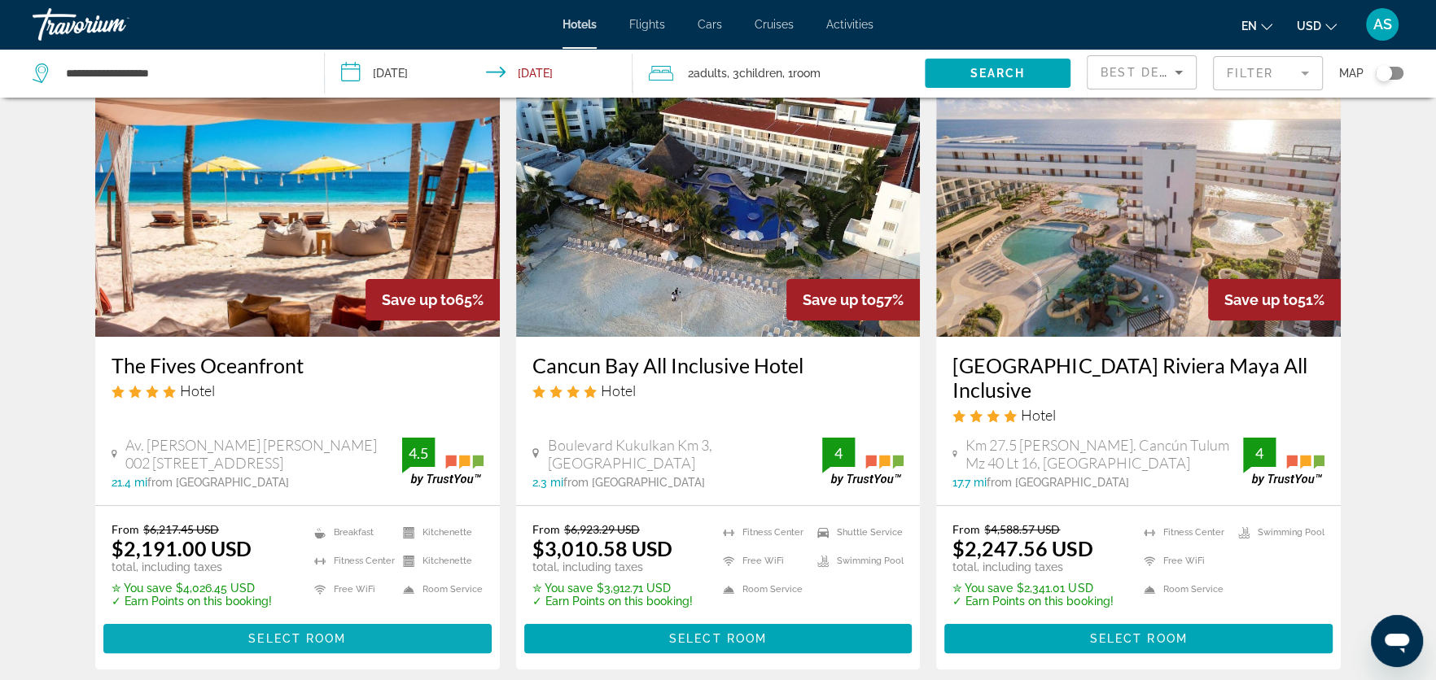
scroll to position [91, 0]
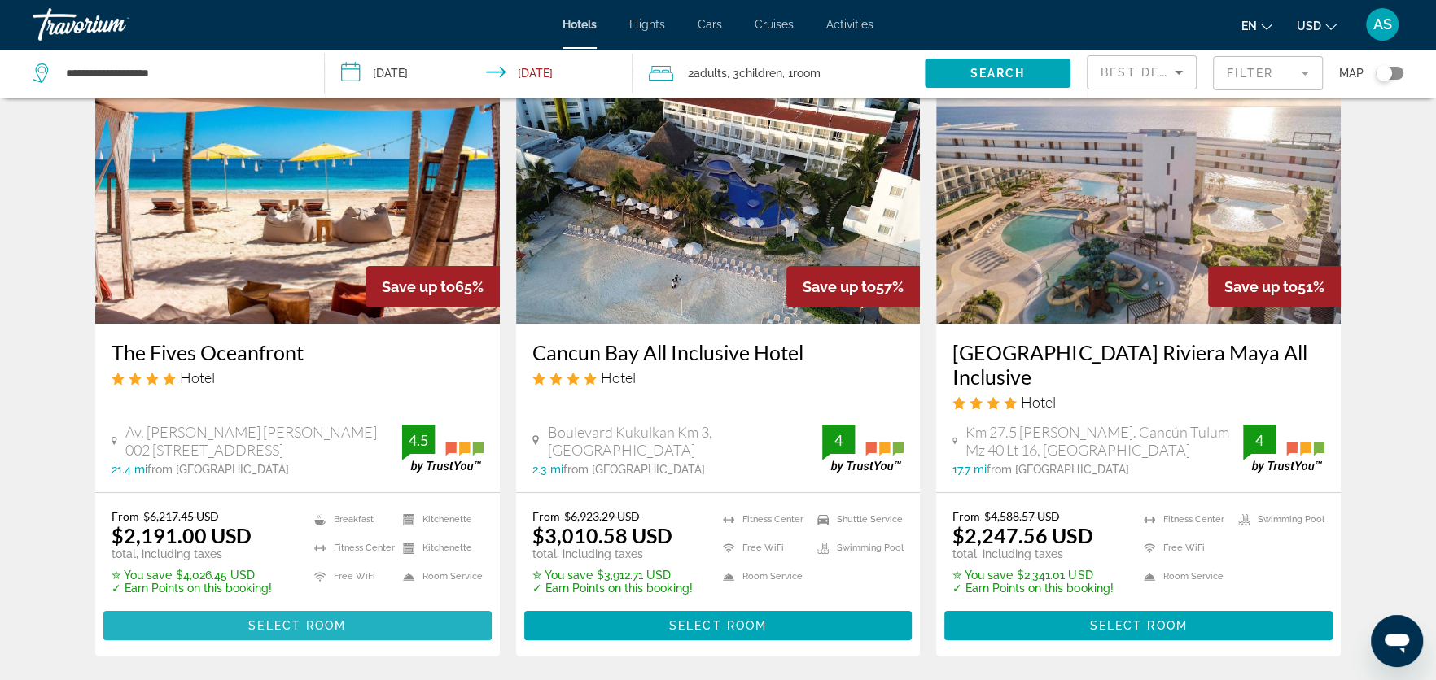
click at [292, 553] on span "Select Room" at bounding box center [297, 625] width 98 height 13
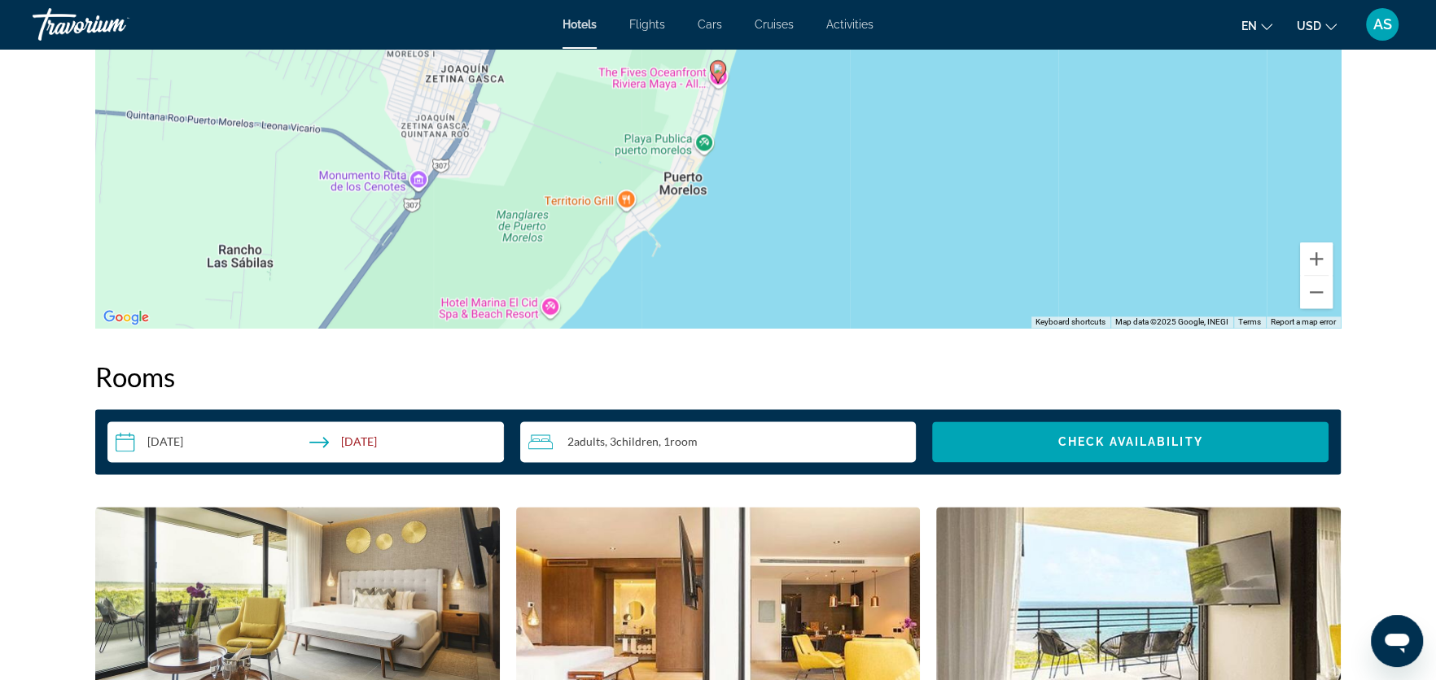
scroll to position [1791, 0]
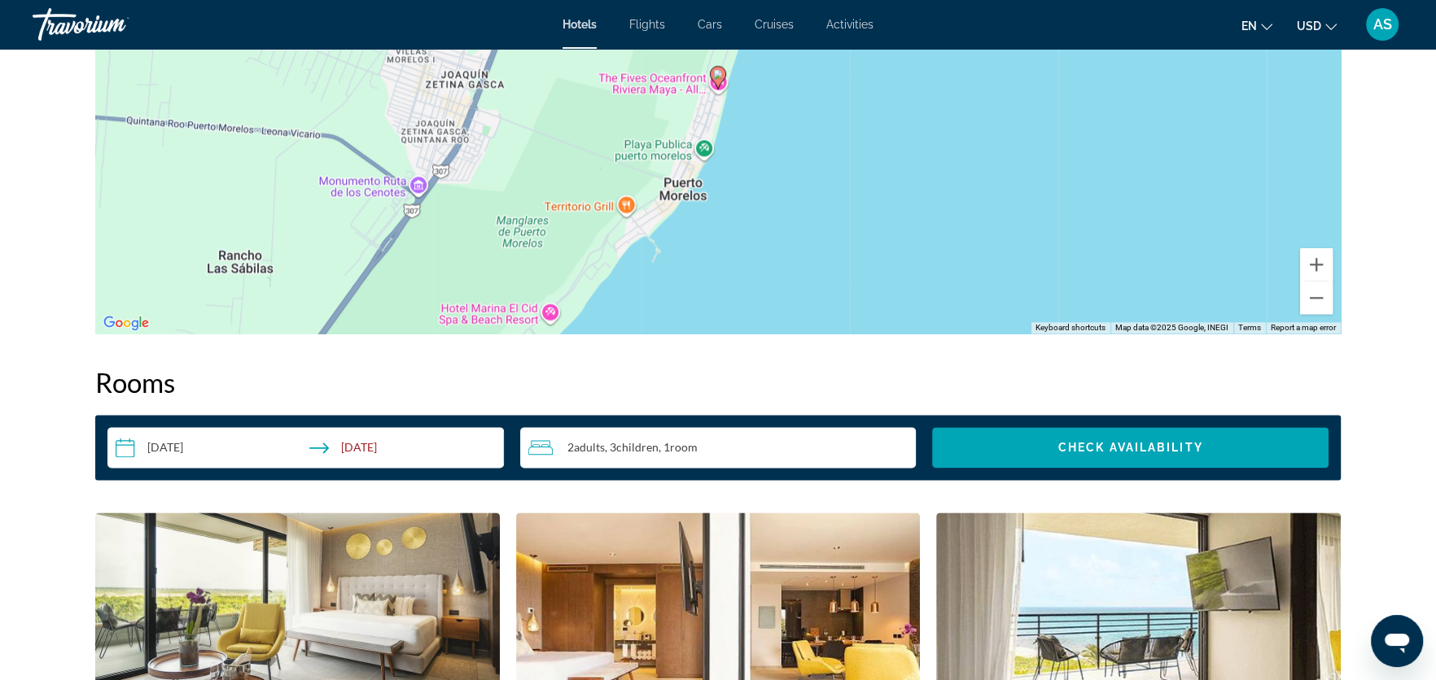
click at [190, 445] on input "**********" at bounding box center [308, 450] width 403 height 46
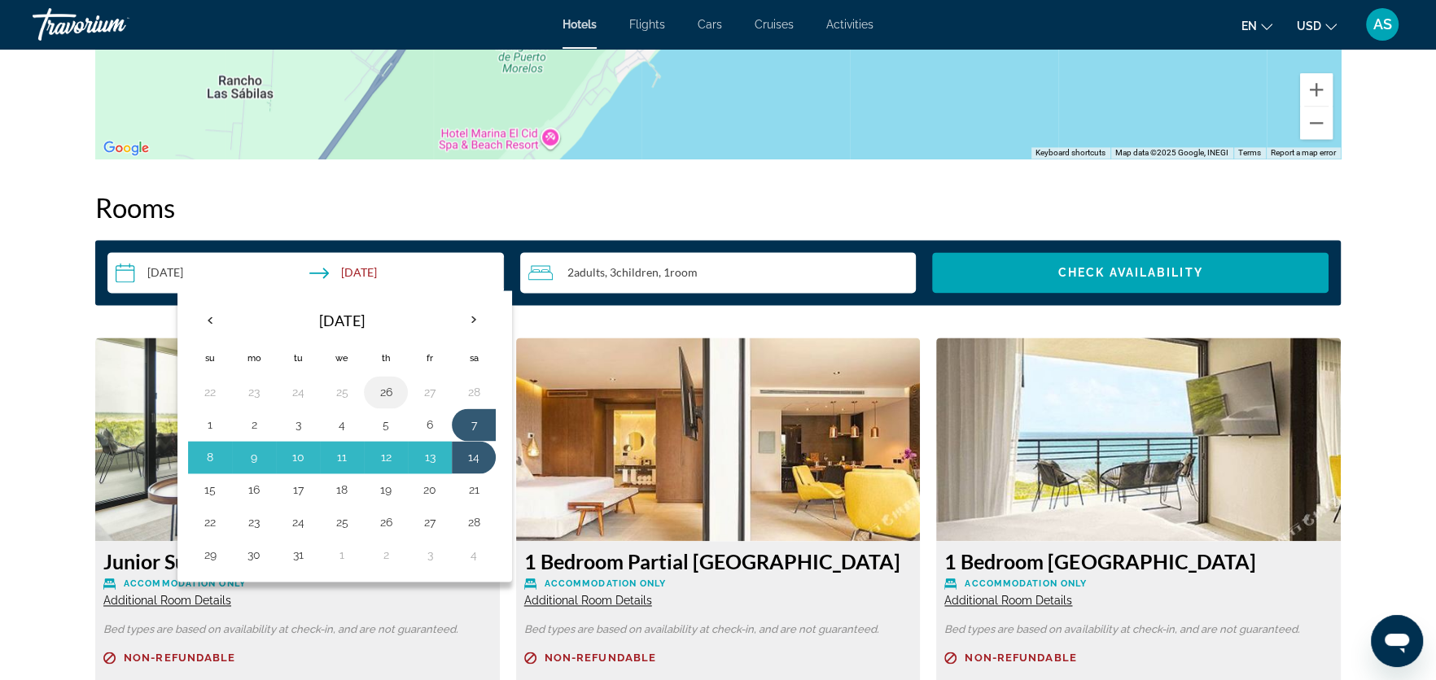
scroll to position [1970, 0]
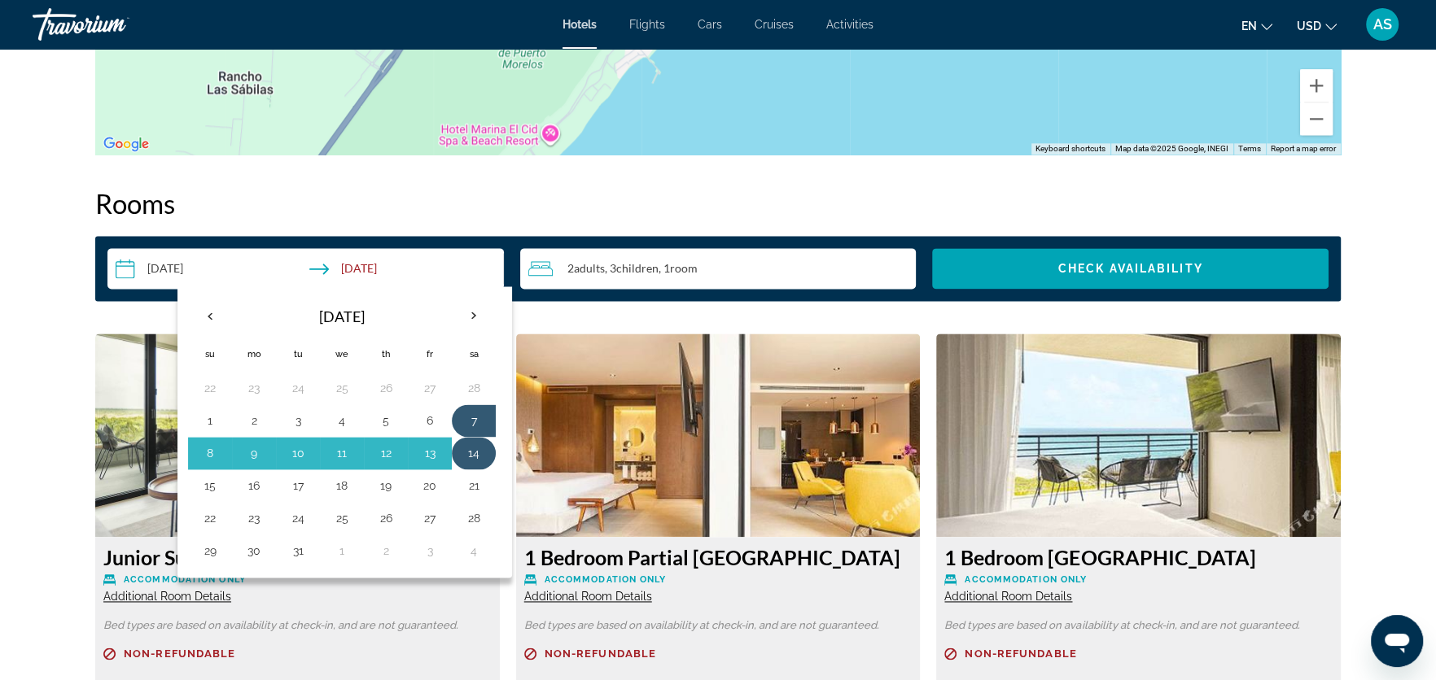
click at [470, 452] on button "14" at bounding box center [474, 453] width 26 height 23
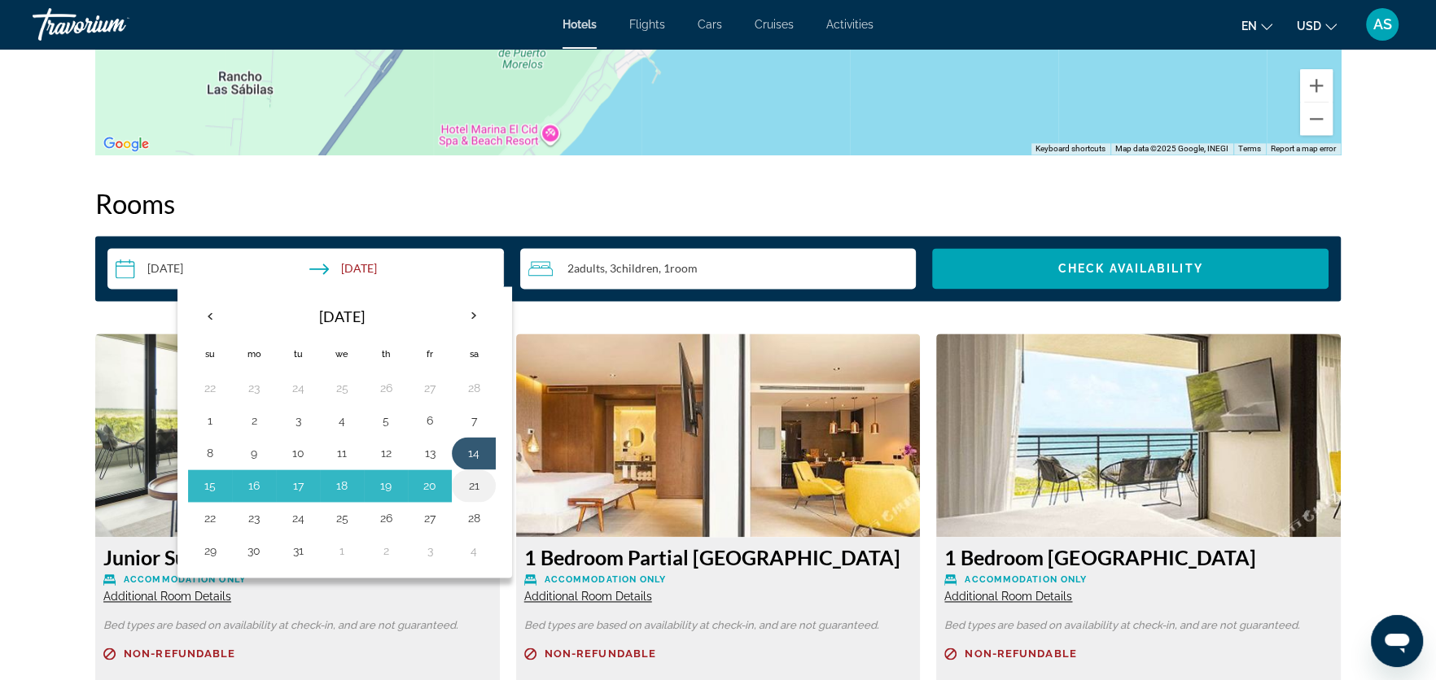
click at [470, 483] on button "21" at bounding box center [474, 485] width 26 height 23
type input "**********"
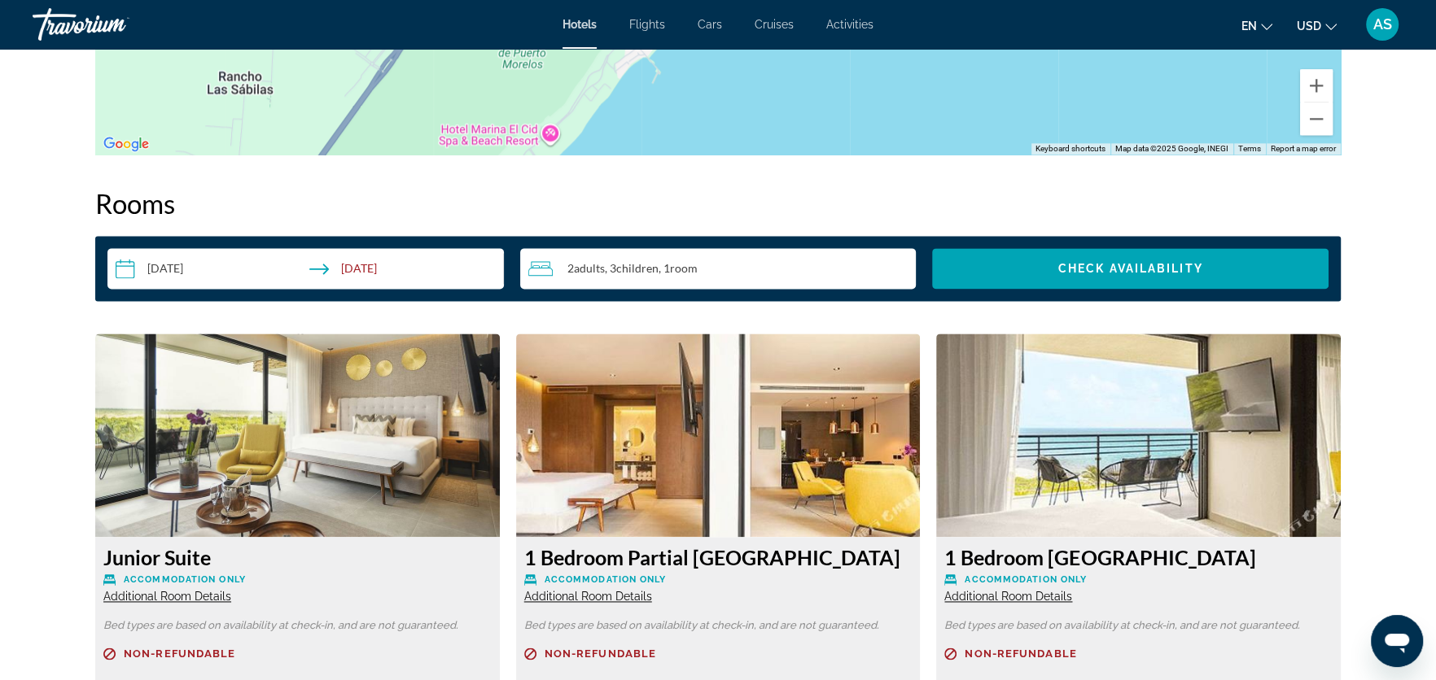
click at [1028, 293] on div "**********" at bounding box center [717, 268] width 1245 height 65
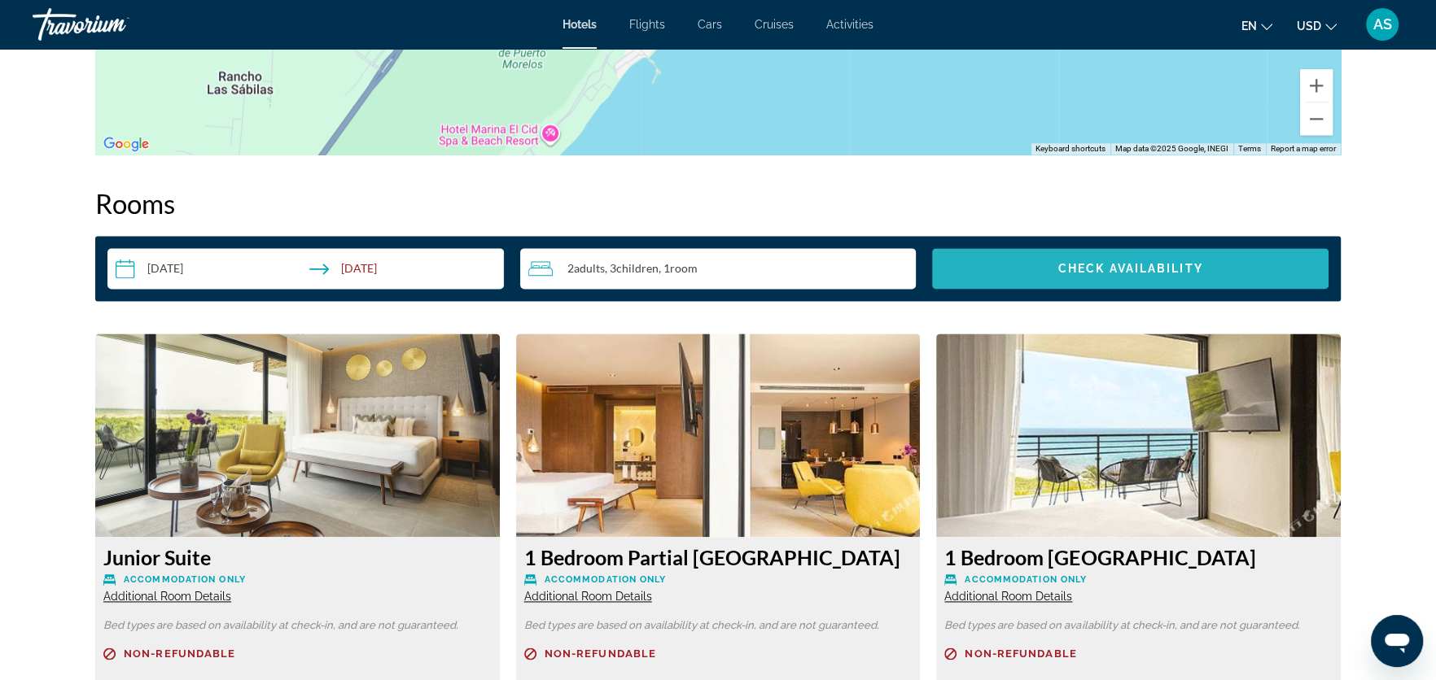
click at [1023, 280] on span "Search widget" at bounding box center [1130, 268] width 396 height 39
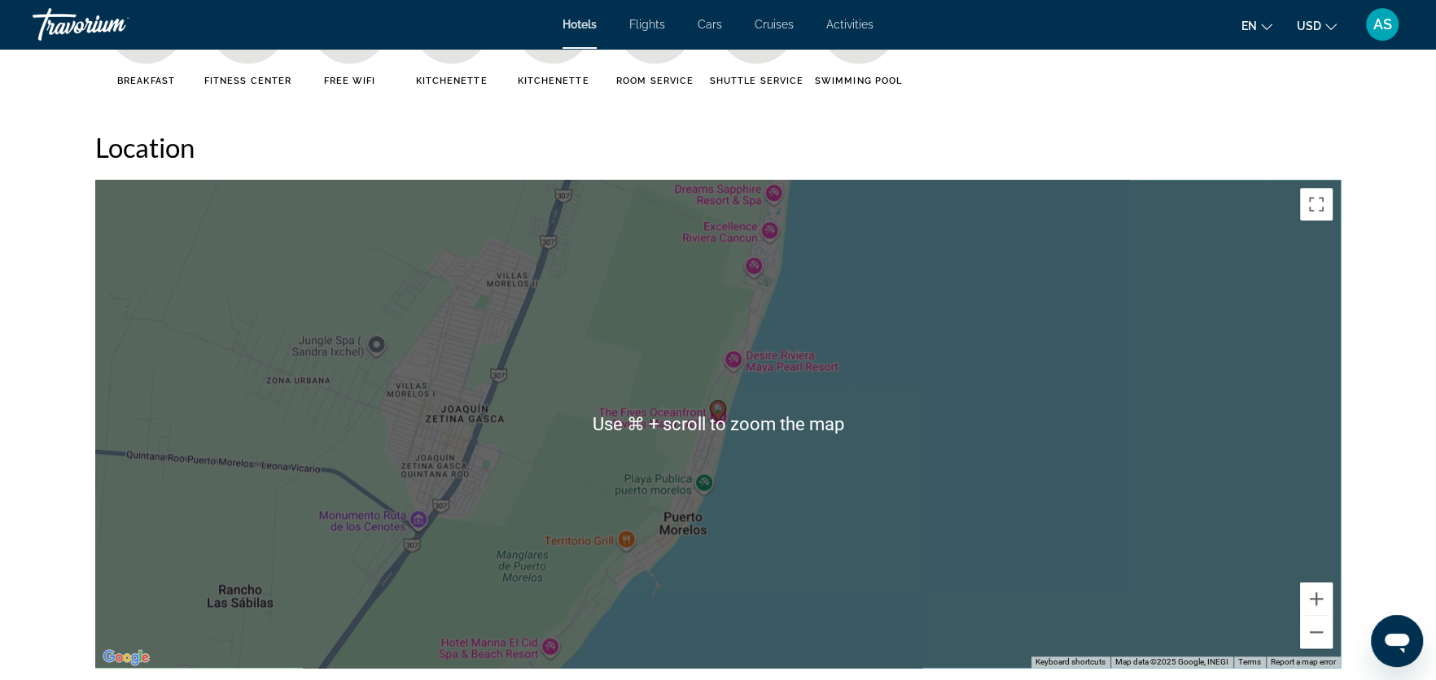
scroll to position [1165, 0]
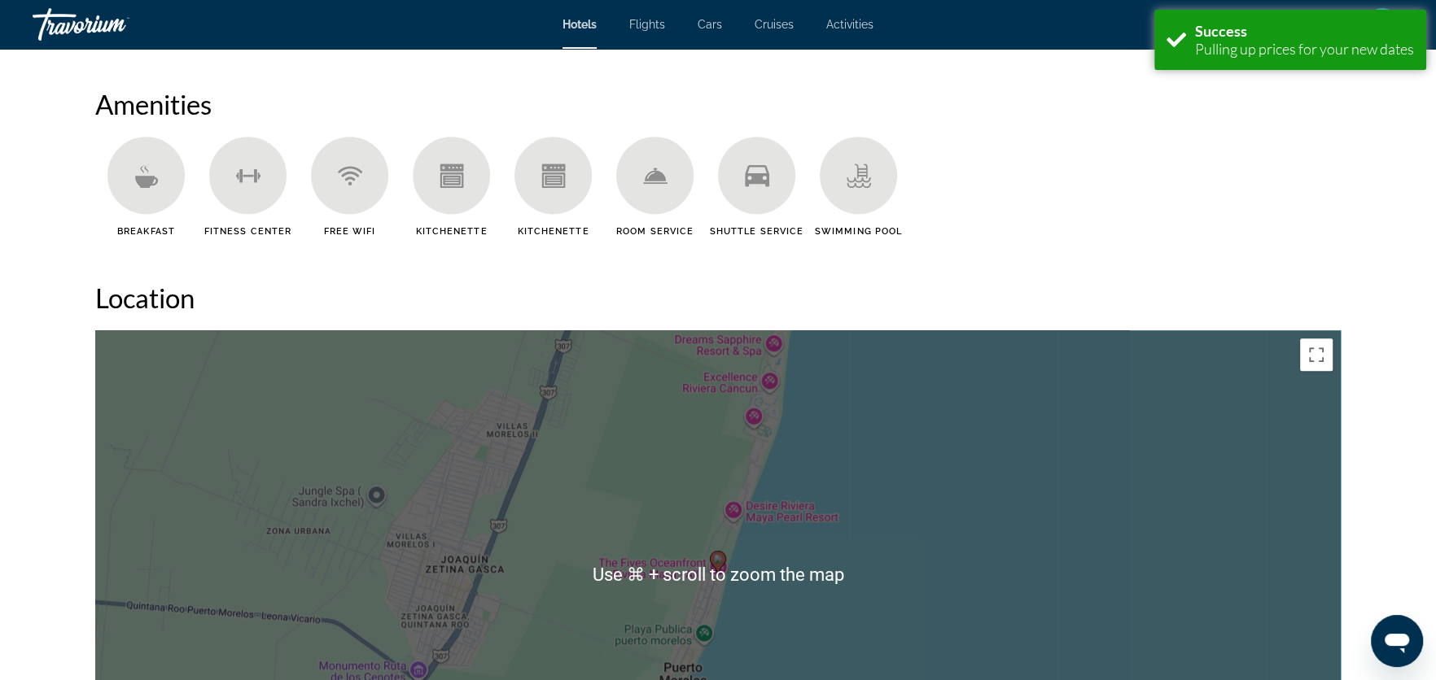
scroll to position [1170, 0]
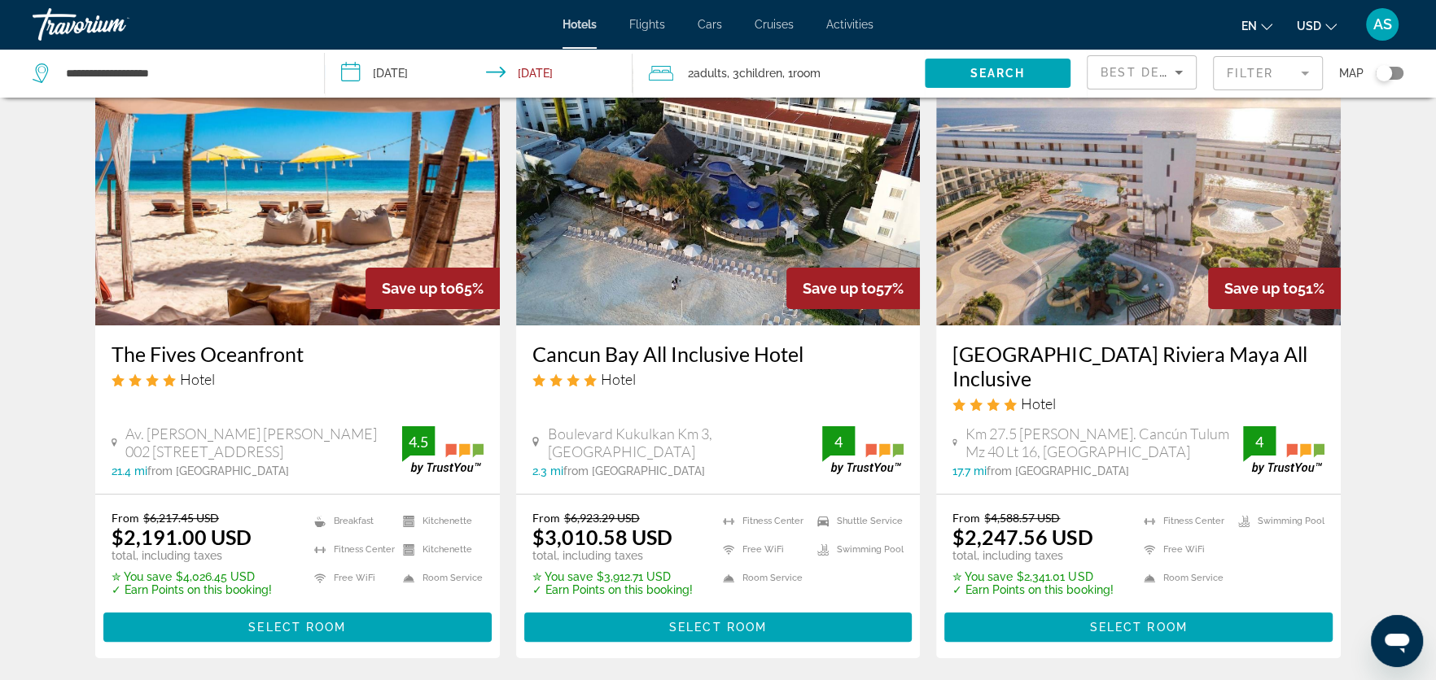
scroll to position [103, 0]
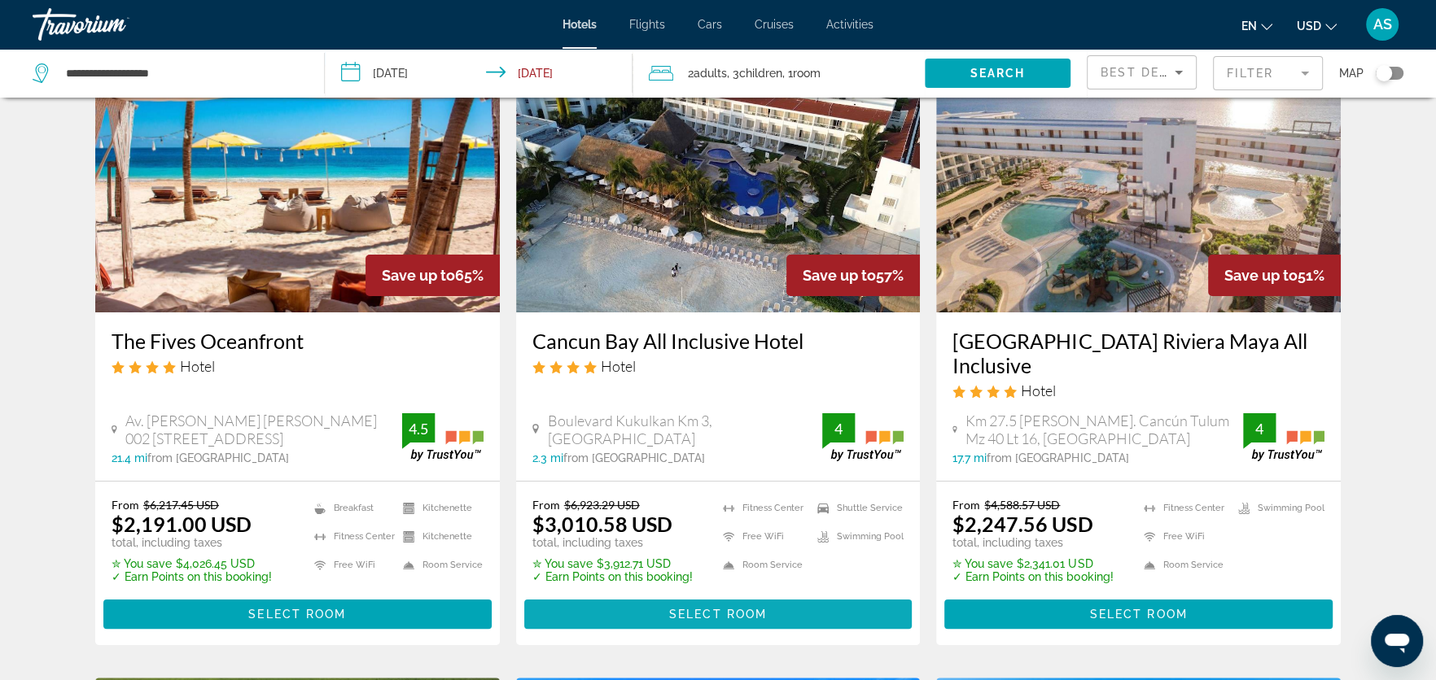
click at [726, 553] on span "Select Room" at bounding box center [718, 614] width 98 height 13
